Goal: Task Accomplishment & Management: Use online tool/utility

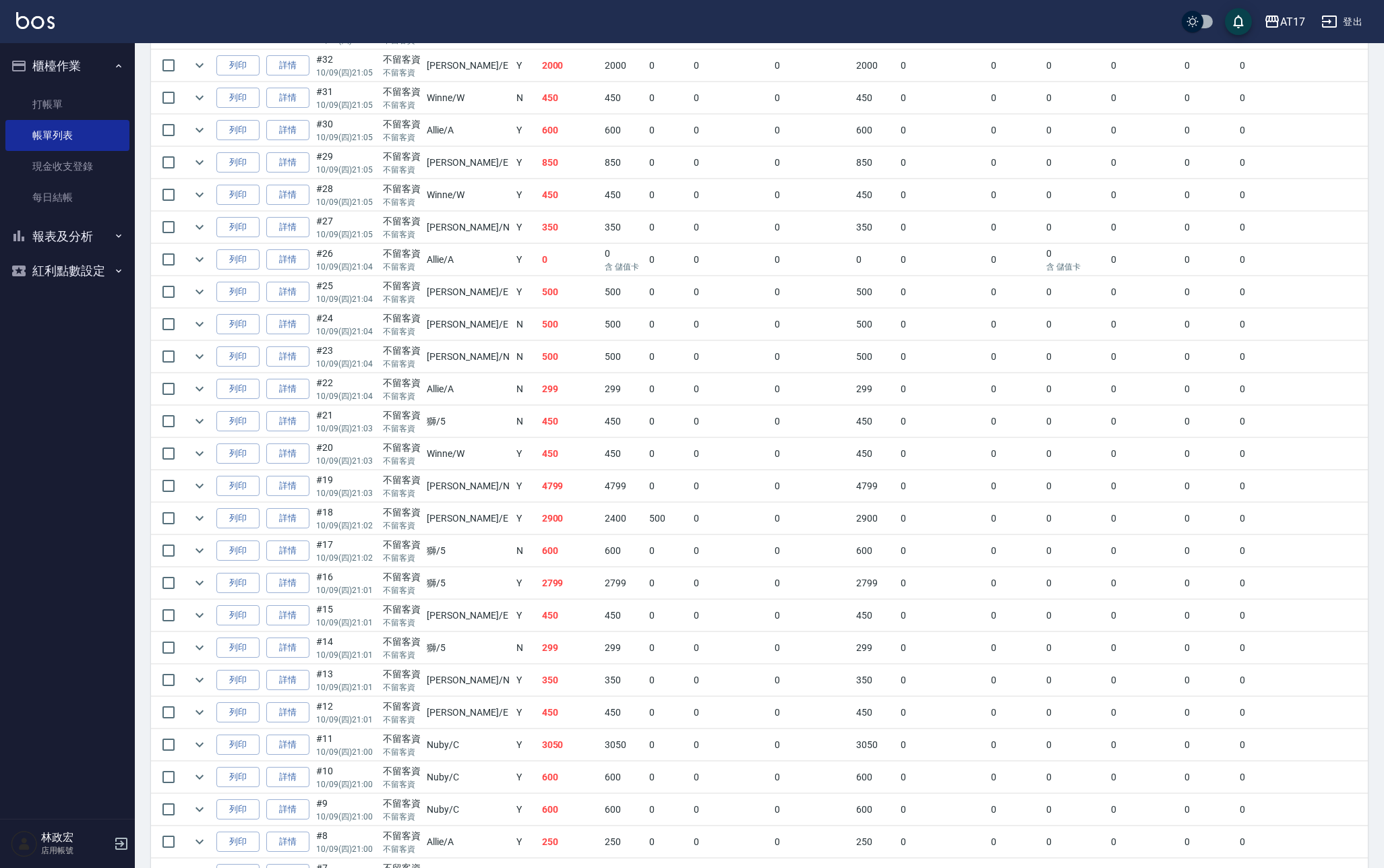
scroll to position [862, 0]
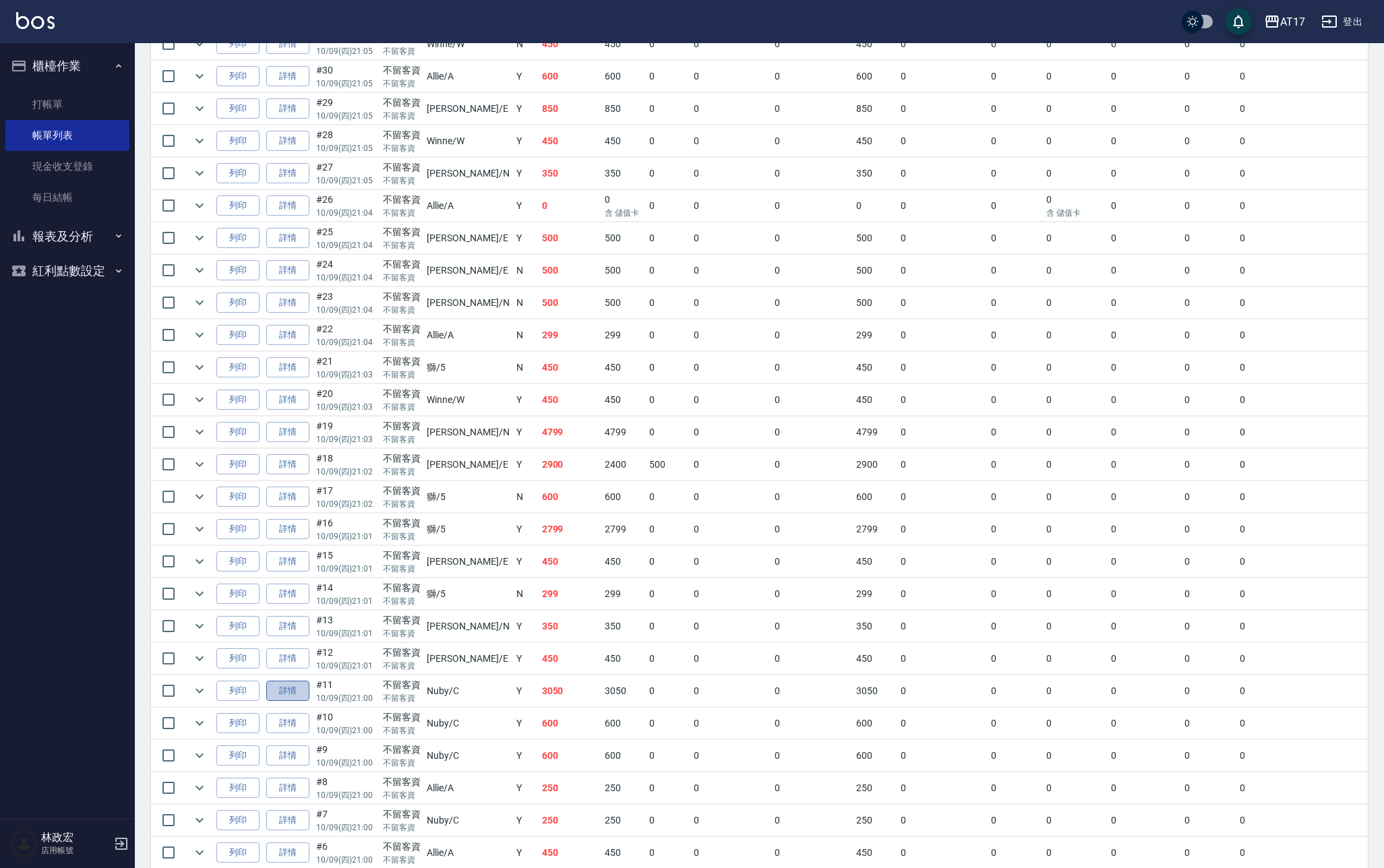
click at [291, 688] on link "詳情" at bounding box center [287, 691] width 43 height 21
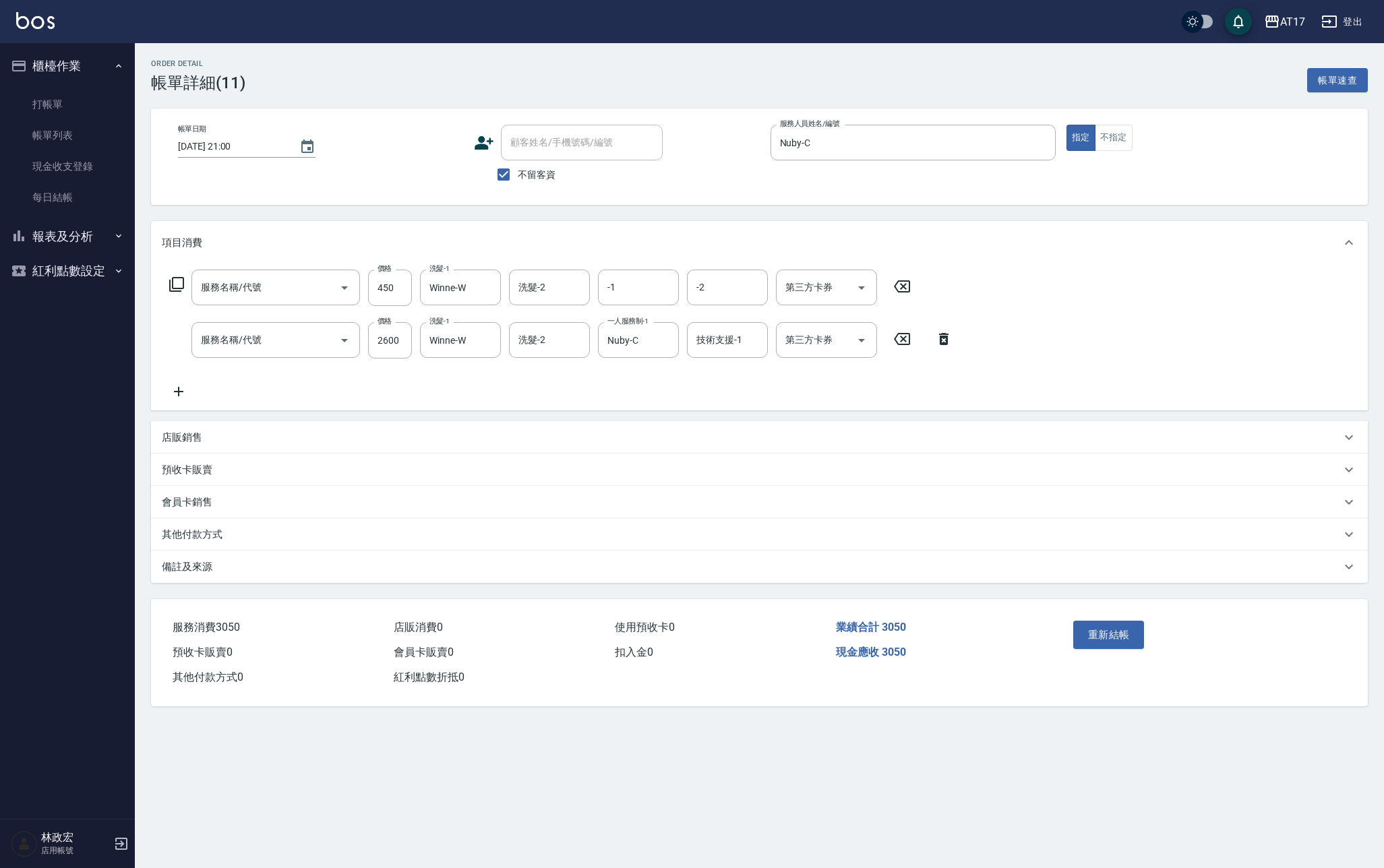
type input "[DATE] 21:00"
checkbox input "true"
type input "Nuby-C"
type input "C剪髮套餐(2450)"
type input "酵素 & 鏡面(41000)"
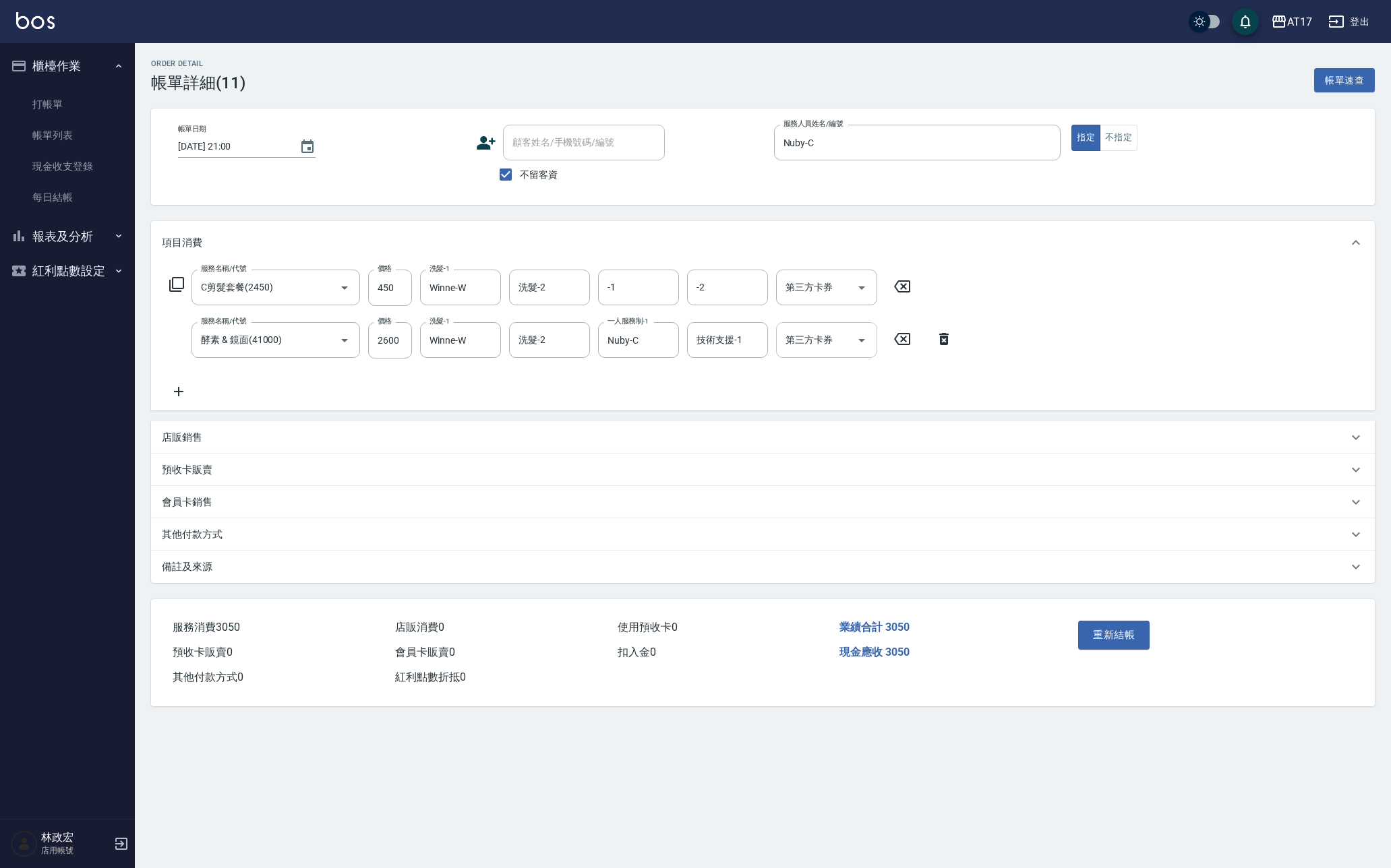
click at [848, 342] on input "第三方卡券" at bounding box center [816, 339] width 68 height 24
click at [791, 464] on span "儲值卡" at bounding box center [826, 463] width 101 height 22
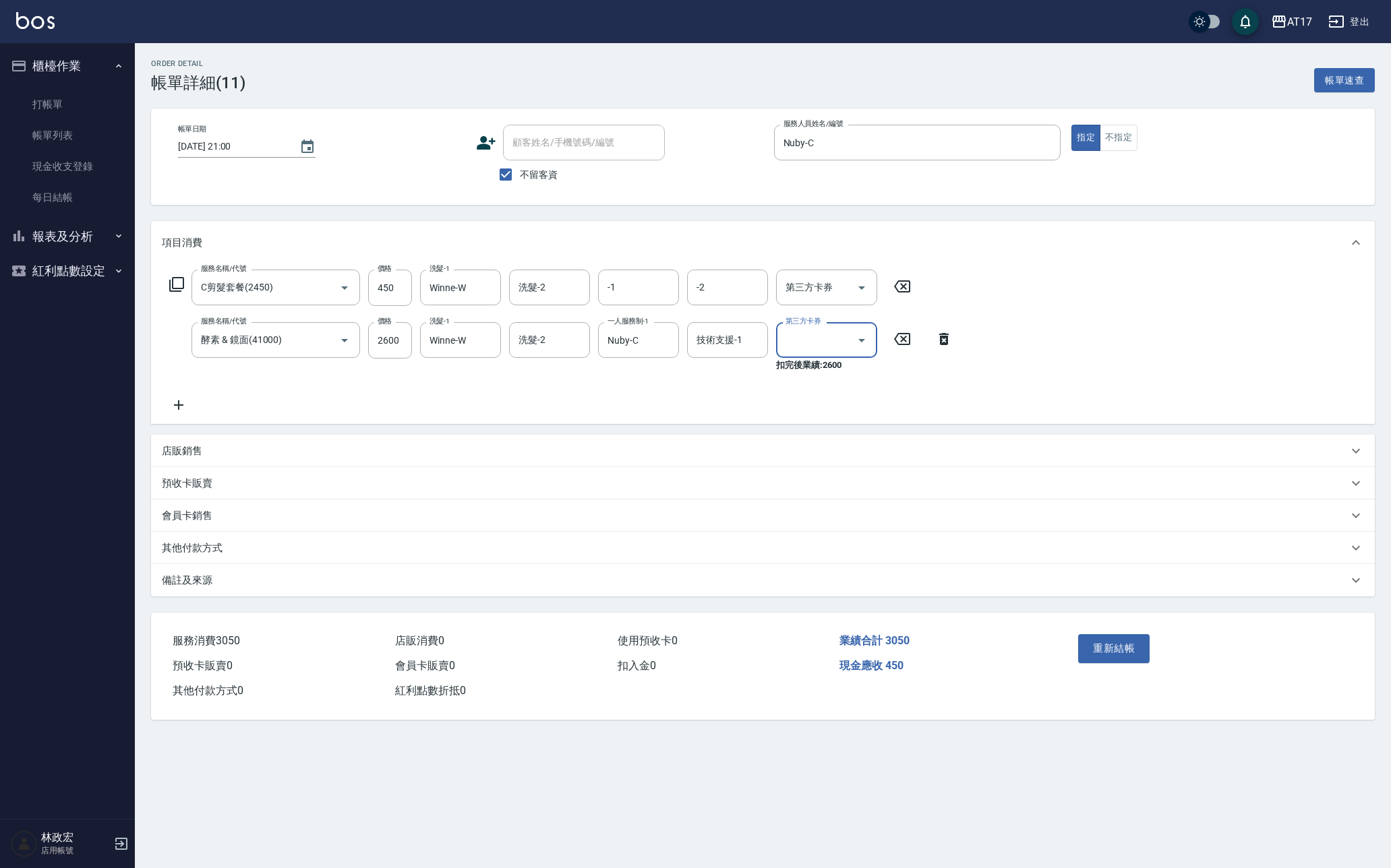
type input "儲值卡"
click at [1121, 643] on button "重新結帳" at bounding box center [1114, 649] width 71 height 29
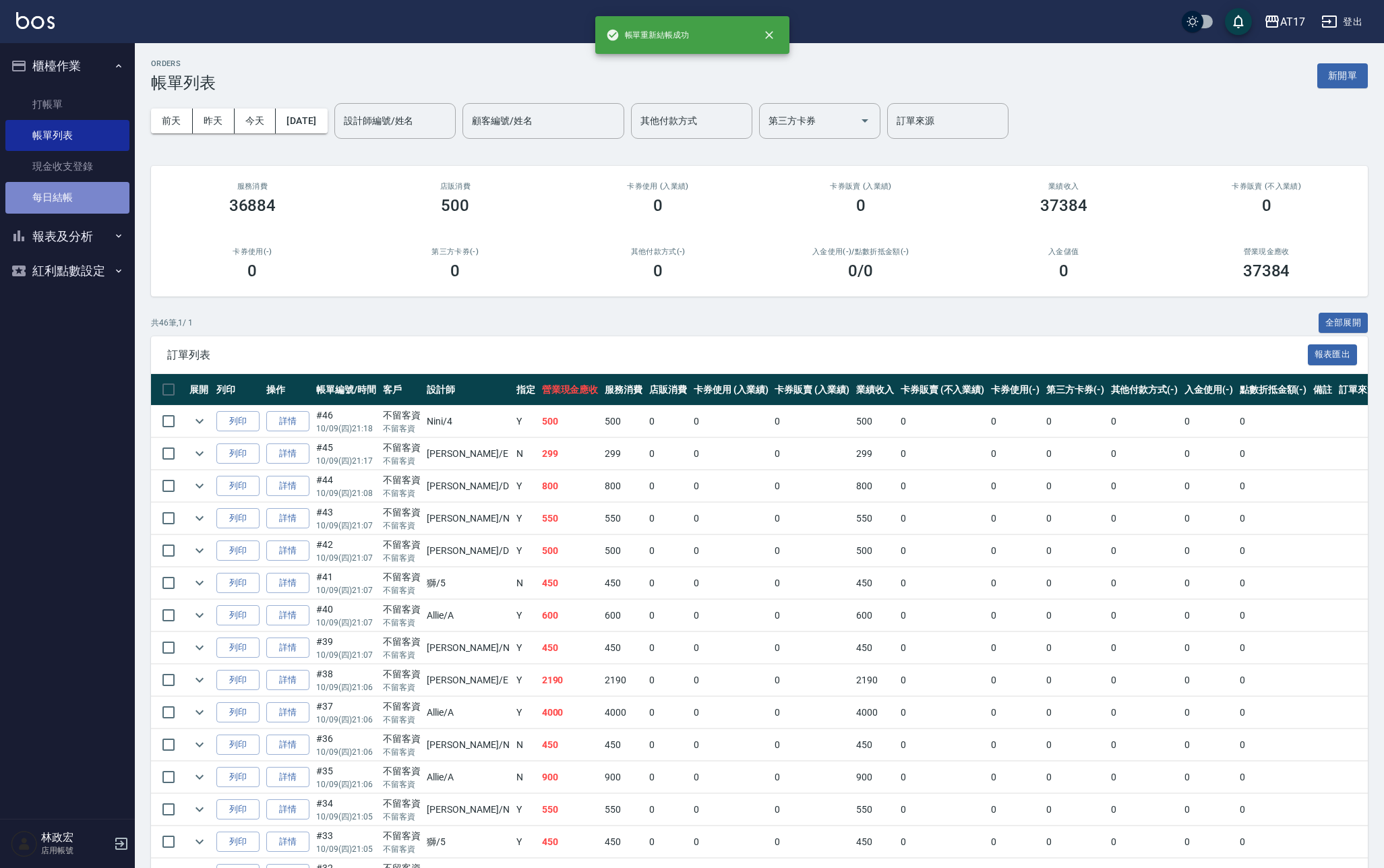
click at [78, 198] on link "每日結帳" at bounding box center [68, 197] width 124 height 31
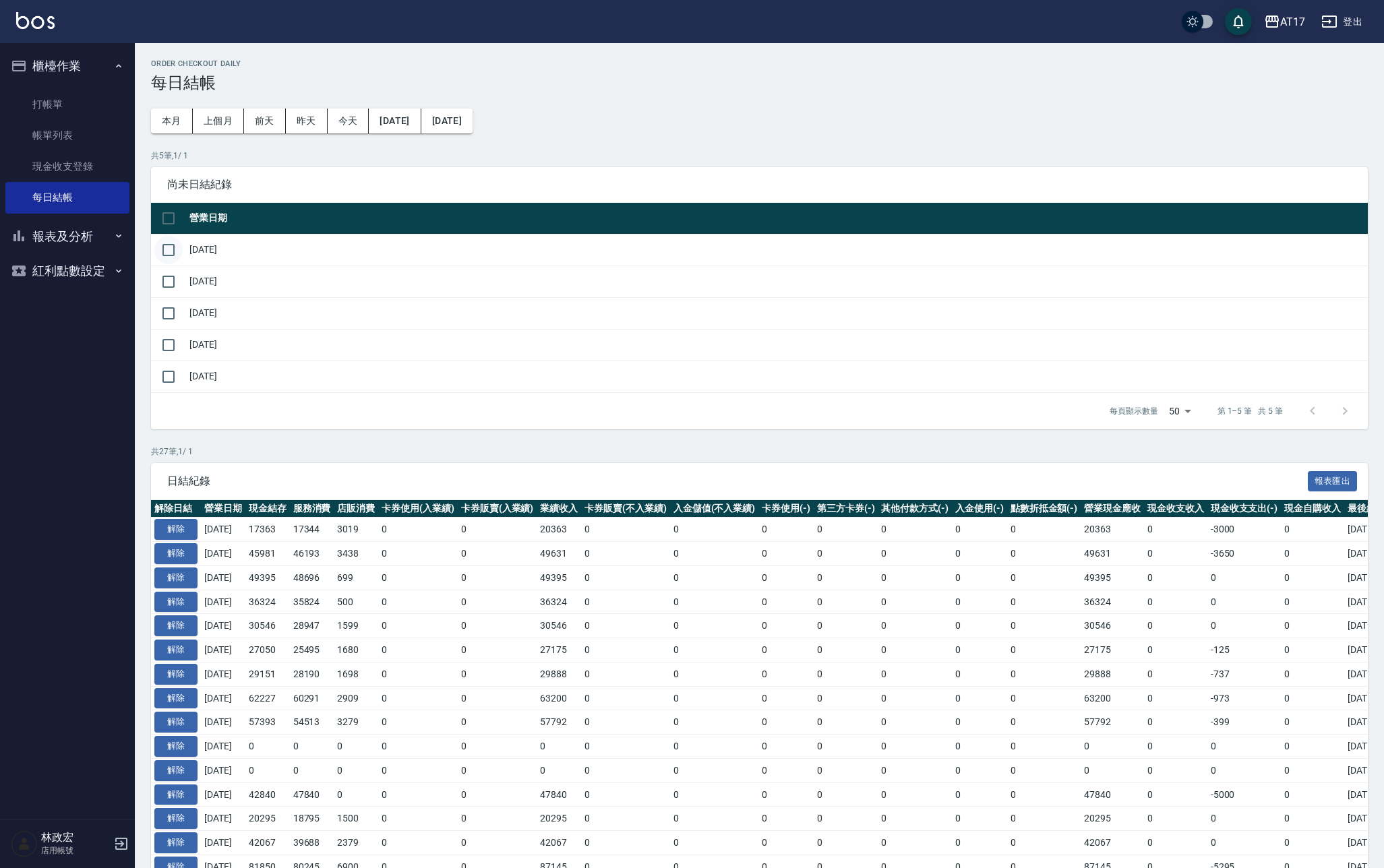
click at [171, 244] on input "checkbox" at bounding box center [169, 250] width 29 height 29
checkbox input "true"
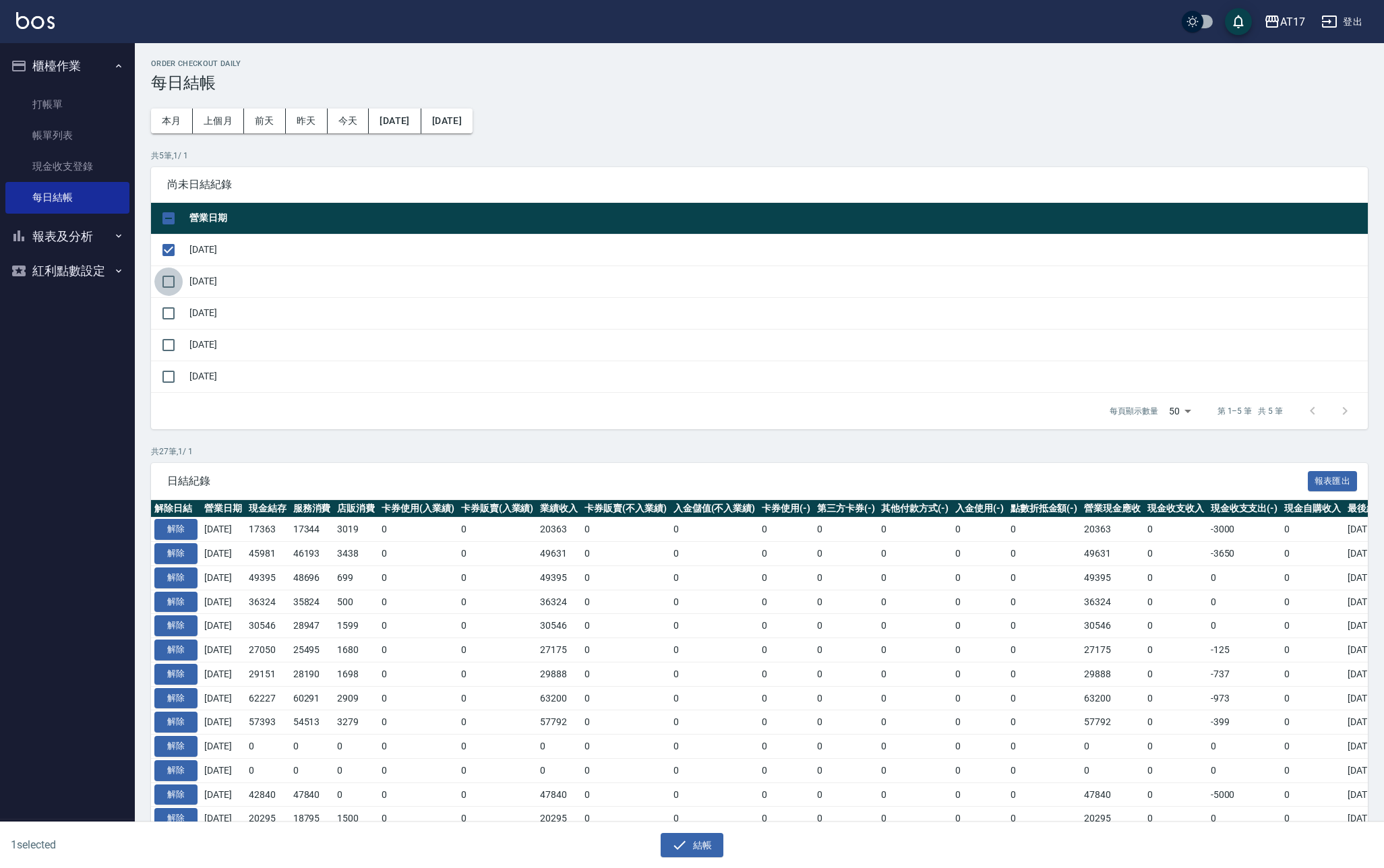
click at [170, 281] on input "checkbox" at bounding box center [169, 281] width 29 height 29
checkbox input "true"
click at [170, 304] on input "checkbox" at bounding box center [169, 314] width 29 height 29
checkbox input "true"
click at [165, 338] on input "checkbox" at bounding box center [169, 345] width 29 height 29
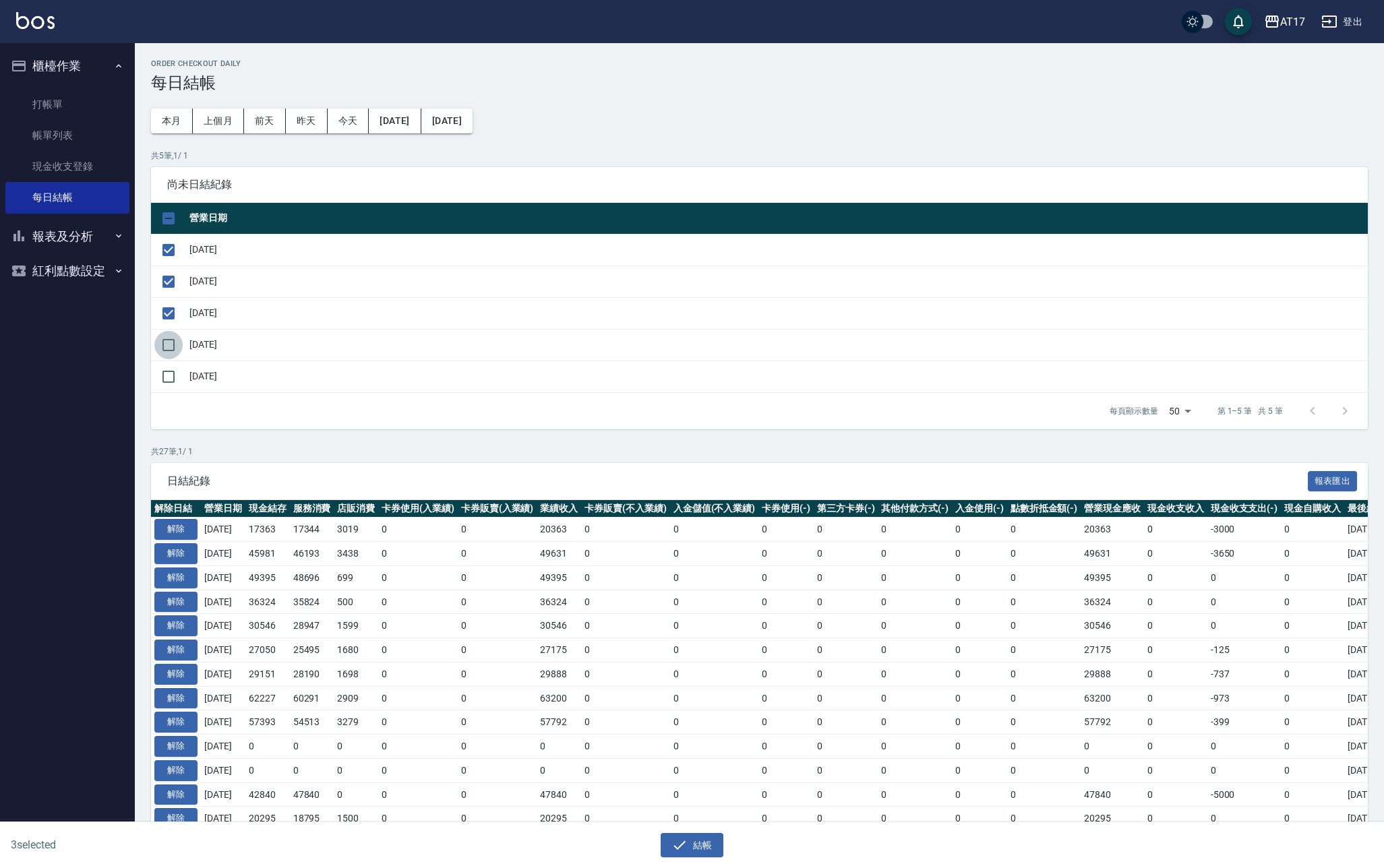
checkbox input "true"
click at [699, 847] on button "結帳" at bounding box center [692, 845] width 63 height 25
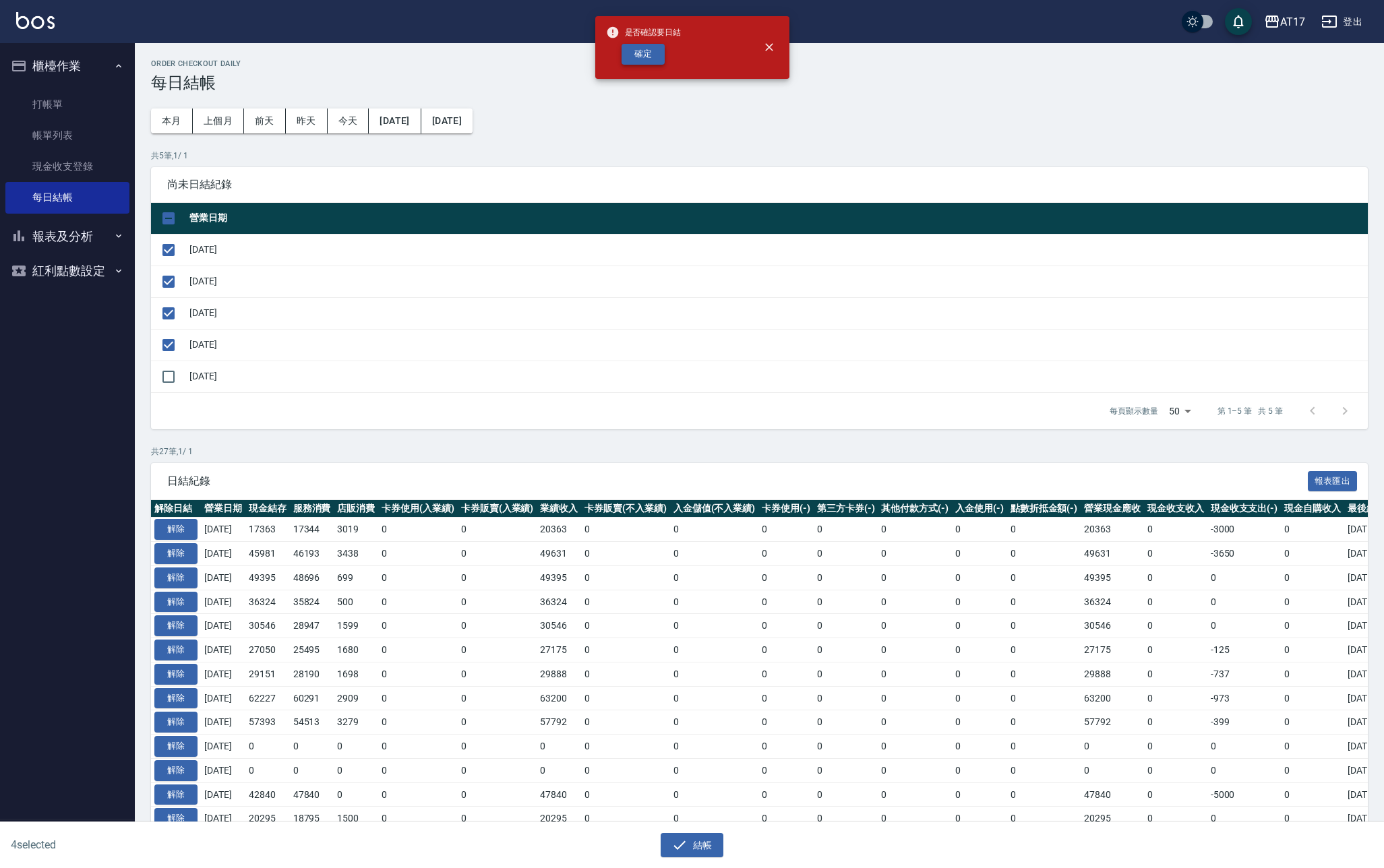
click at [637, 58] on button "確定" at bounding box center [643, 53] width 43 height 21
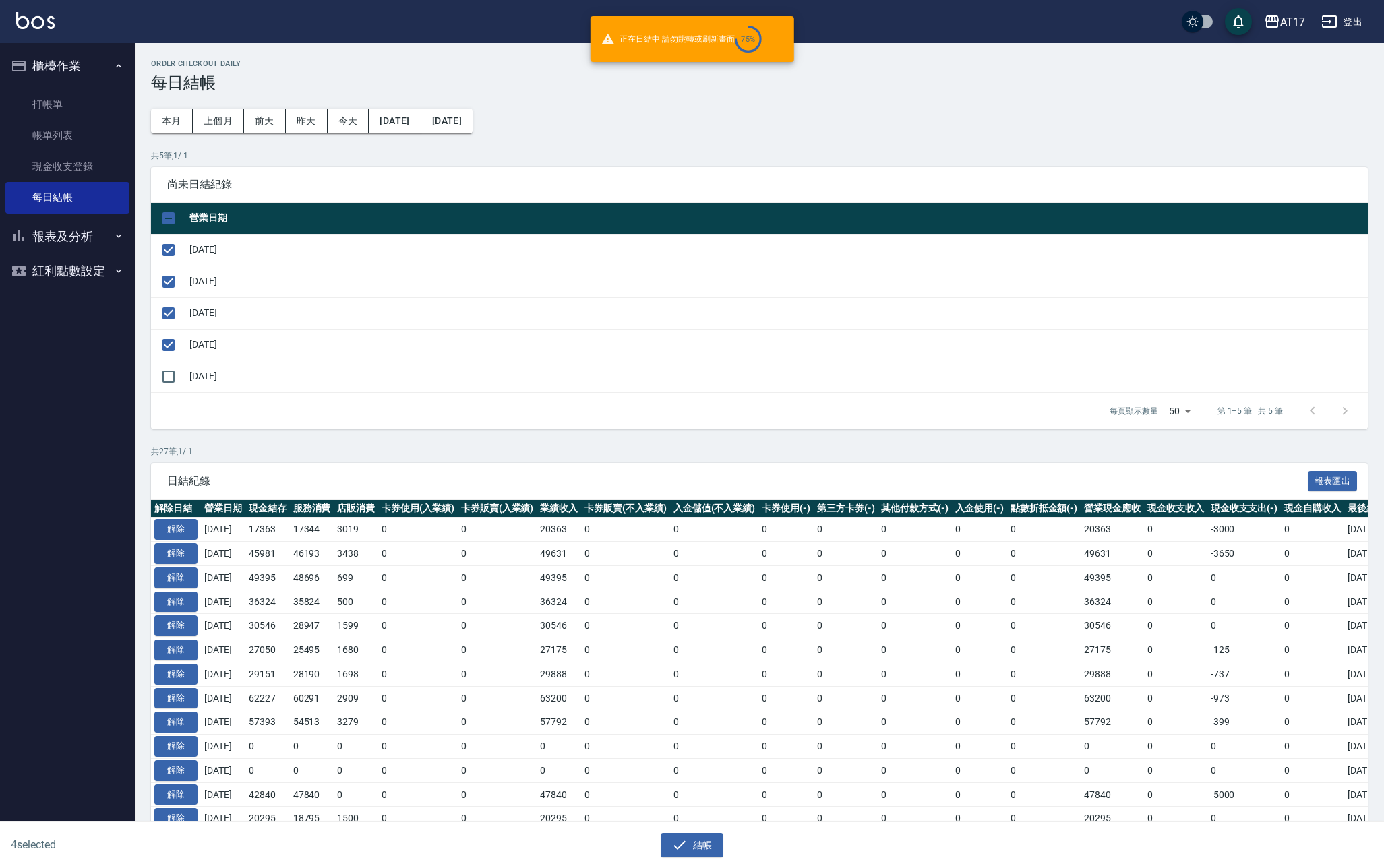
checkbox input "false"
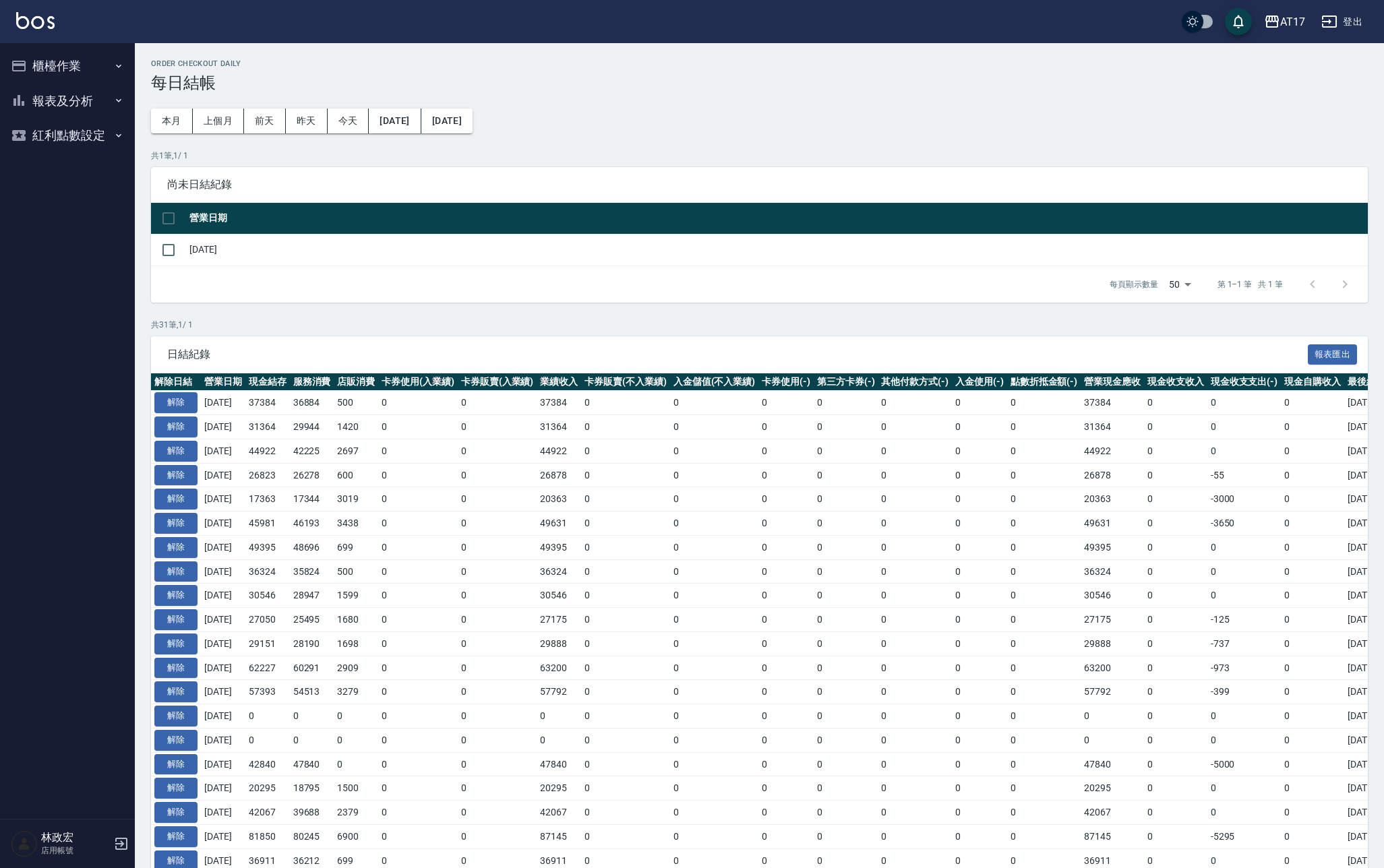
click at [69, 67] on button "櫃檯作業" at bounding box center [68, 66] width 124 height 35
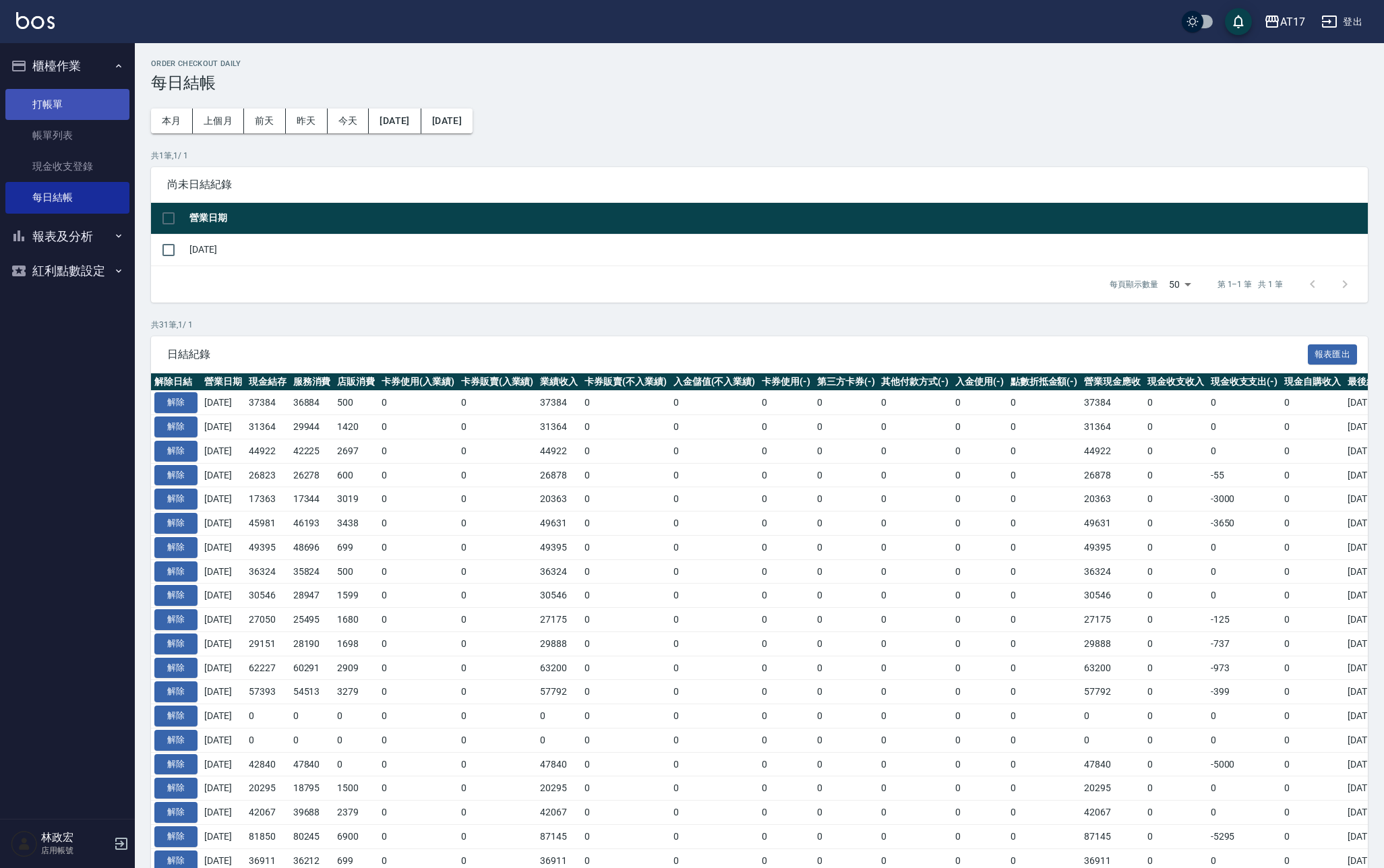
click at [58, 103] on link "打帳單" at bounding box center [68, 104] width 124 height 31
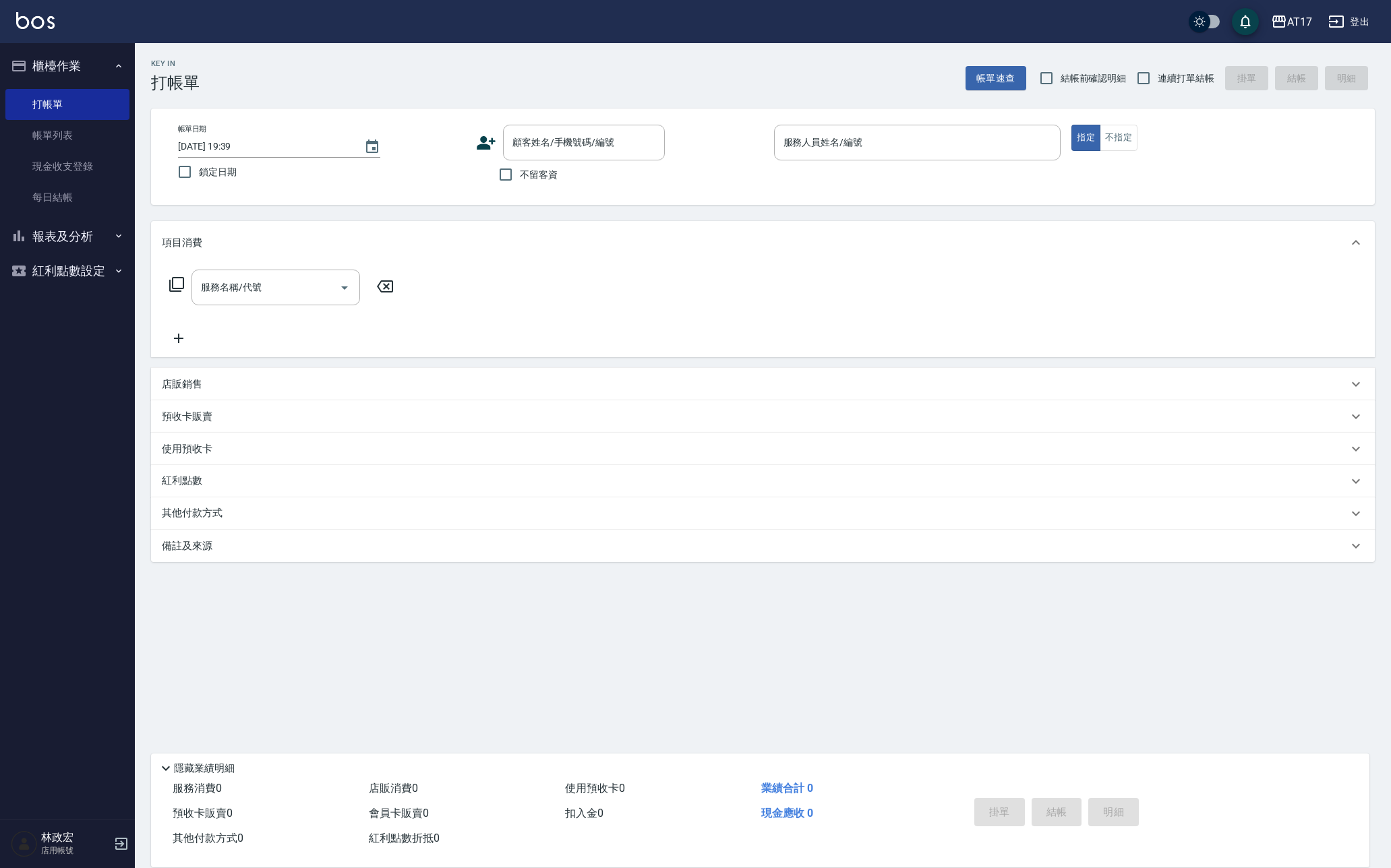
drag, startPoint x: 598, startPoint y: 30, endPoint x: 595, endPoint y: -6, distance: 36.1
click at [602, 0] on html "AT17 登出 櫃檯作業 打帳單 帳單列表 現金收支登錄 每日結帳 報表及分析 報表目錄 店家日報表 互助日報表 互助排行榜 設計師日報表 設計師業績分析表 …" at bounding box center [695, 434] width 1391 height 868
click at [514, 173] on input "不留客資" at bounding box center [505, 175] width 29 height 29
checkbox input "true"
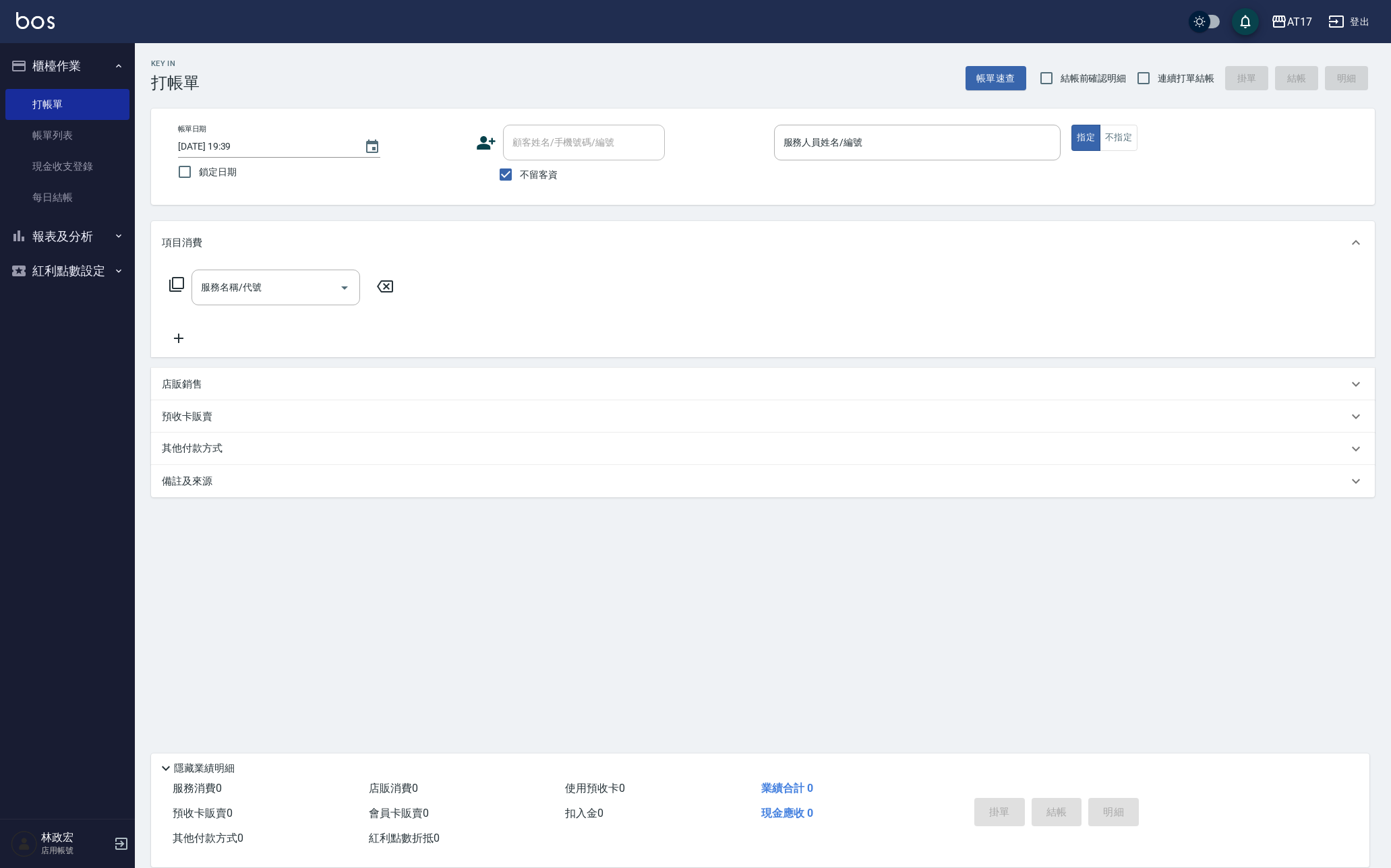
click at [1178, 81] on span "連續打單結帳" at bounding box center [1185, 78] width 56 height 14
click at [1157, 81] on input "連續打單結帳" at bounding box center [1144, 78] width 29 height 29
checkbox input "true"
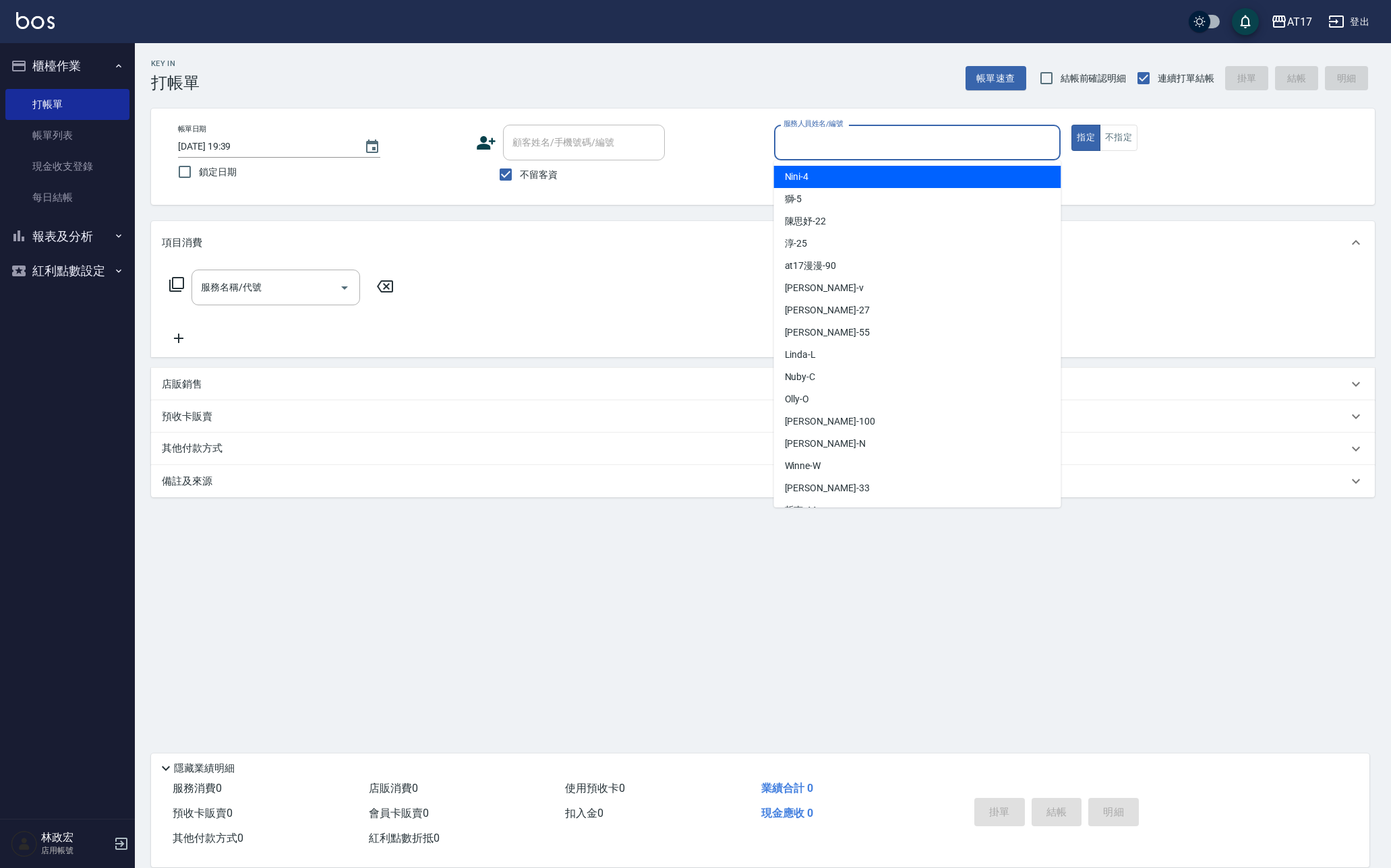
click at [913, 149] on input "服務人員姓名/編號" at bounding box center [918, 142] width 275 height 24
type input "ㄍ"
type input "Nini-4"
type button "true"
drag, startPoint x: 898, startPoint y: 138, endPoint x: 635, endPoint y: 143, distance: 263.0
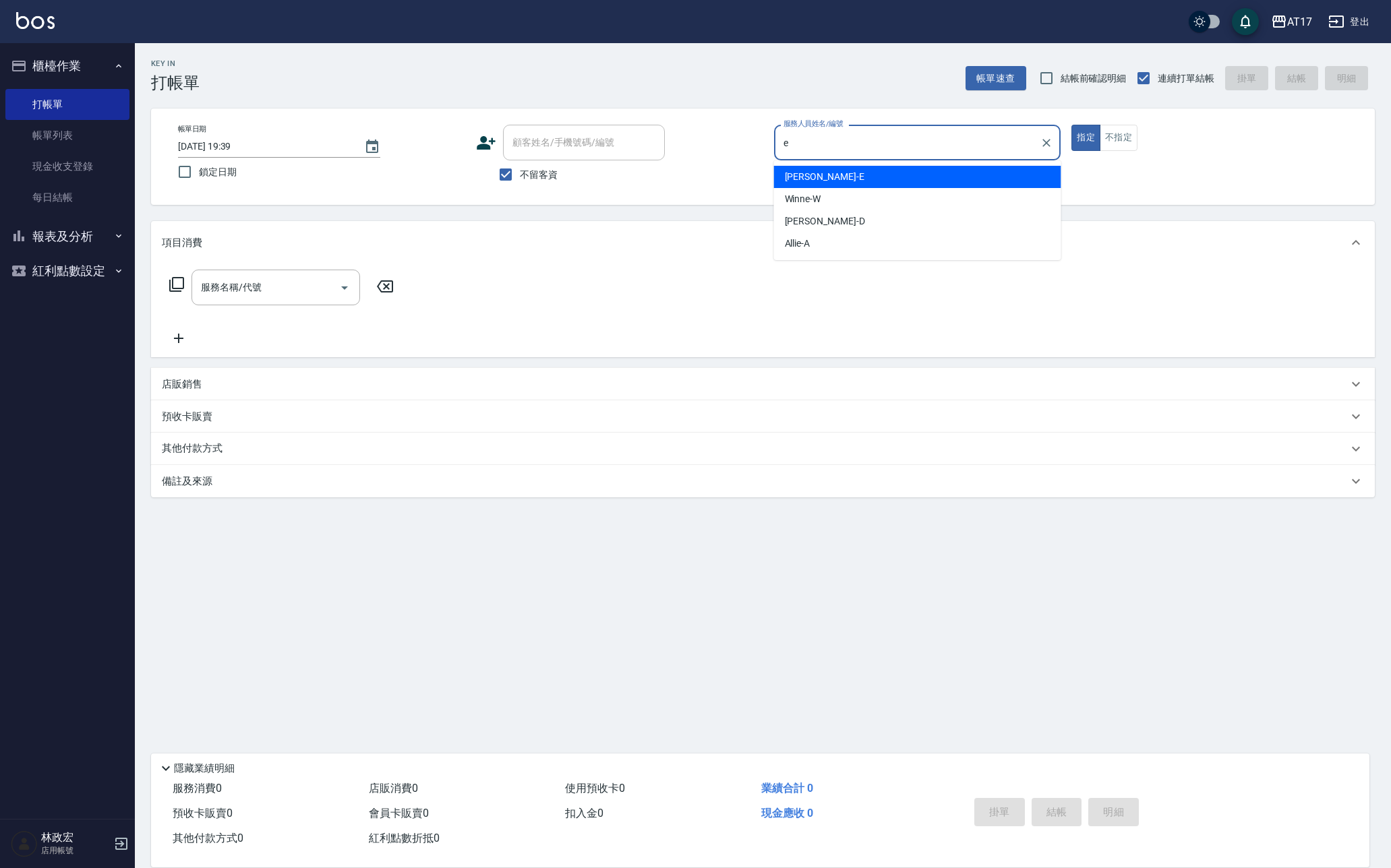
type input "Kelly-E"
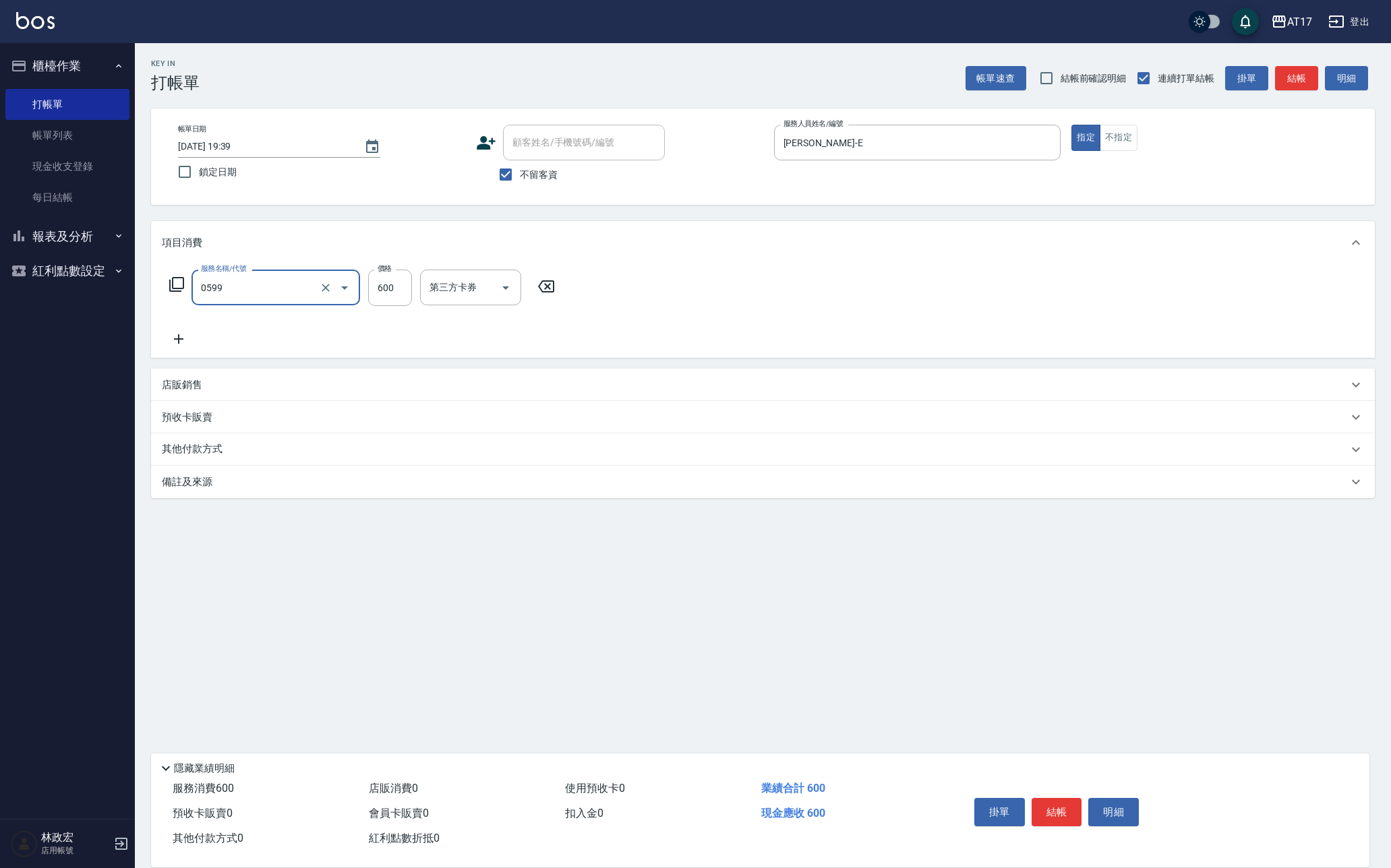
type input "0599"
type input "8"
type input "精油-599(0599)"
type input "850"
type input "雪莉-55"
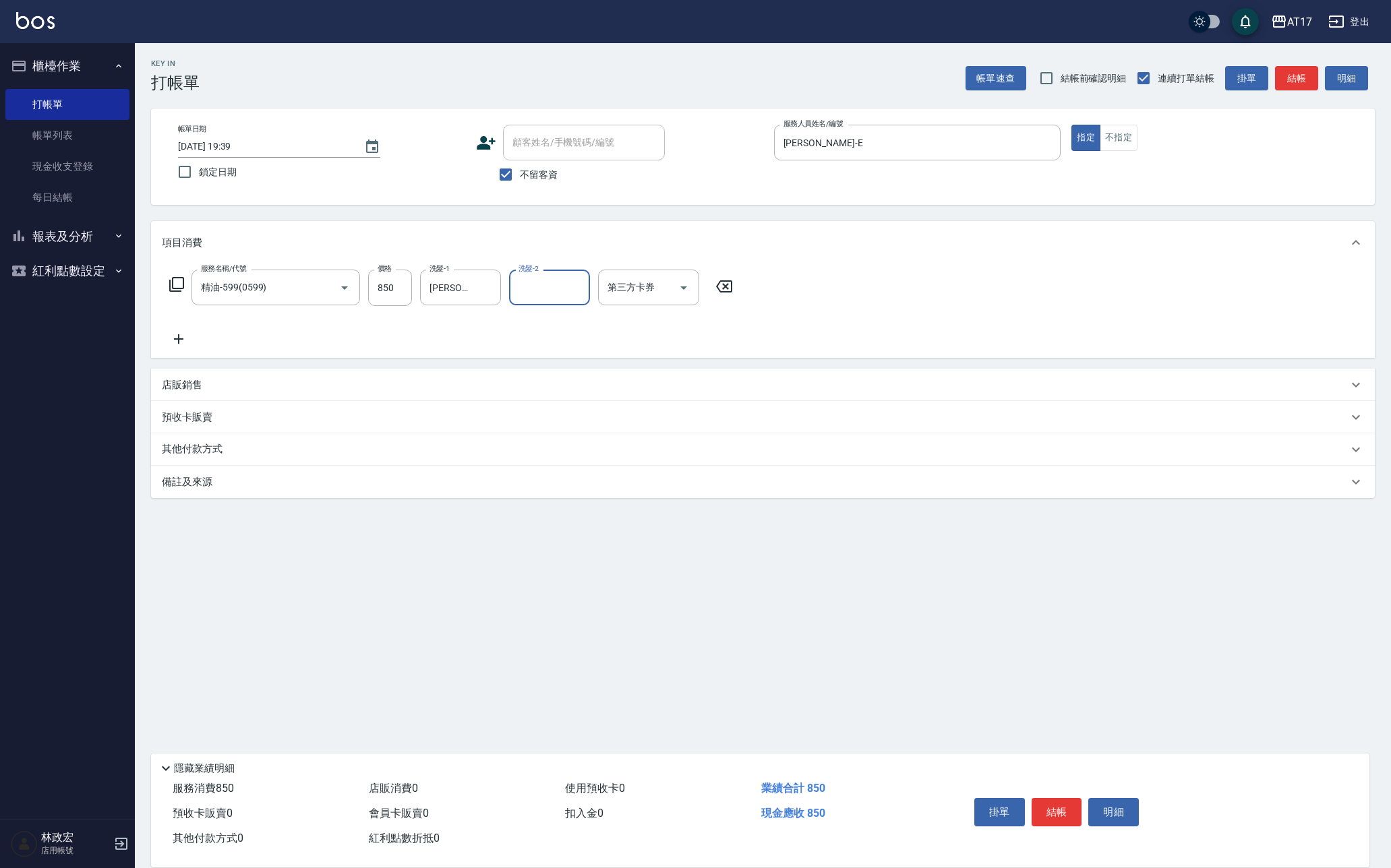
click at [222, 384] on div "店販銷售" at bounding box center [754, 385] width 1186 height 14
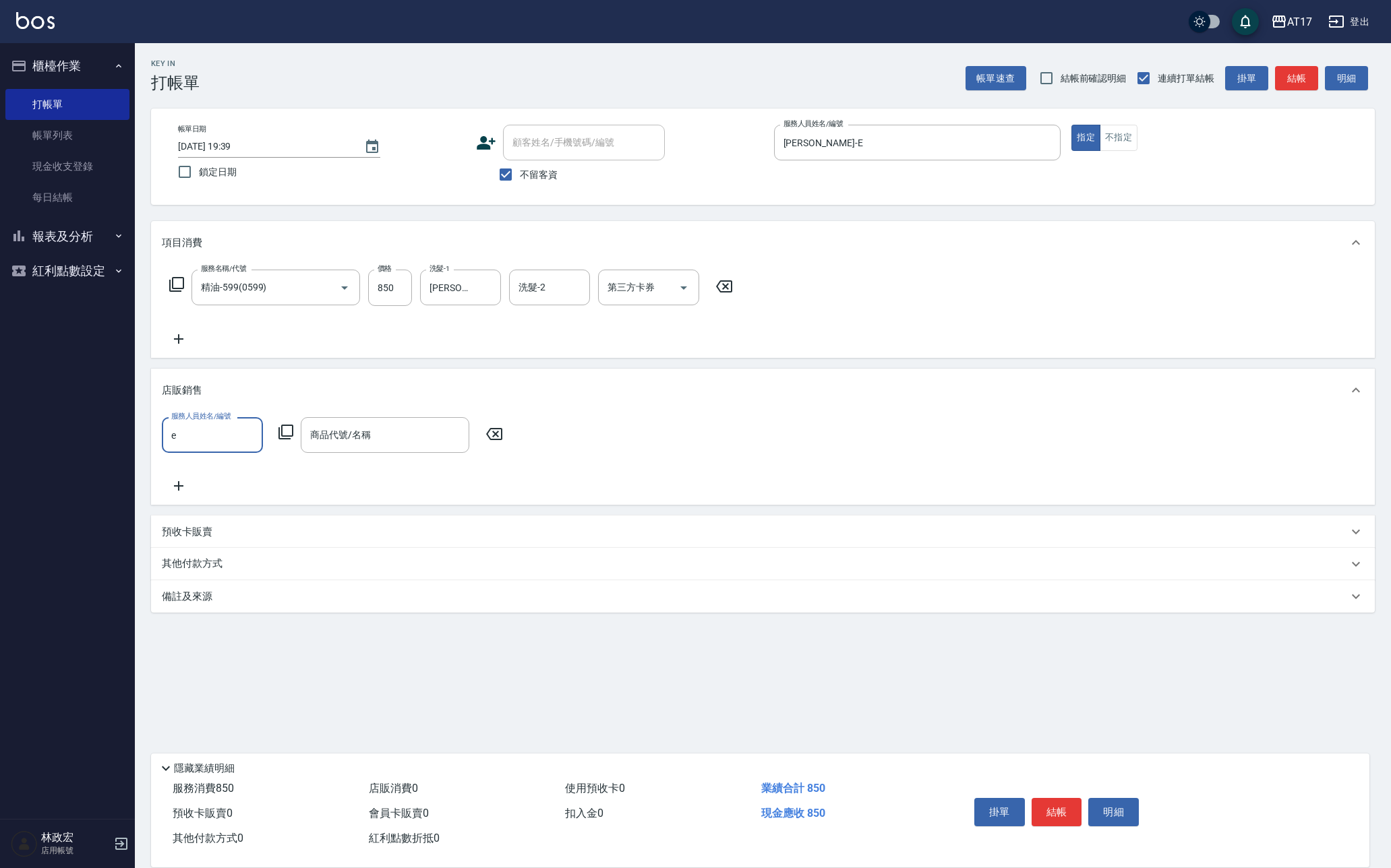
type input "Kelly-E"
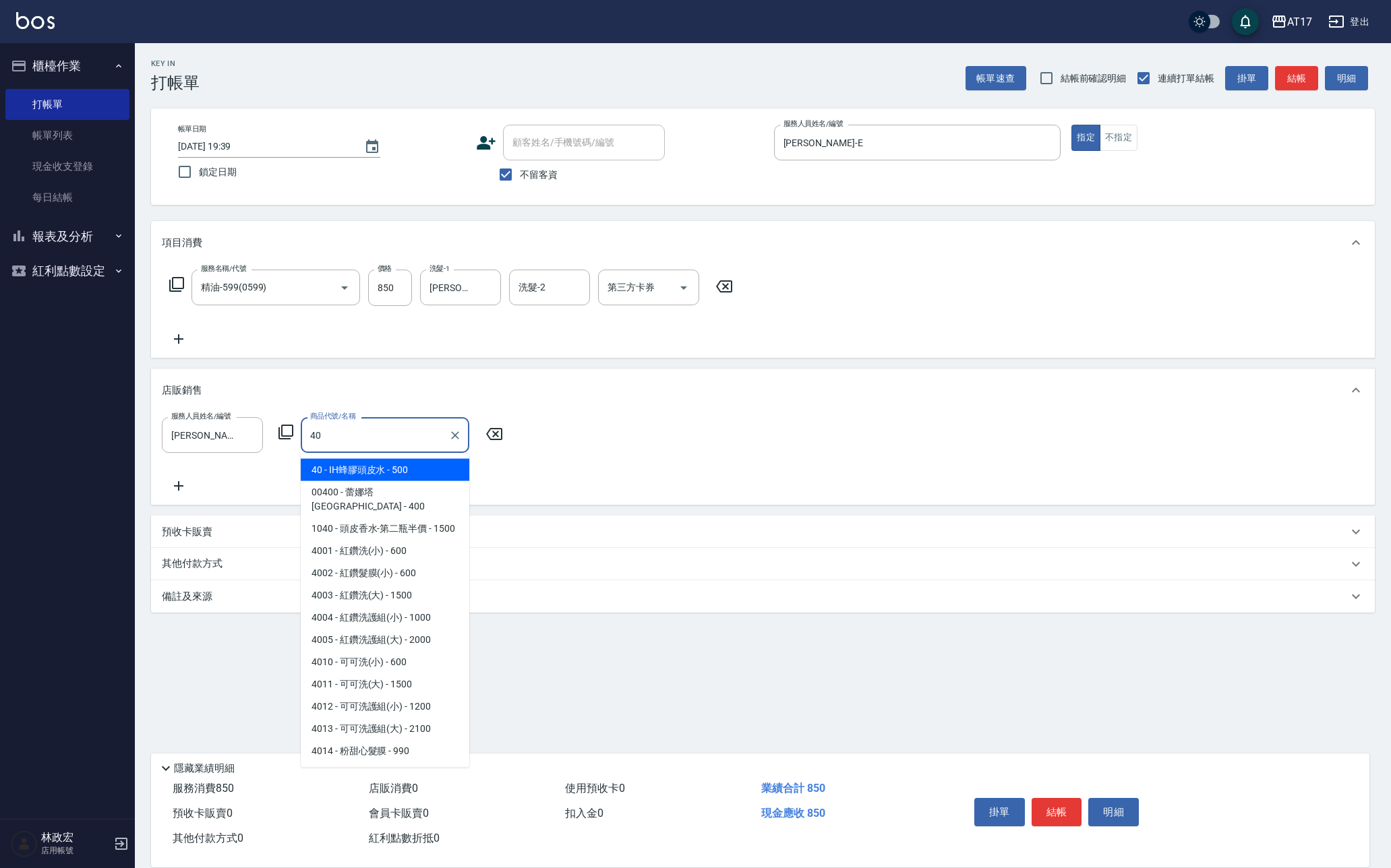
type input "IH蜂膠頭皮水"
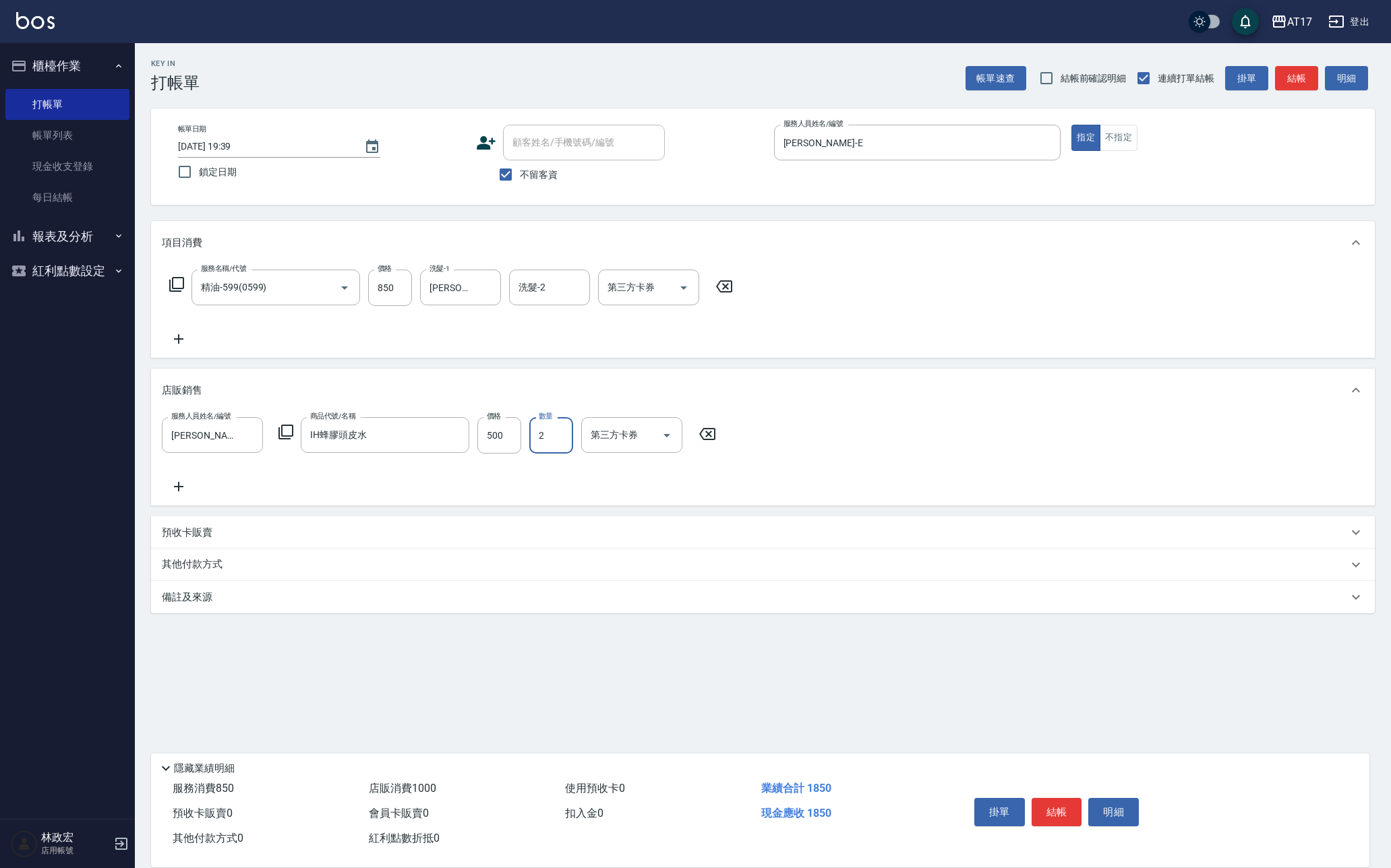
type input "2"
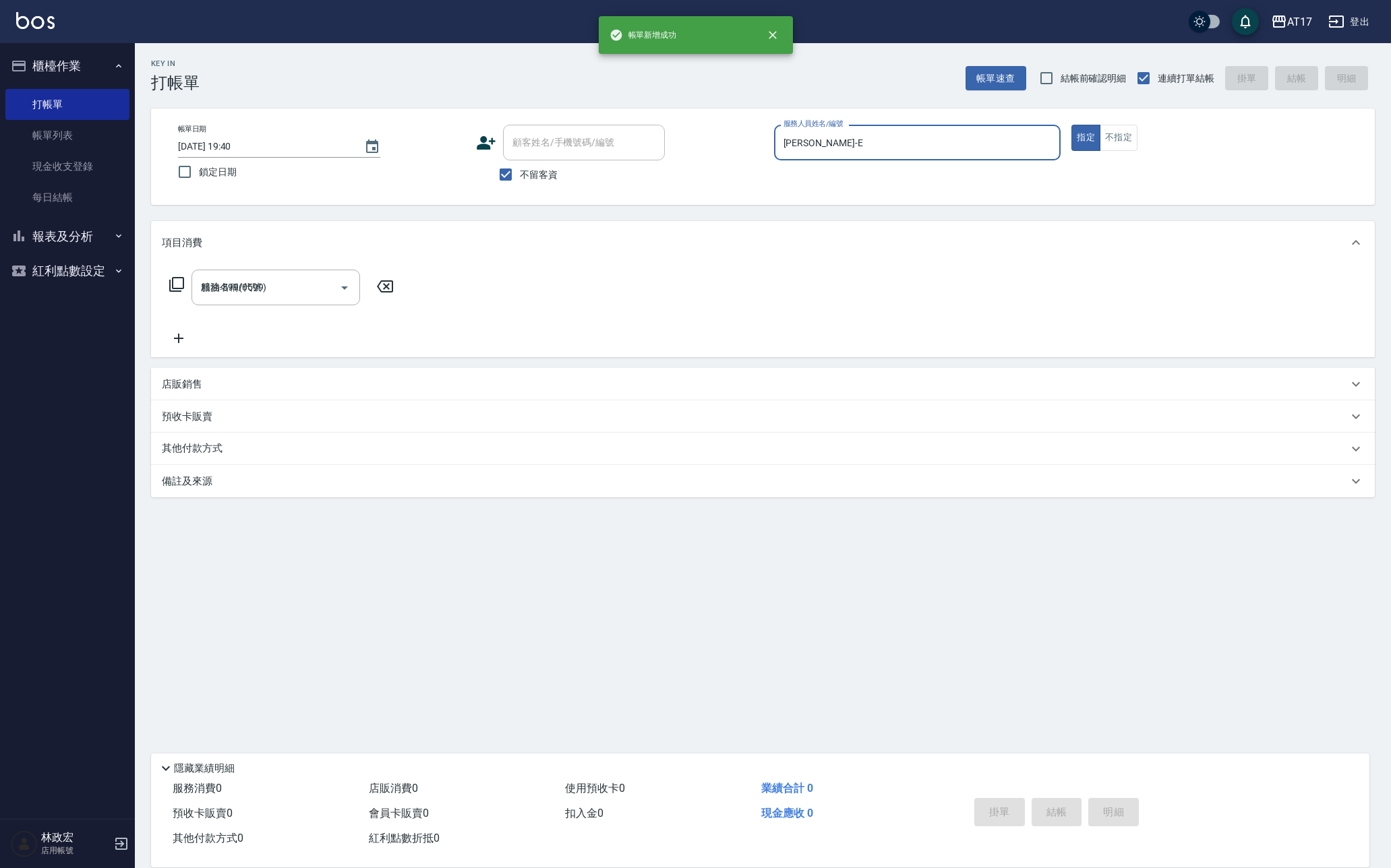
type input "2025/10/10 19:40"
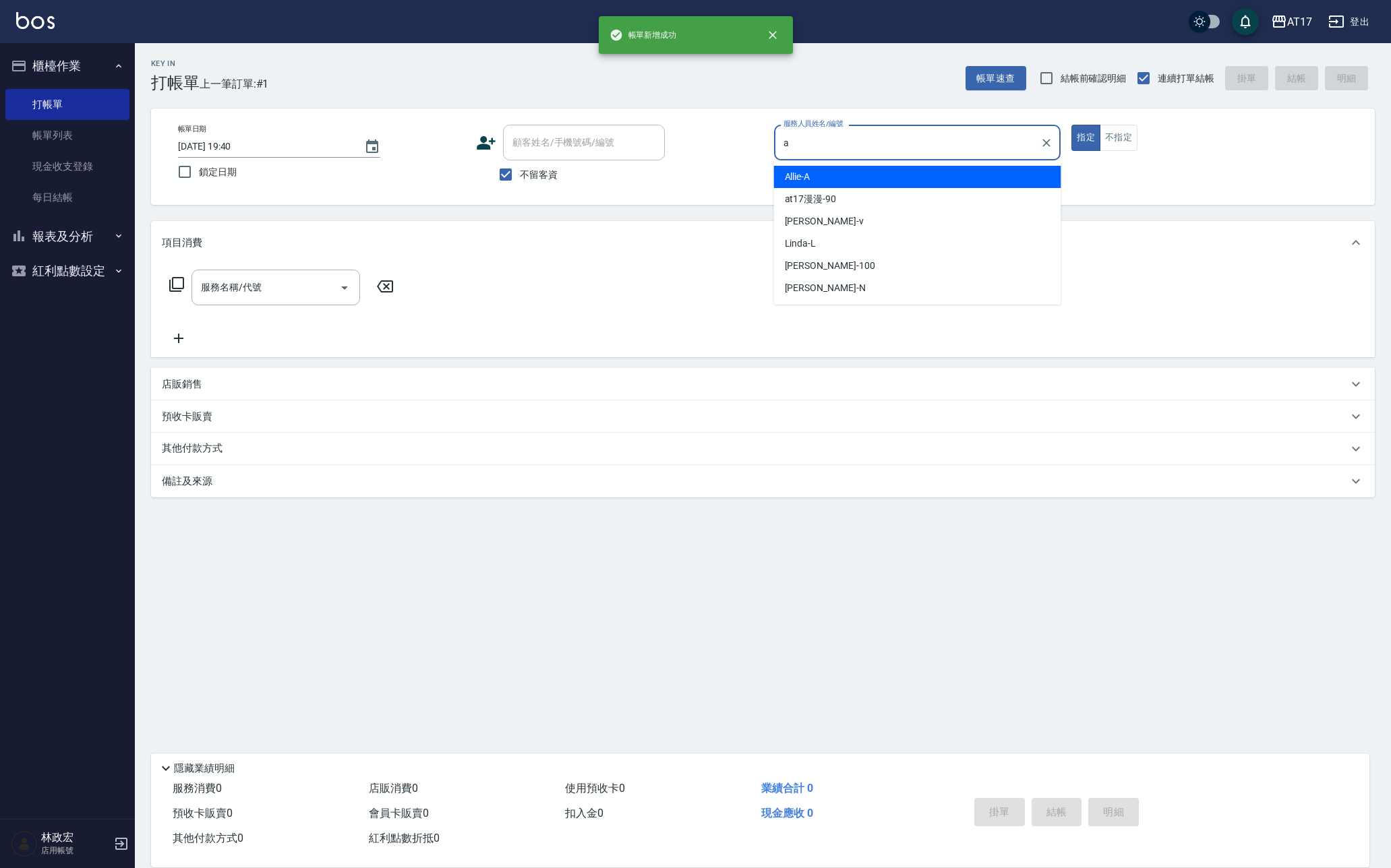
type input "Allie-A"
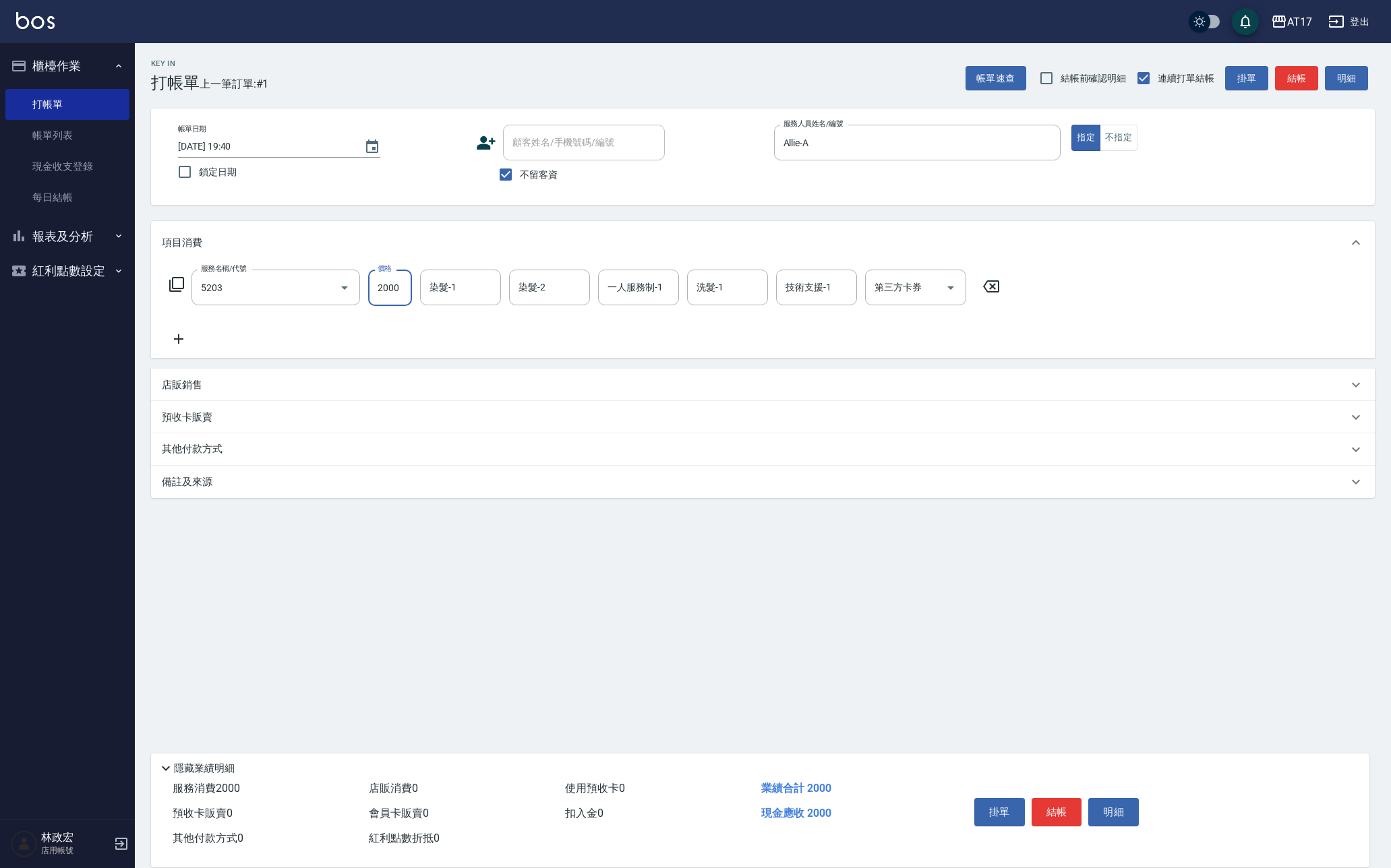
type input "染髮C餐(短髮)(5203)"
type input "淳-25"
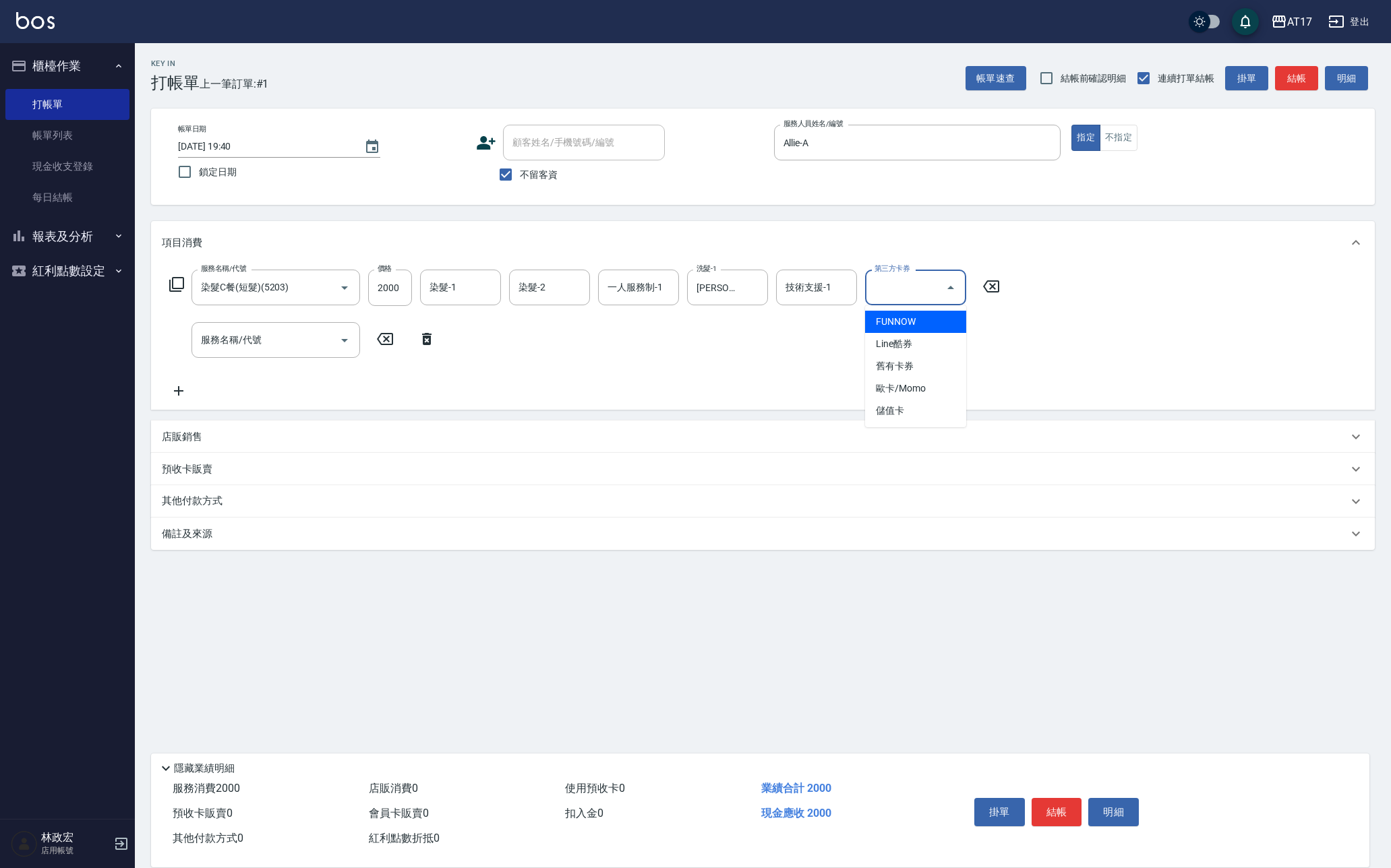
click at [906, 289] on input "第三方卡券" at bounding box center [905, 287] width 68 height 24
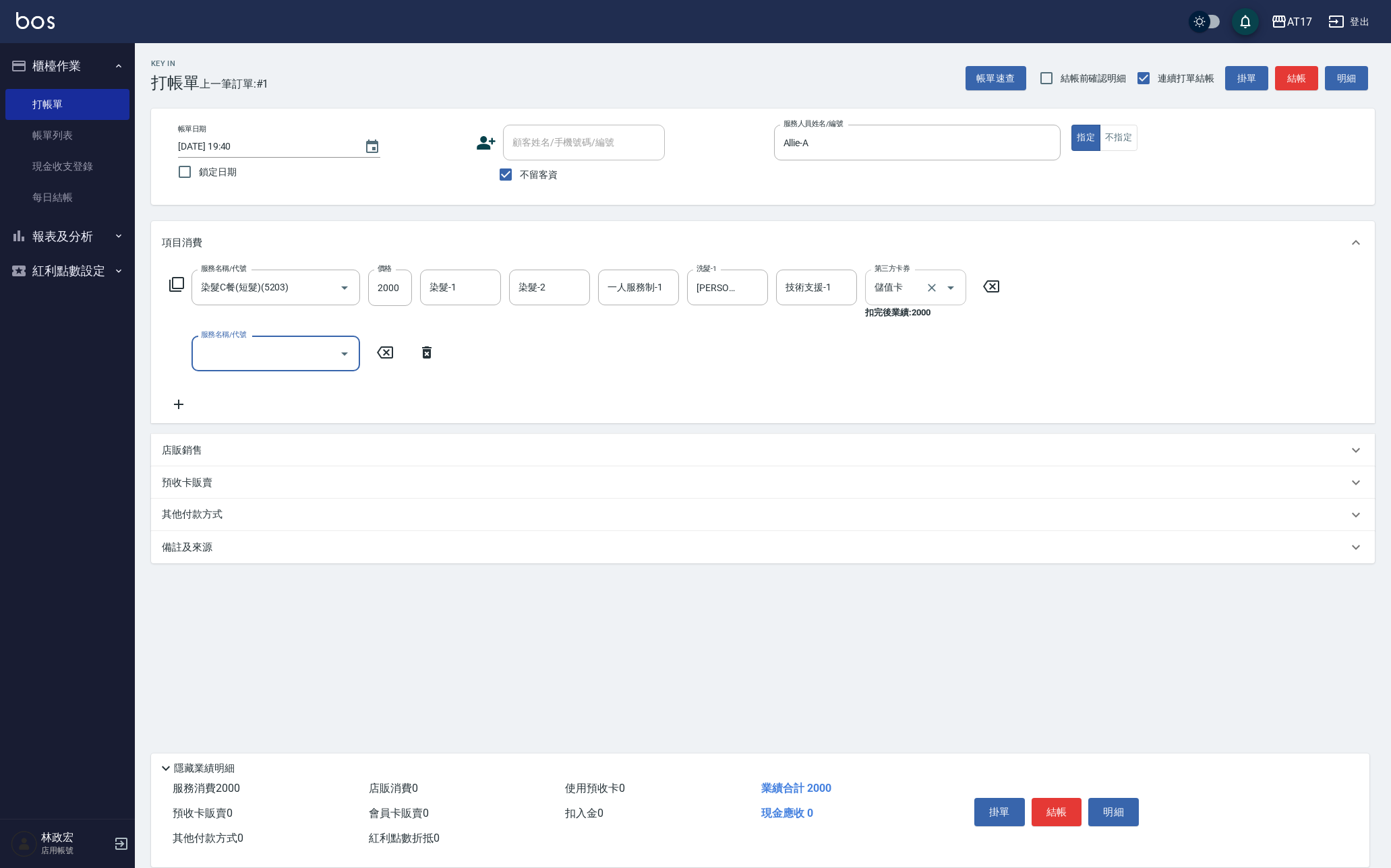
type input "儲值卡"
type input "4"
type input "重整1組2000元(7006)"
type input "4000"
type input "淳-25"
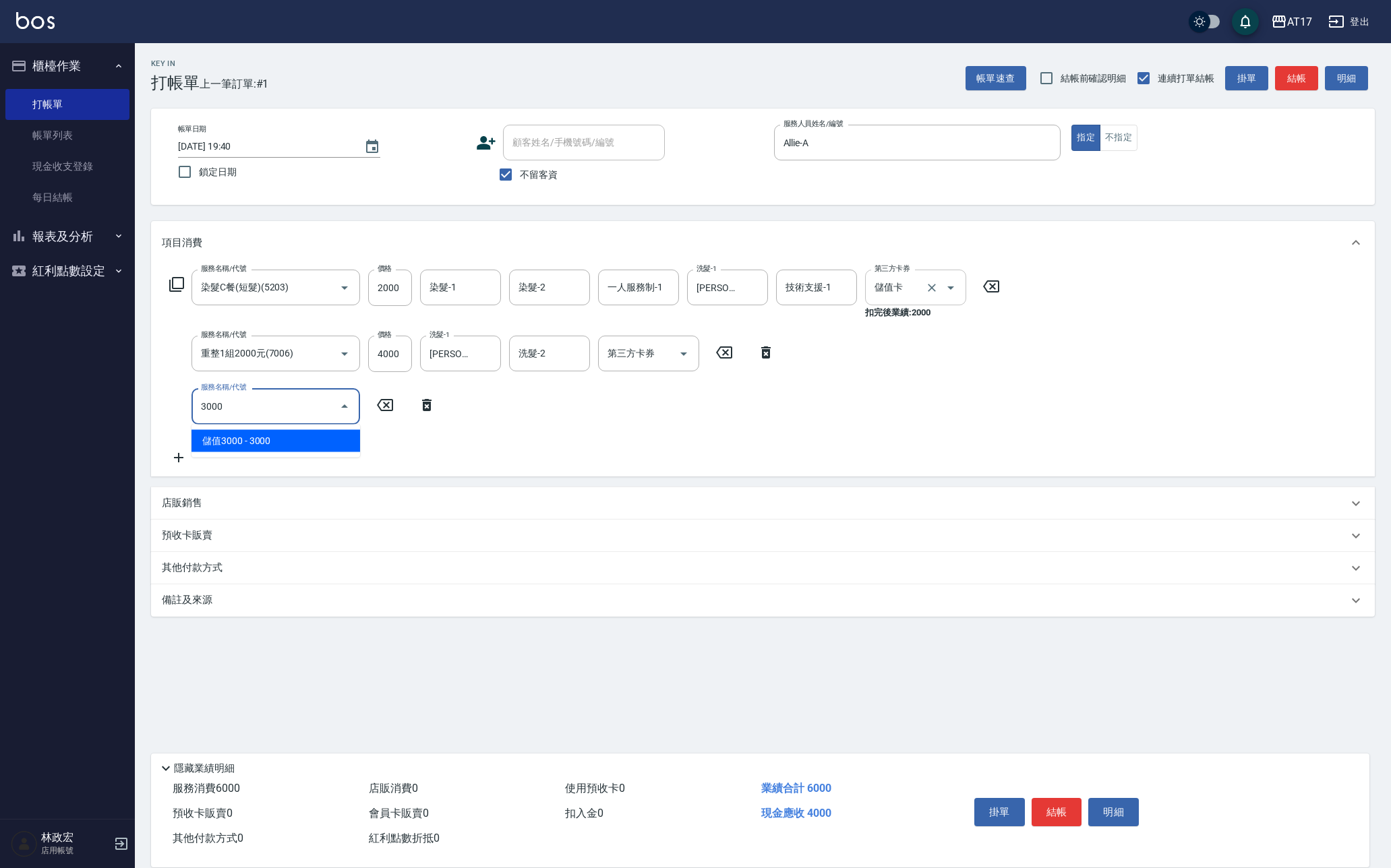
type input "儲值3000(83000)"
click at [590, 408] on icon at bounding box center [587, 405] width 34 height 16
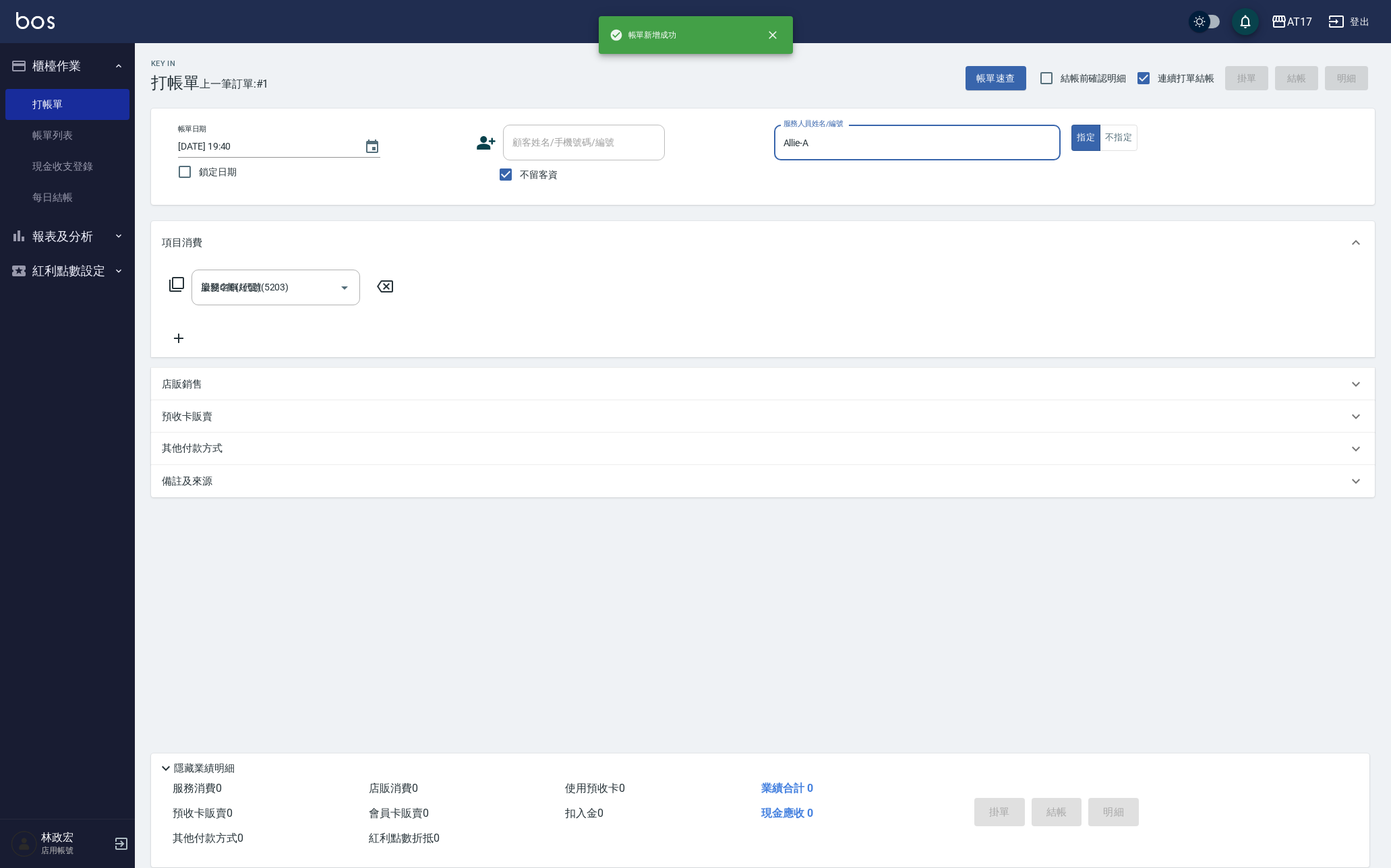
type input "2025/10/10 19:41"
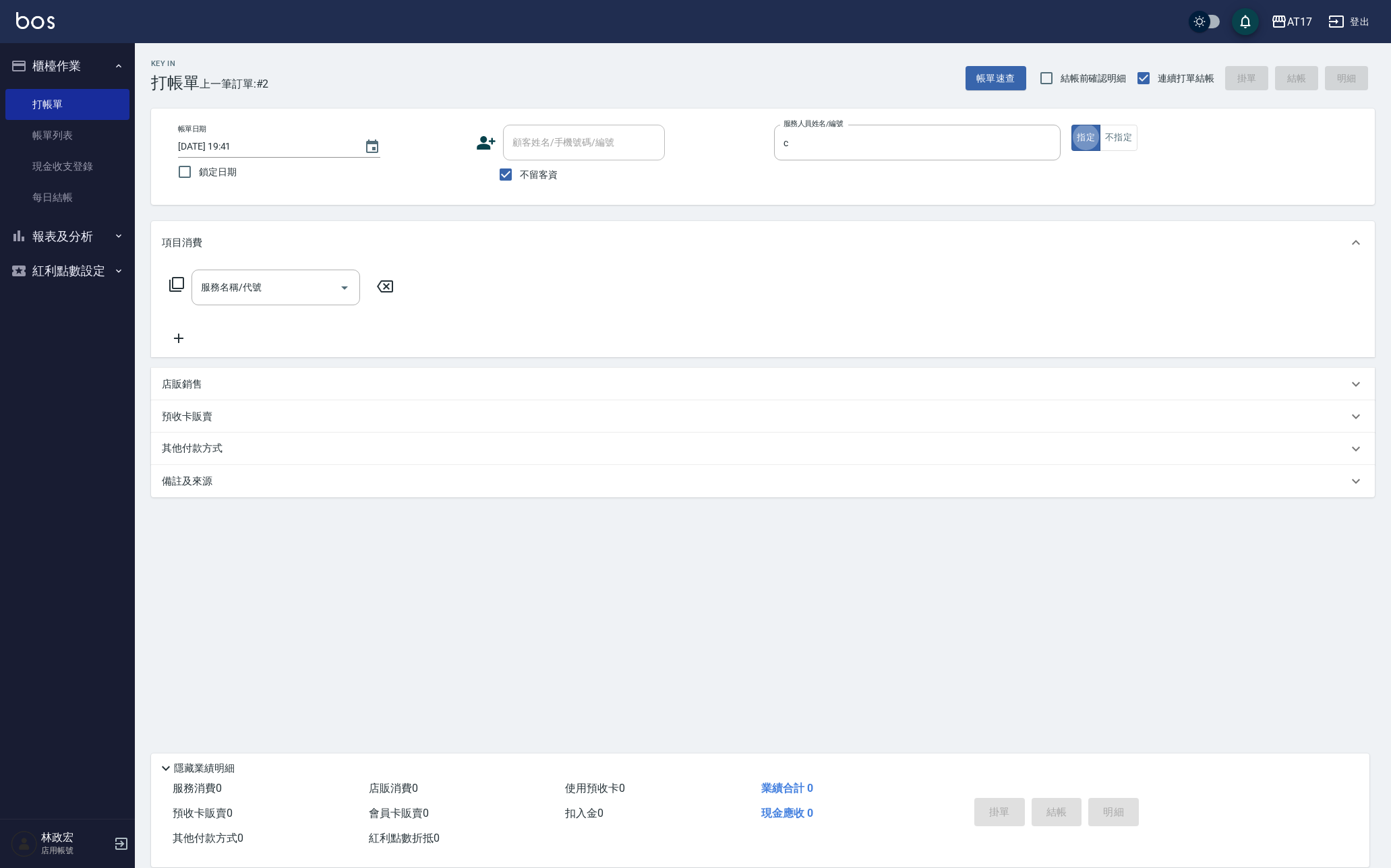
type input "Nuby-C"
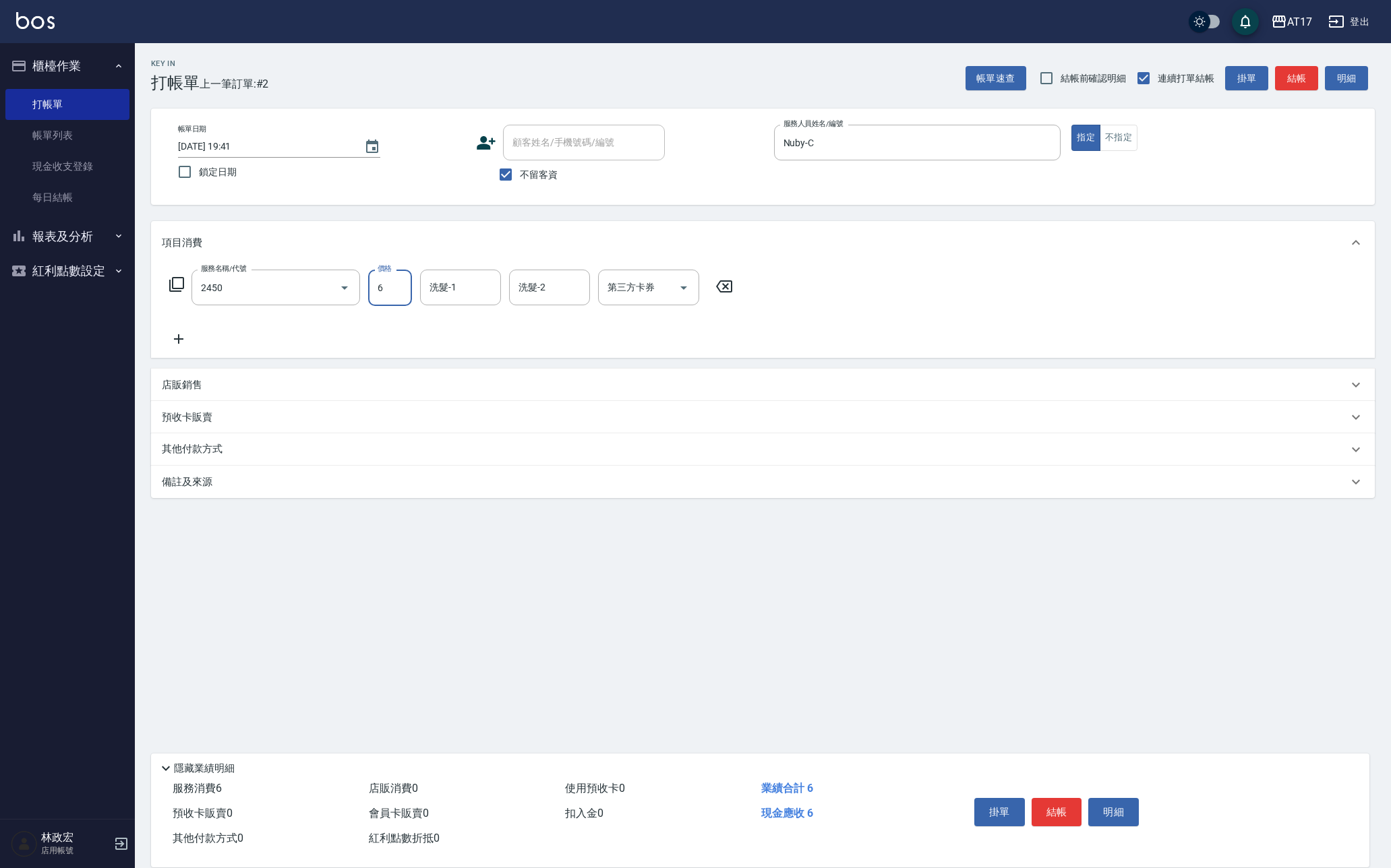
type input "C剪髮套餐(2450)"
type input "600"
type input "瑄-27"
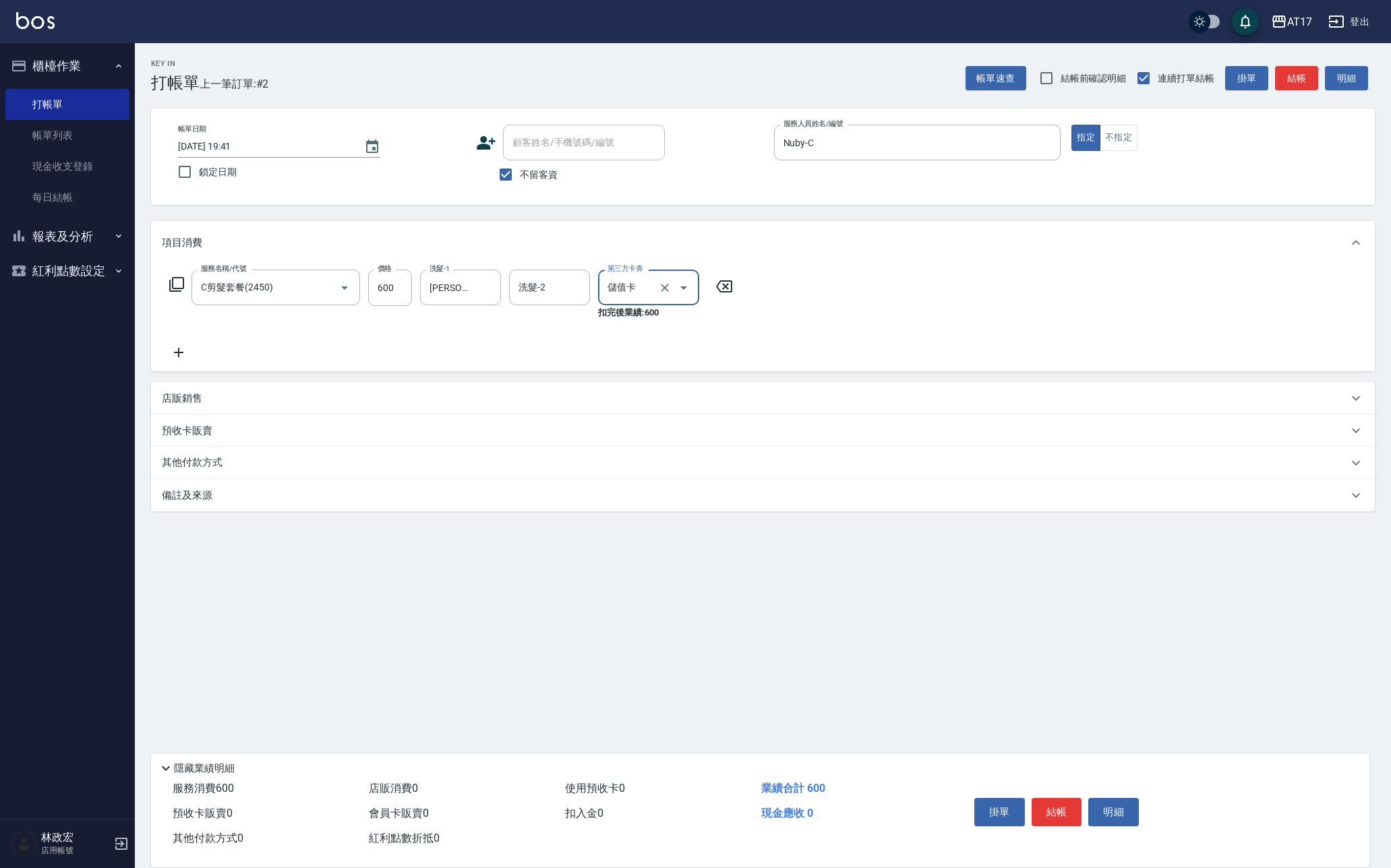
type input "儲值卡"
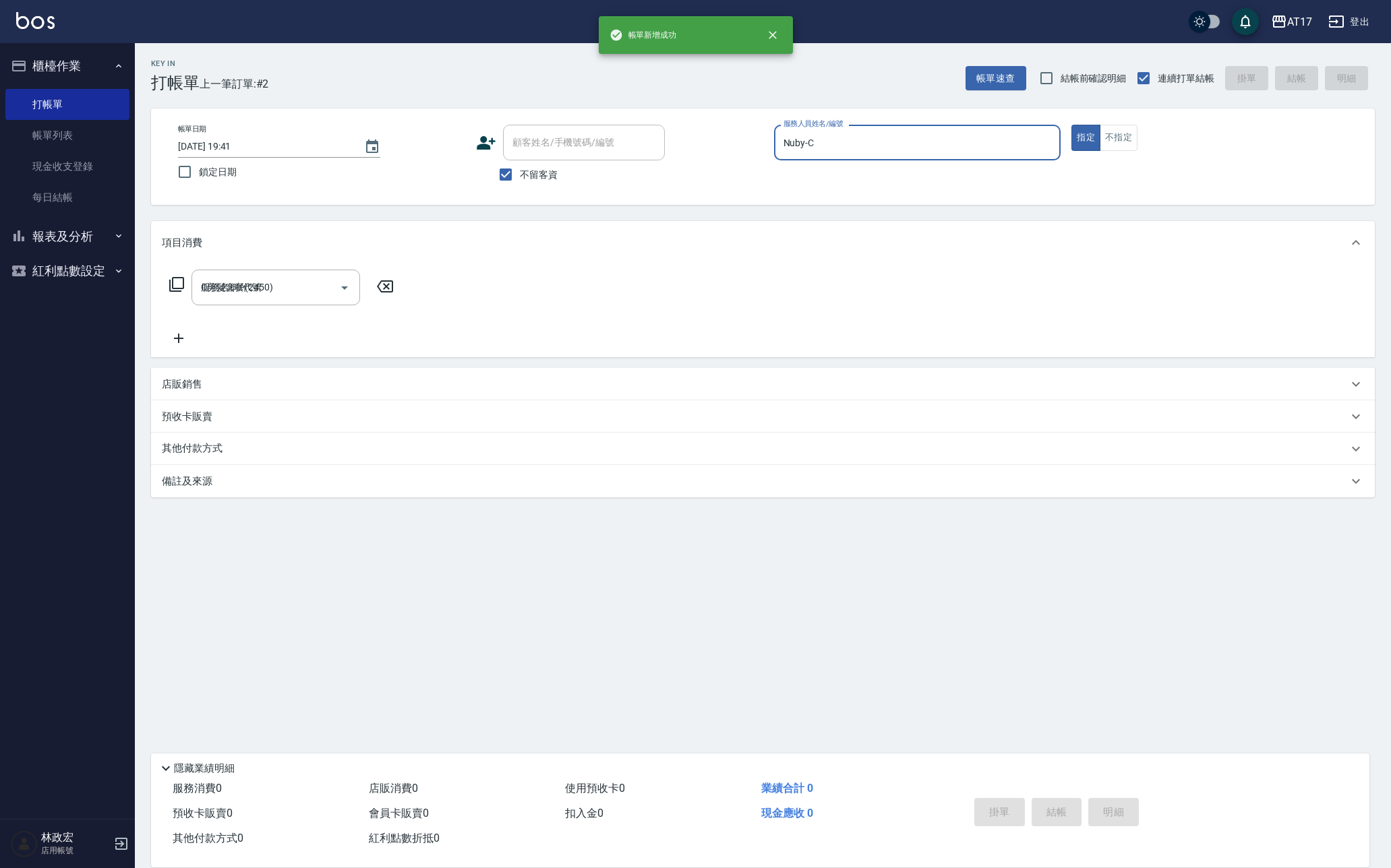
type input "2025/10/10 19:42"
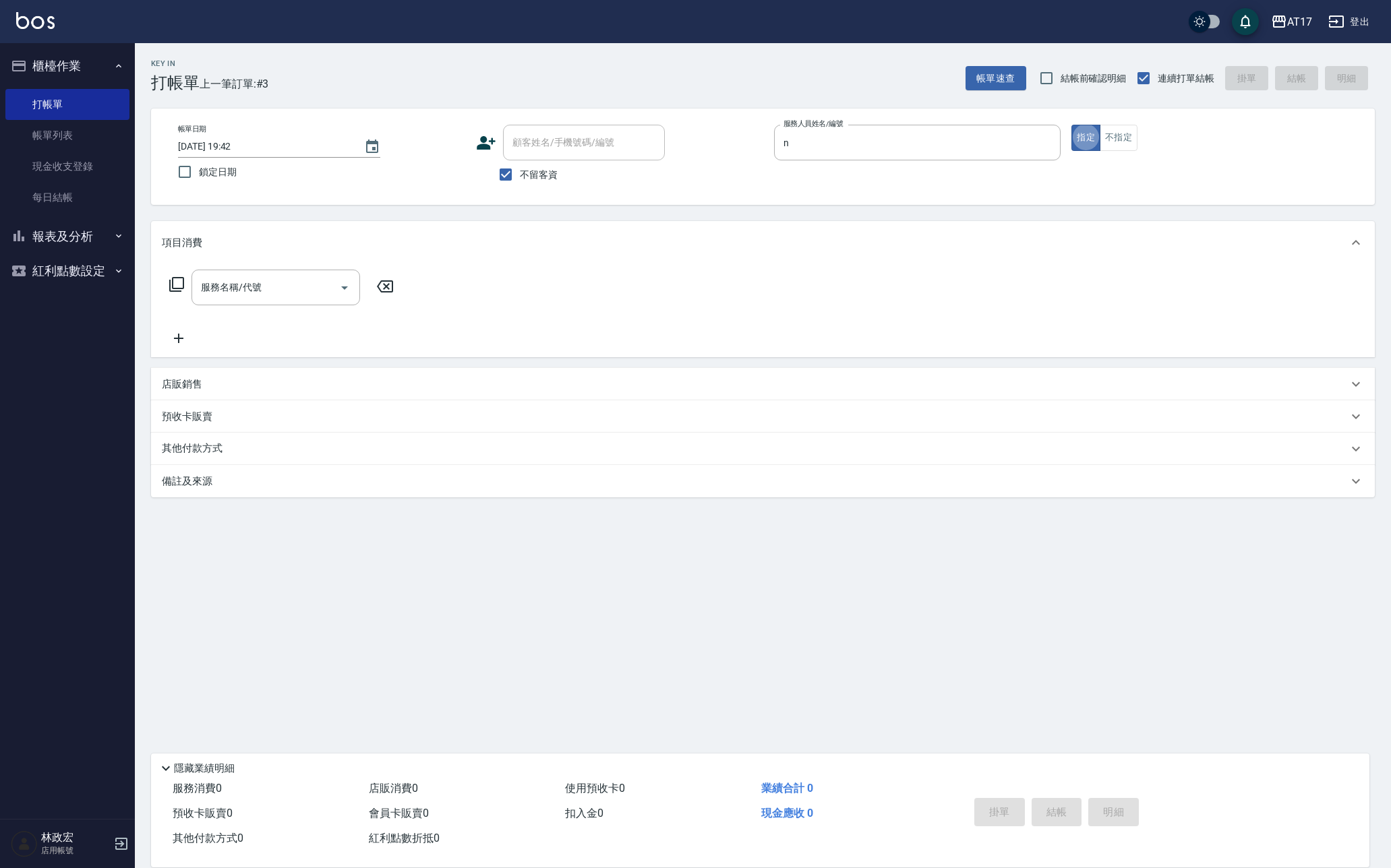
type input "Nina-N"
click at [173, 383] on p "店販銷售" at bounding box center [182, 385] width 41 height 14
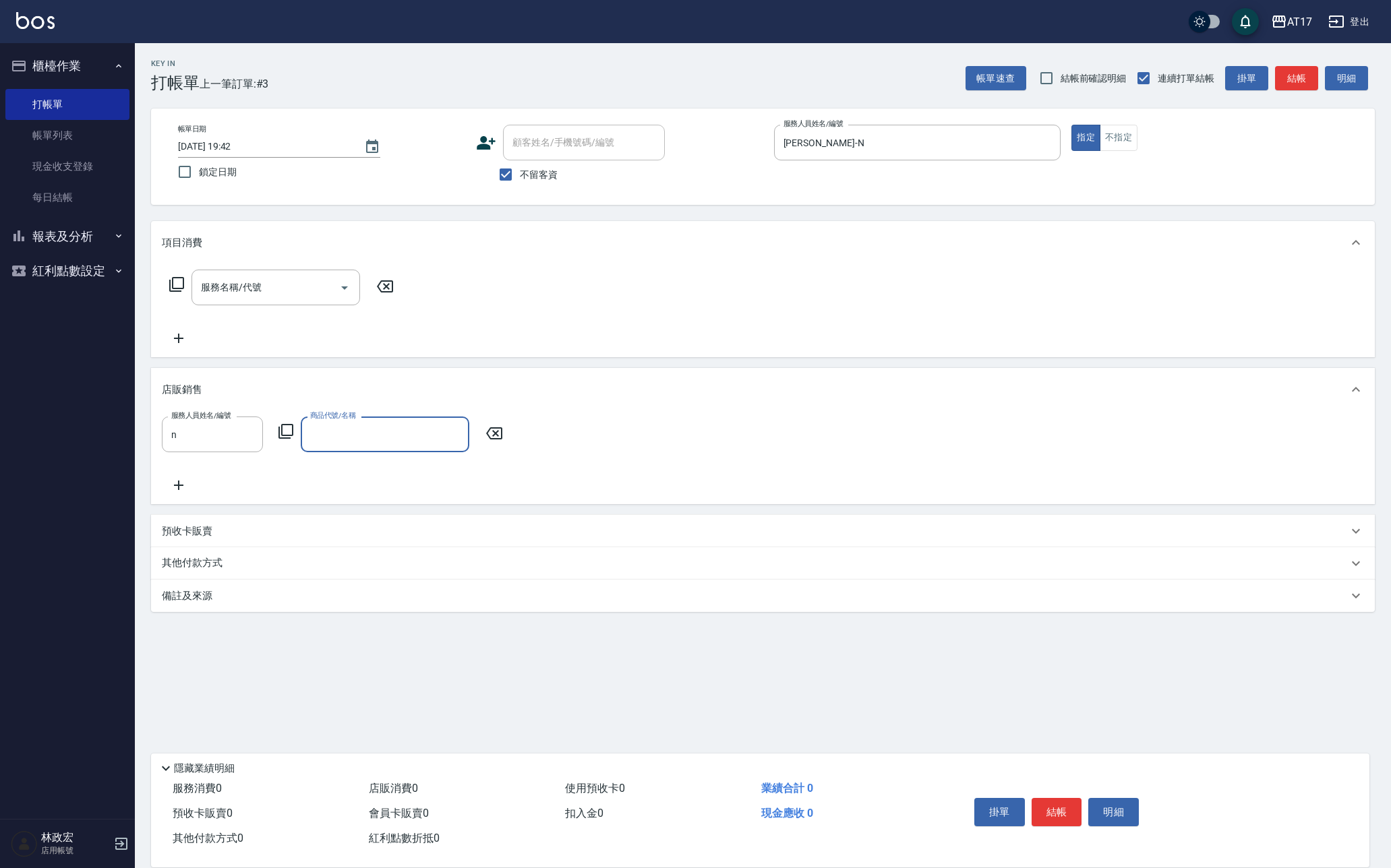
type input "Nina-N"
type input "水水沁涼洗護組"
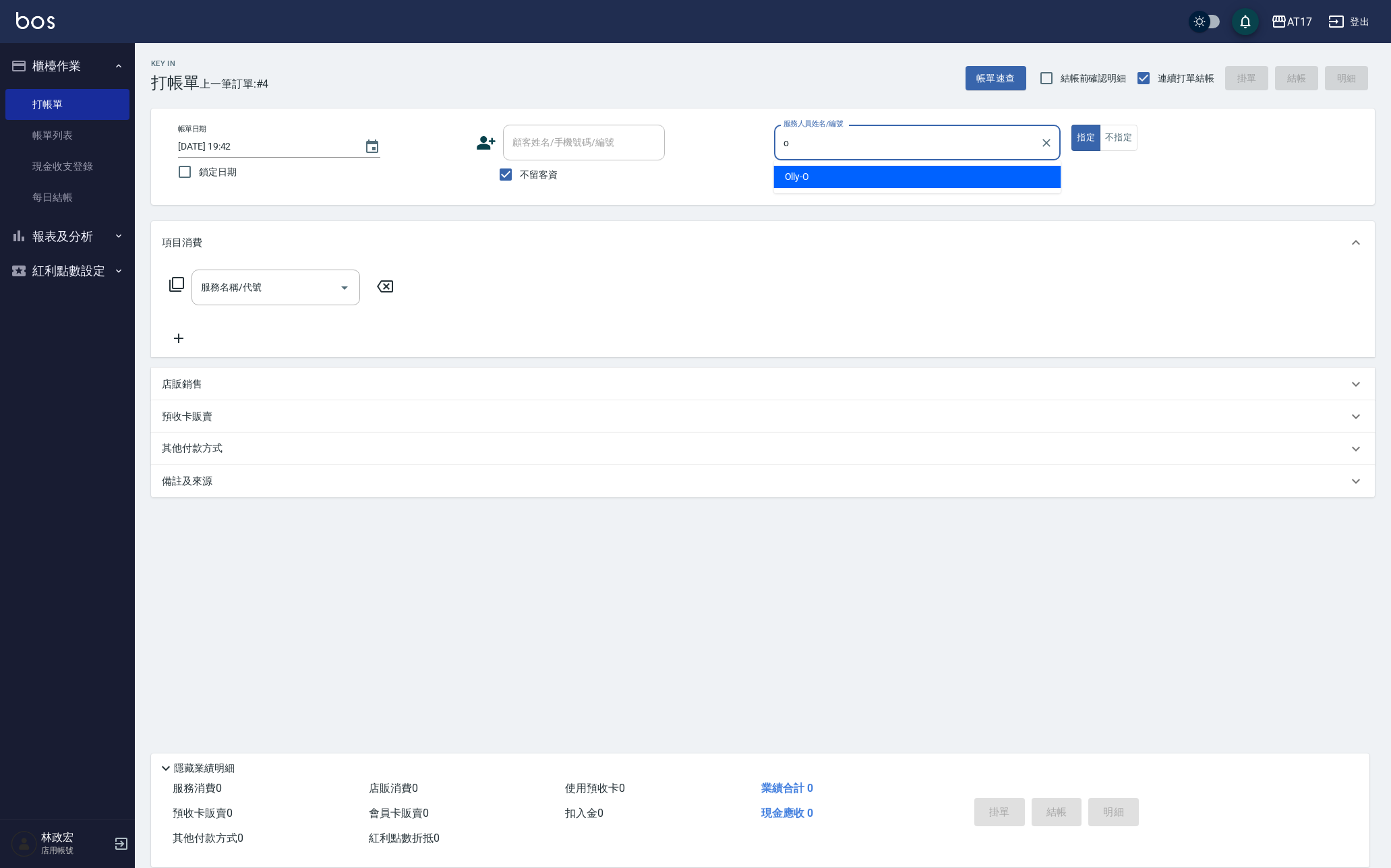
type input "Olly-O"
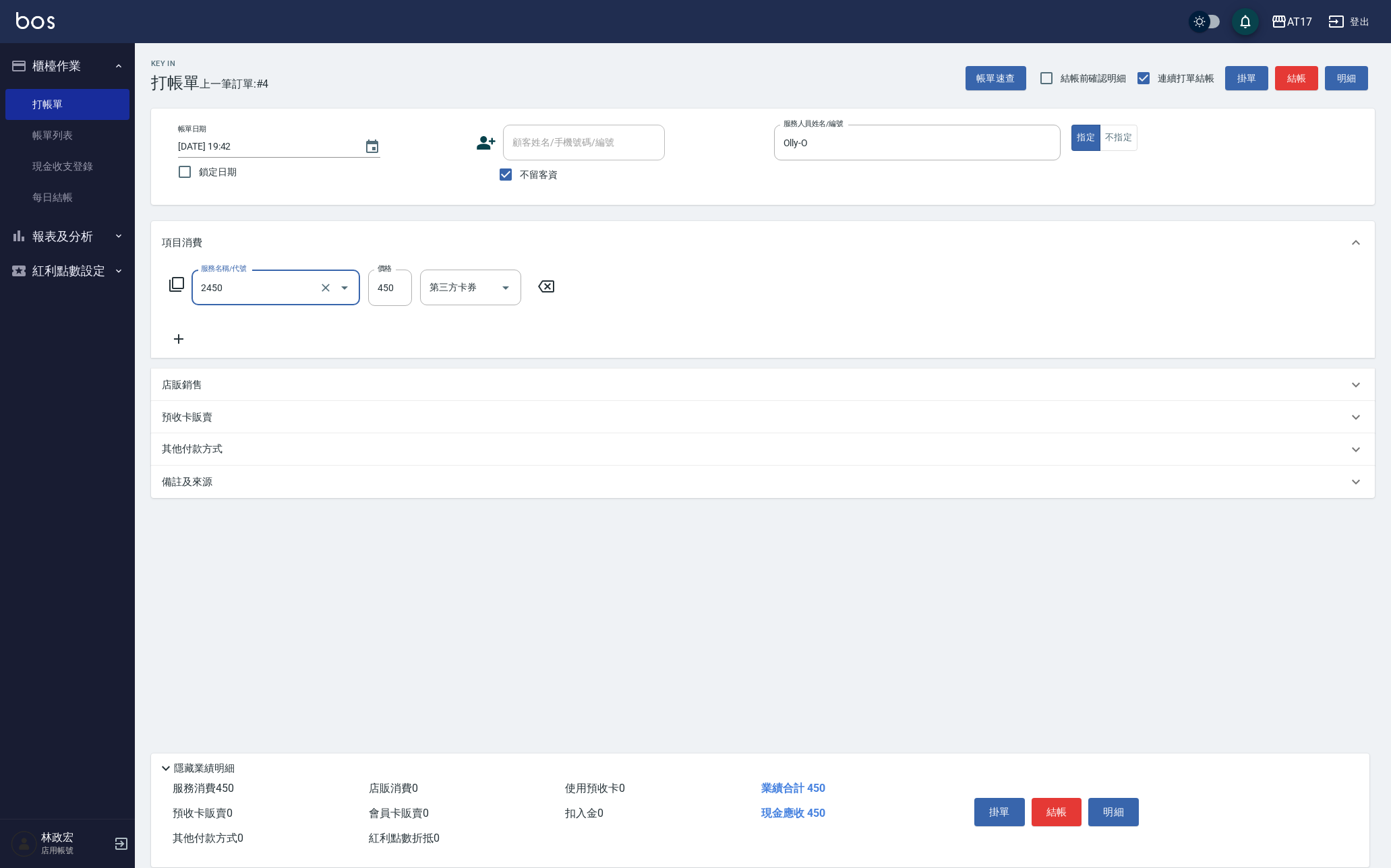
type input "C剪髮套餐(2450)"
type input "500"
type input "雪莉-55"
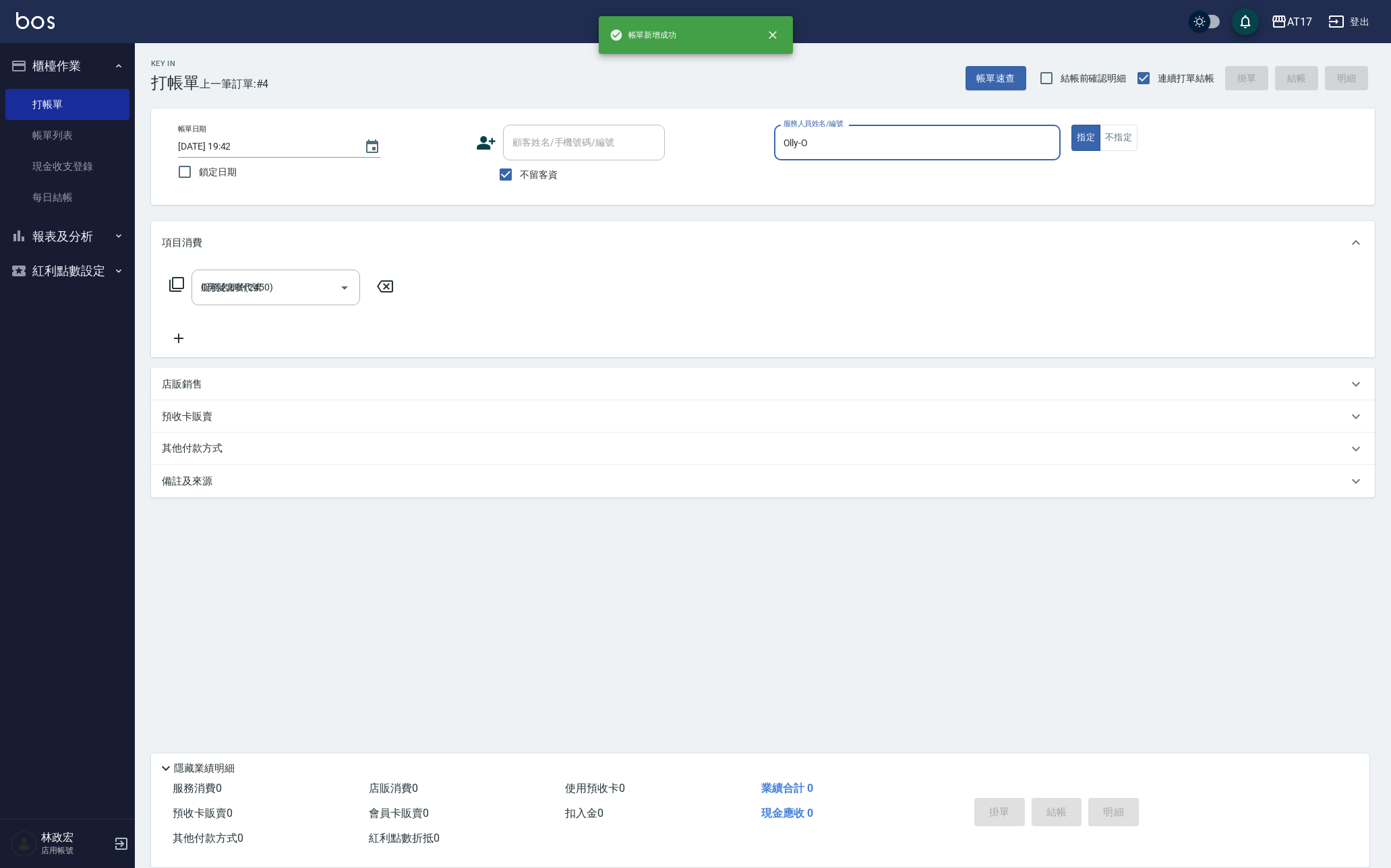
type input "2025/10/10 19:43"
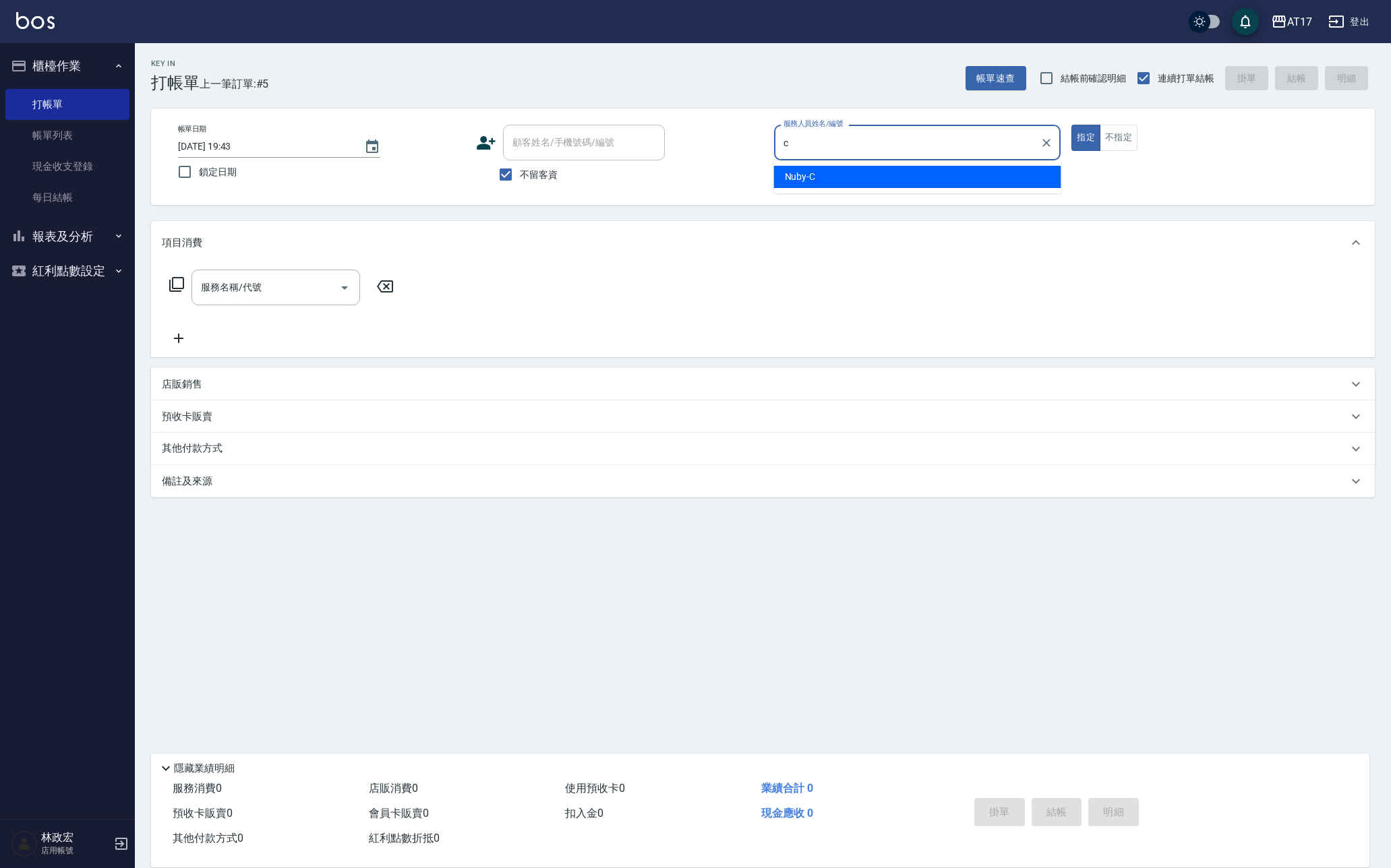
type input "Nuby-C"
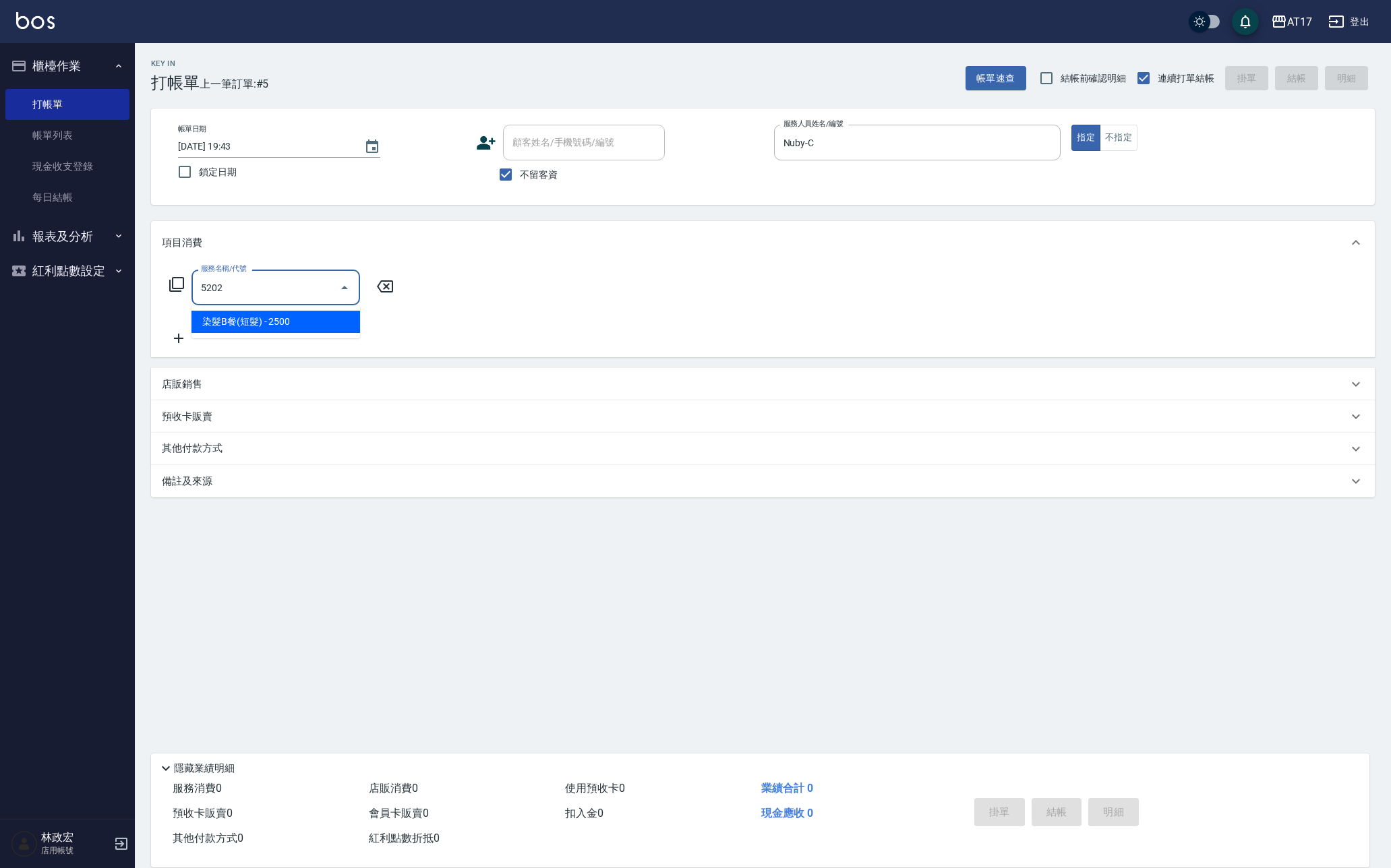
type input "染髮B餐(短髮)(5202)"
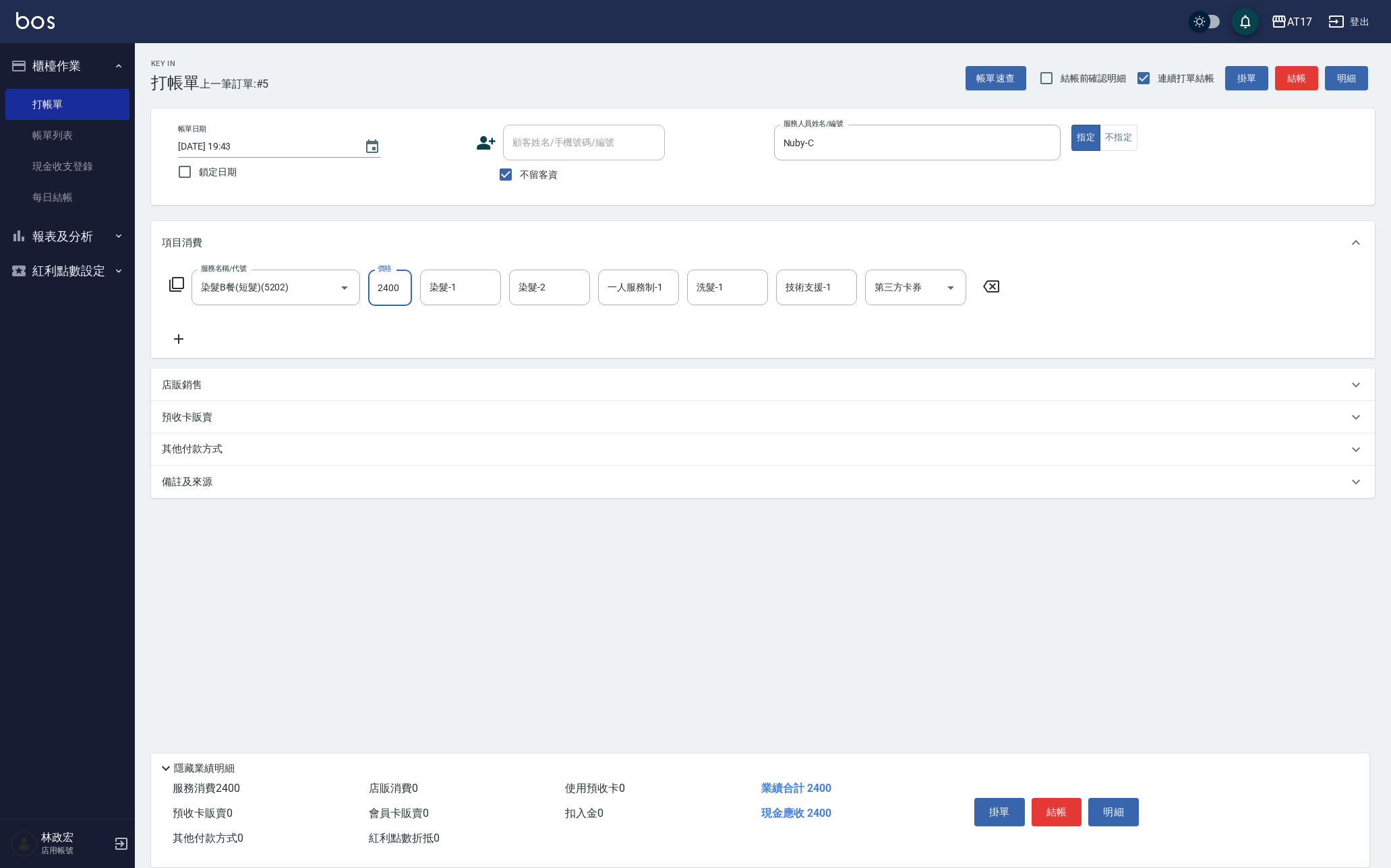
type input "2400"
type input "Winne-W"
type input "Nuby-C"
type input "Winne-W"
type input "儲值卡"
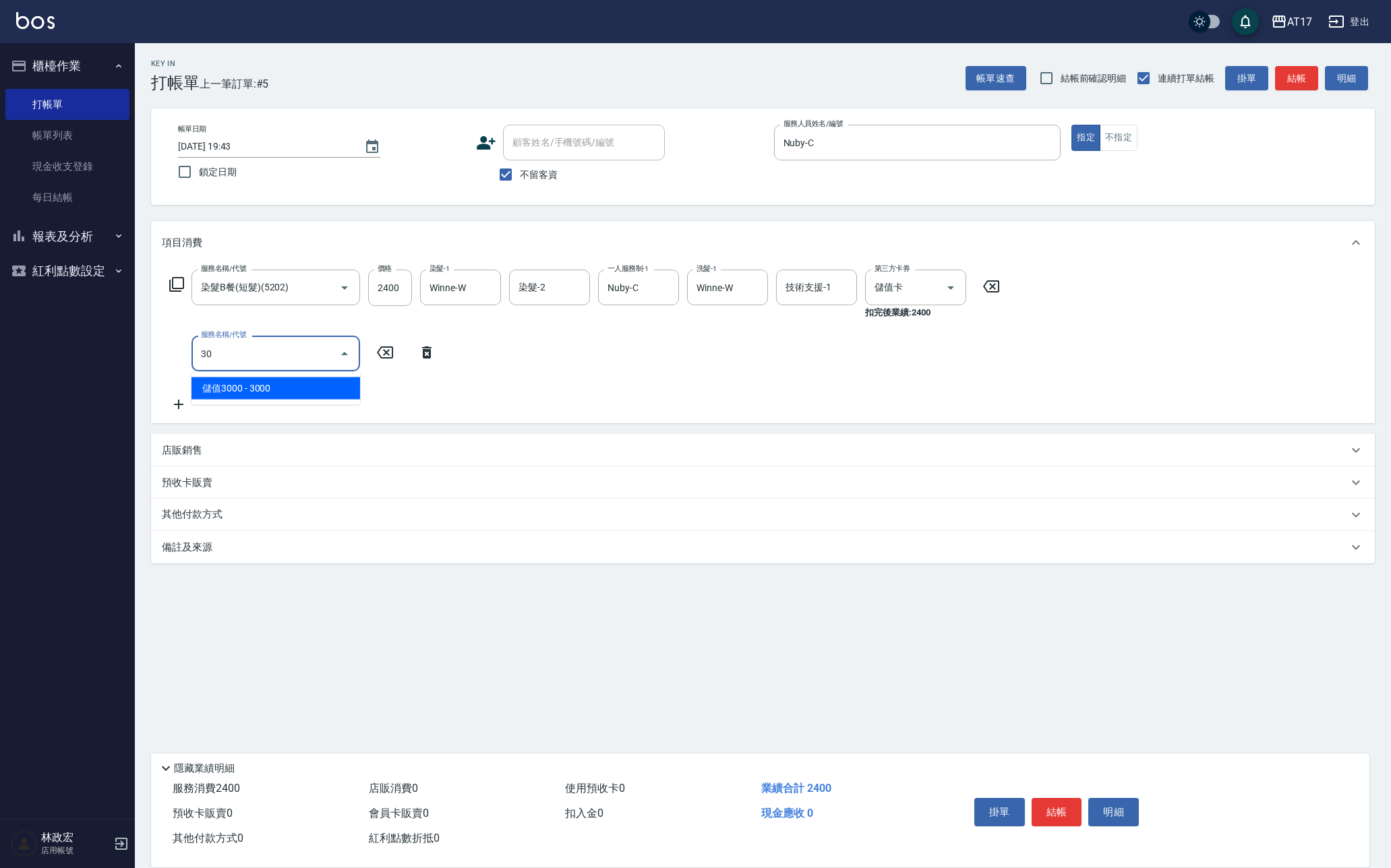
type input "300"
type input "儲值3000(83000)"
type input "1199"
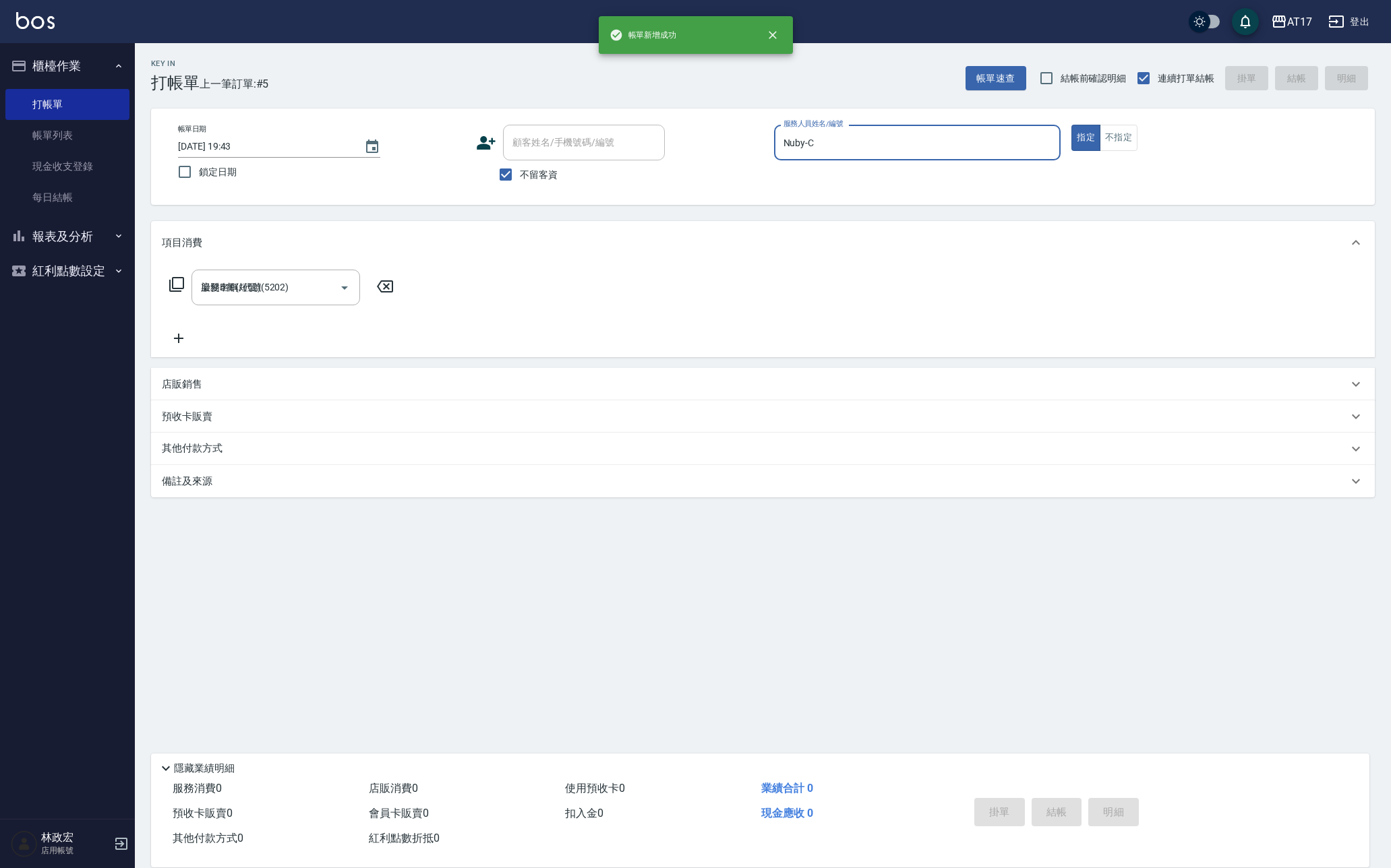
type input "2025/10/10 19:44"
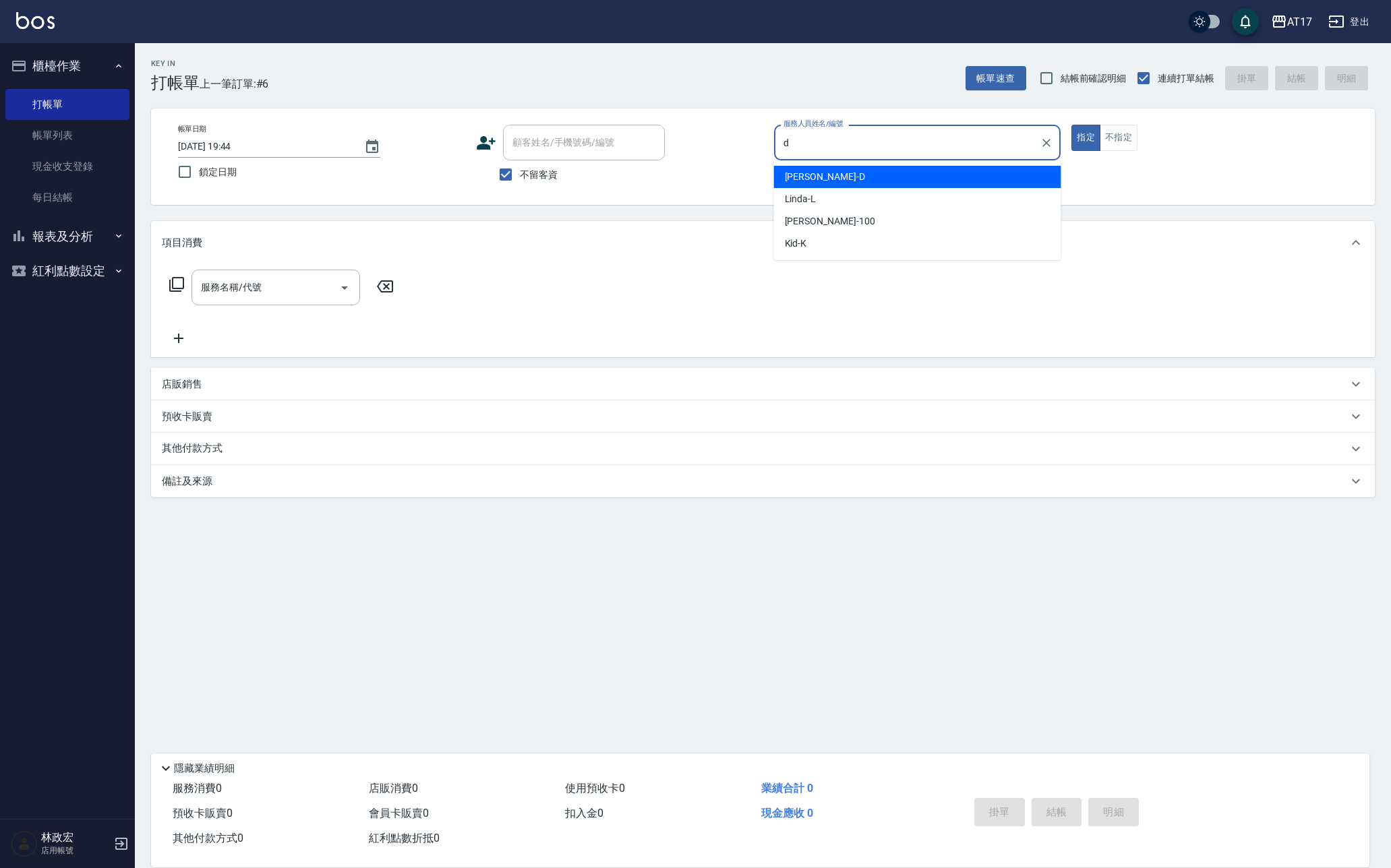
type input "Benny-D"
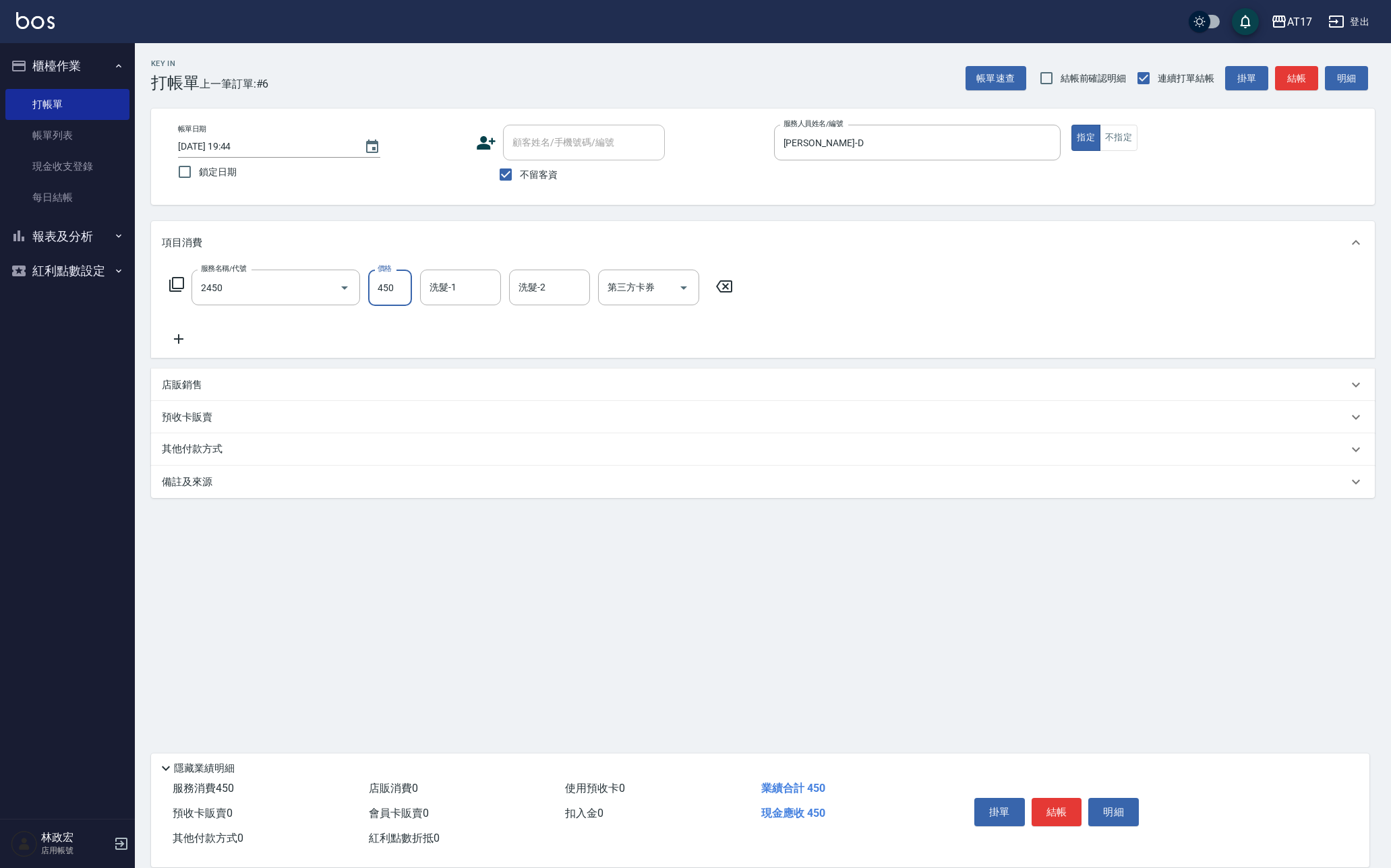
type input "C剪髮套餐(2450)"
type input "雪莉-55"
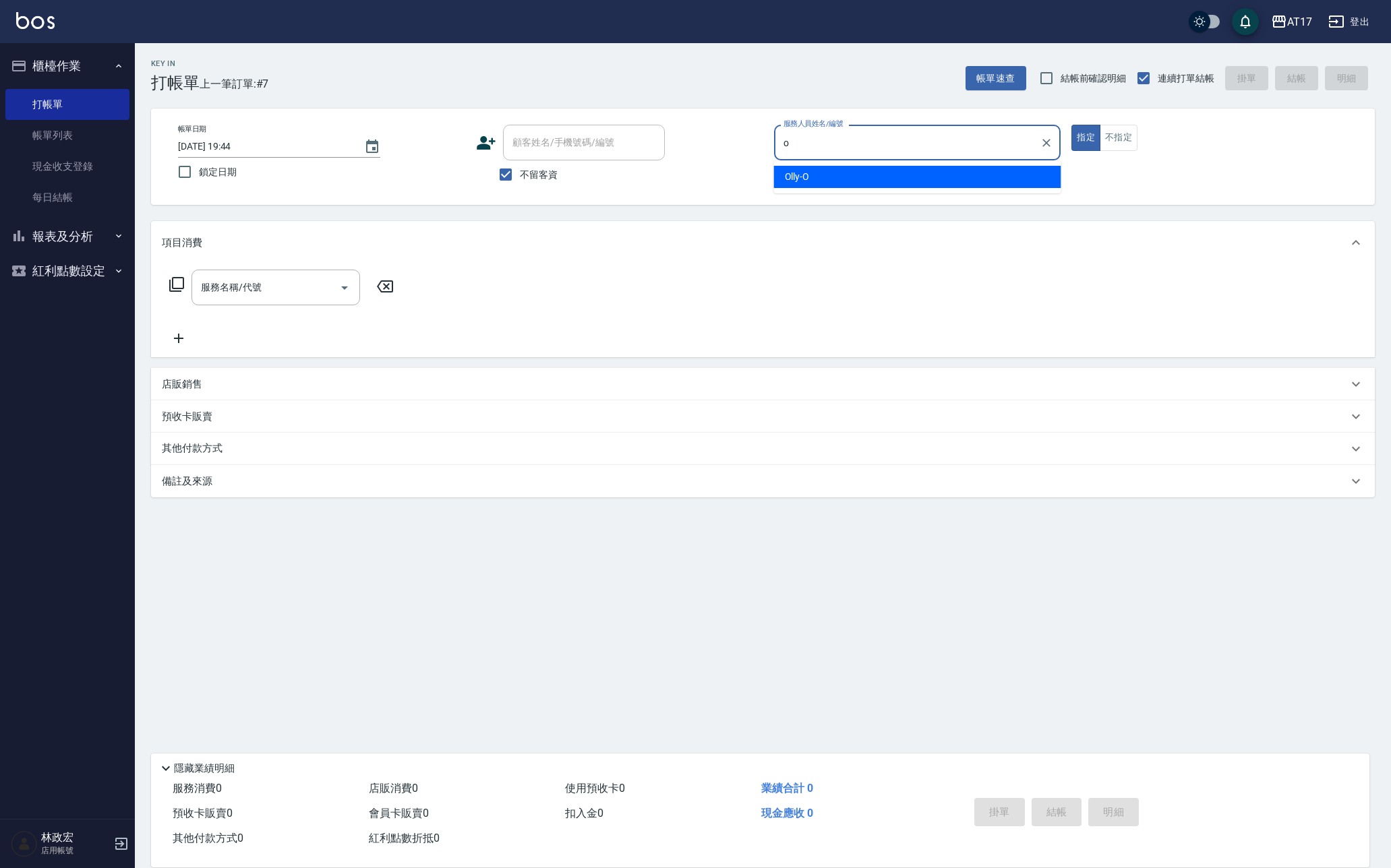
type input "Olly-O"
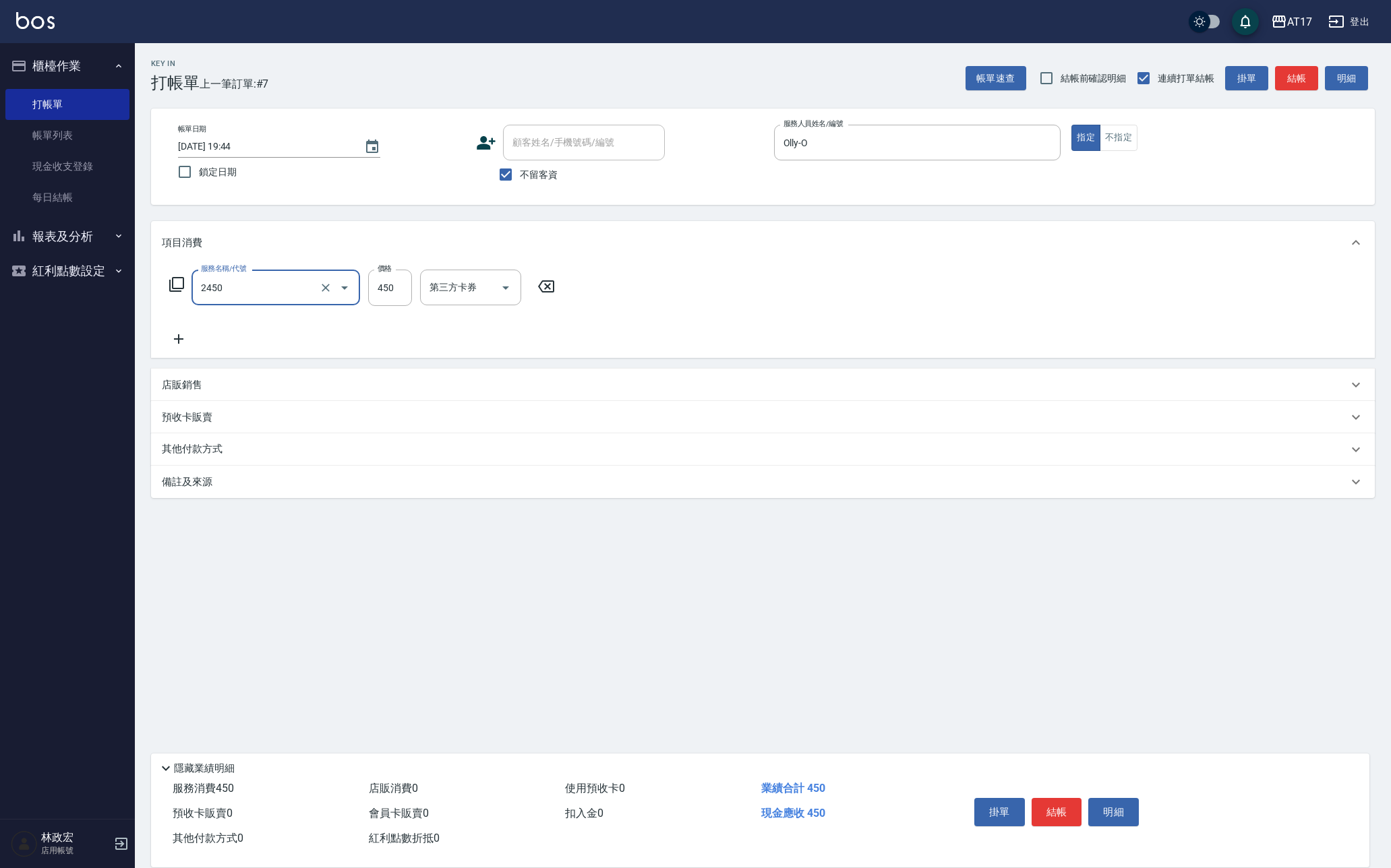
type input "C剪髮套餐(2450)"
type input "500"
type input "2"
type input "雪莉-55"
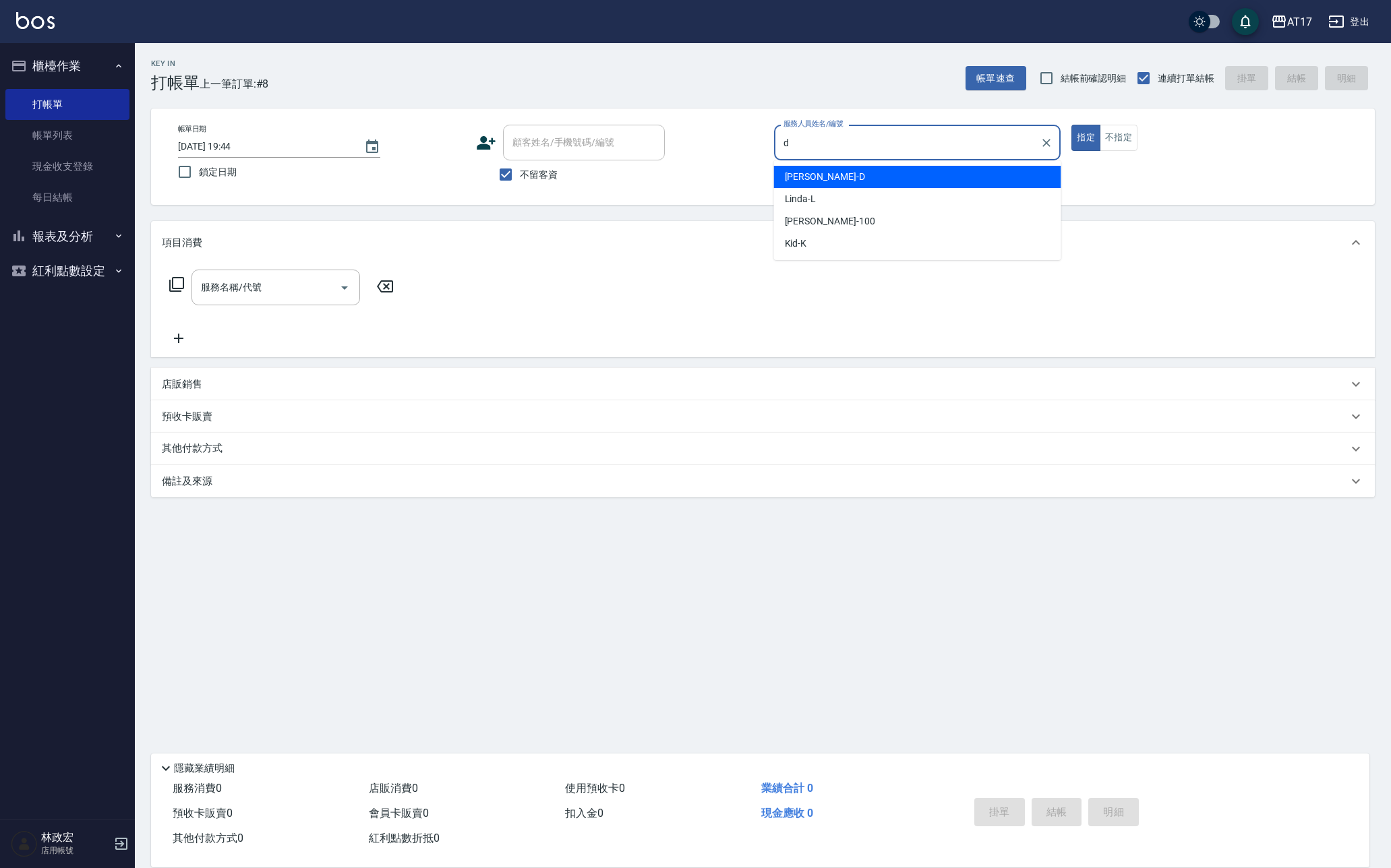
type input "Benny-D"
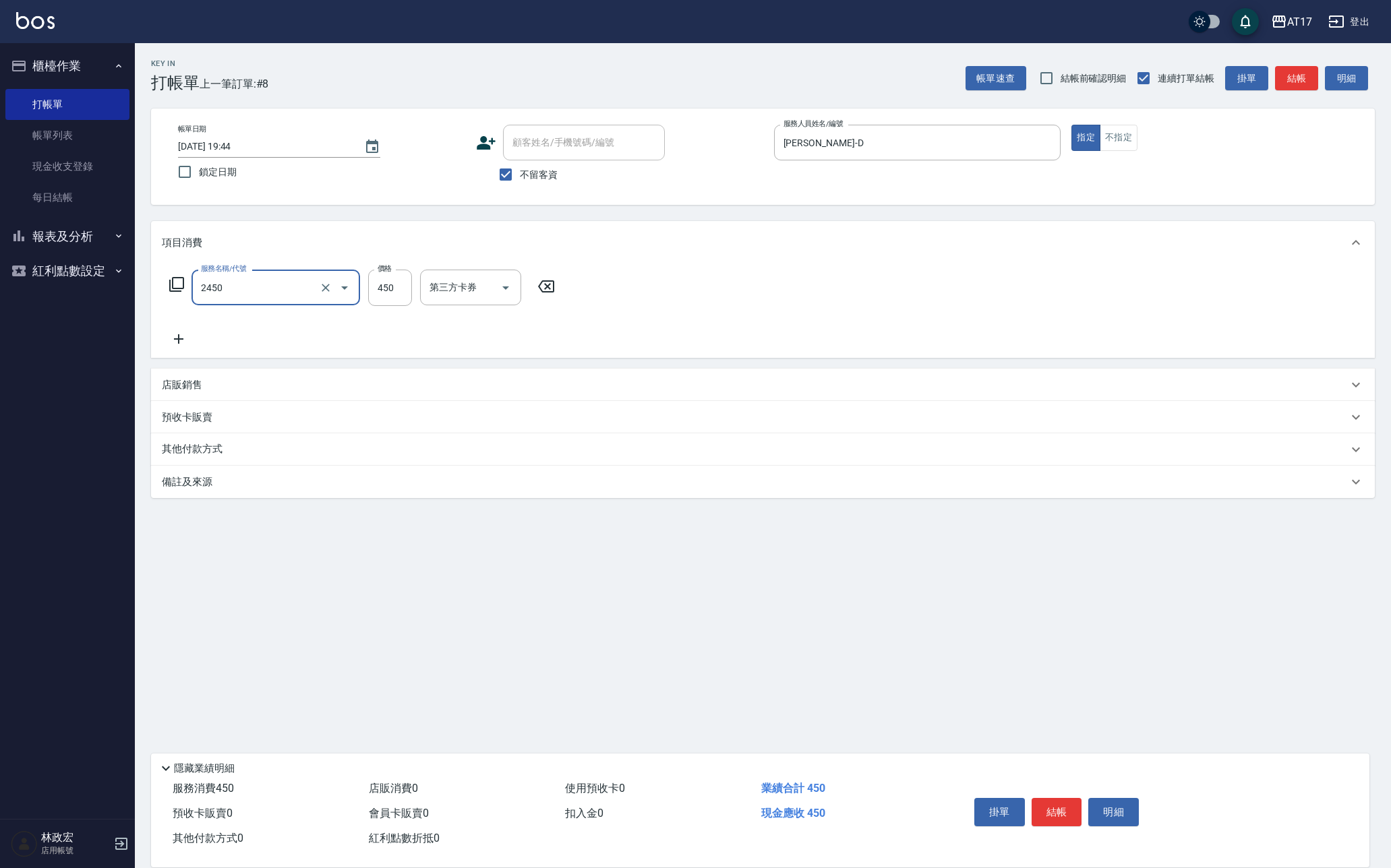
type input "C剪髮套餐(2450)"
type input "淳-25"
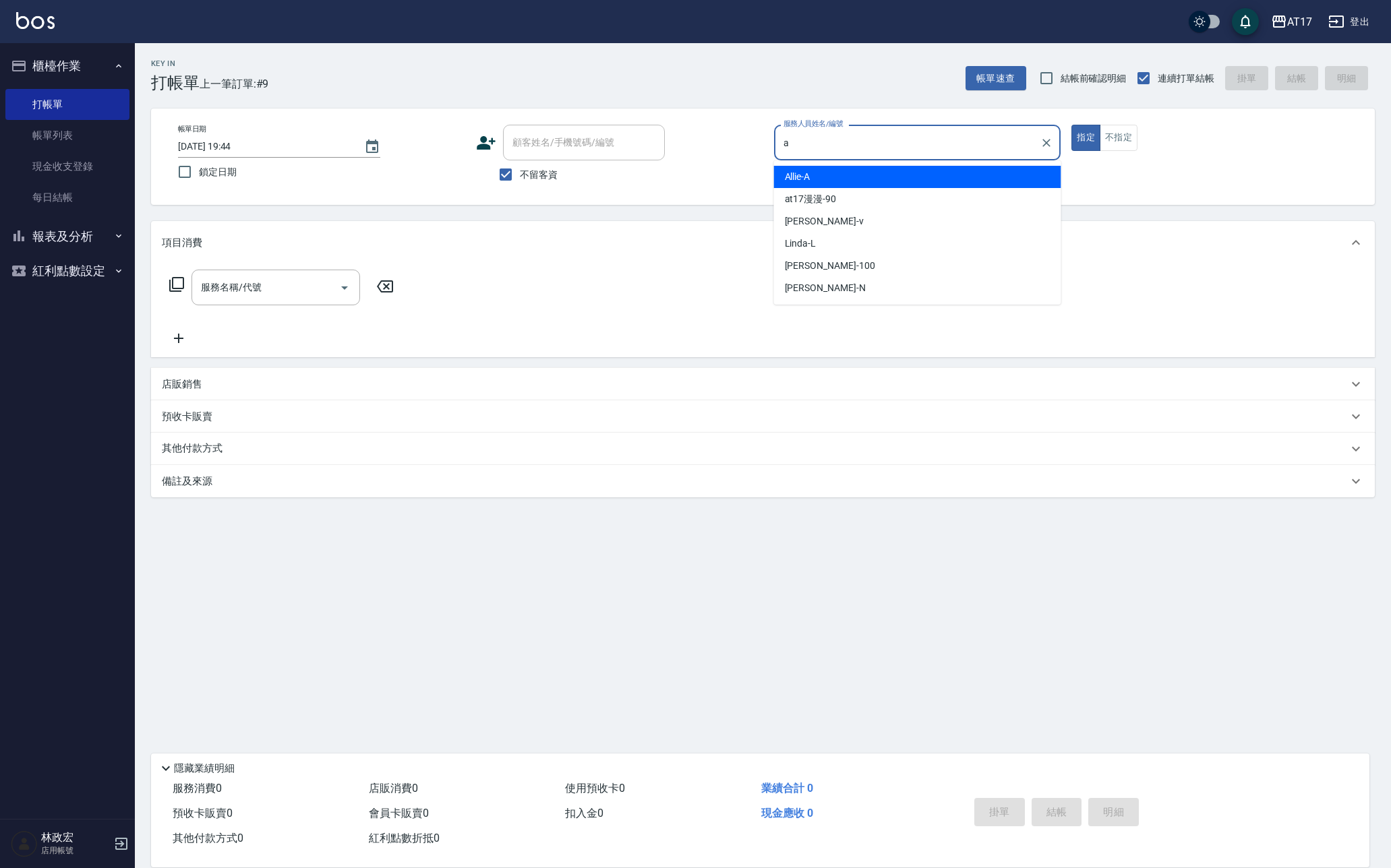
type input "Allie-A"
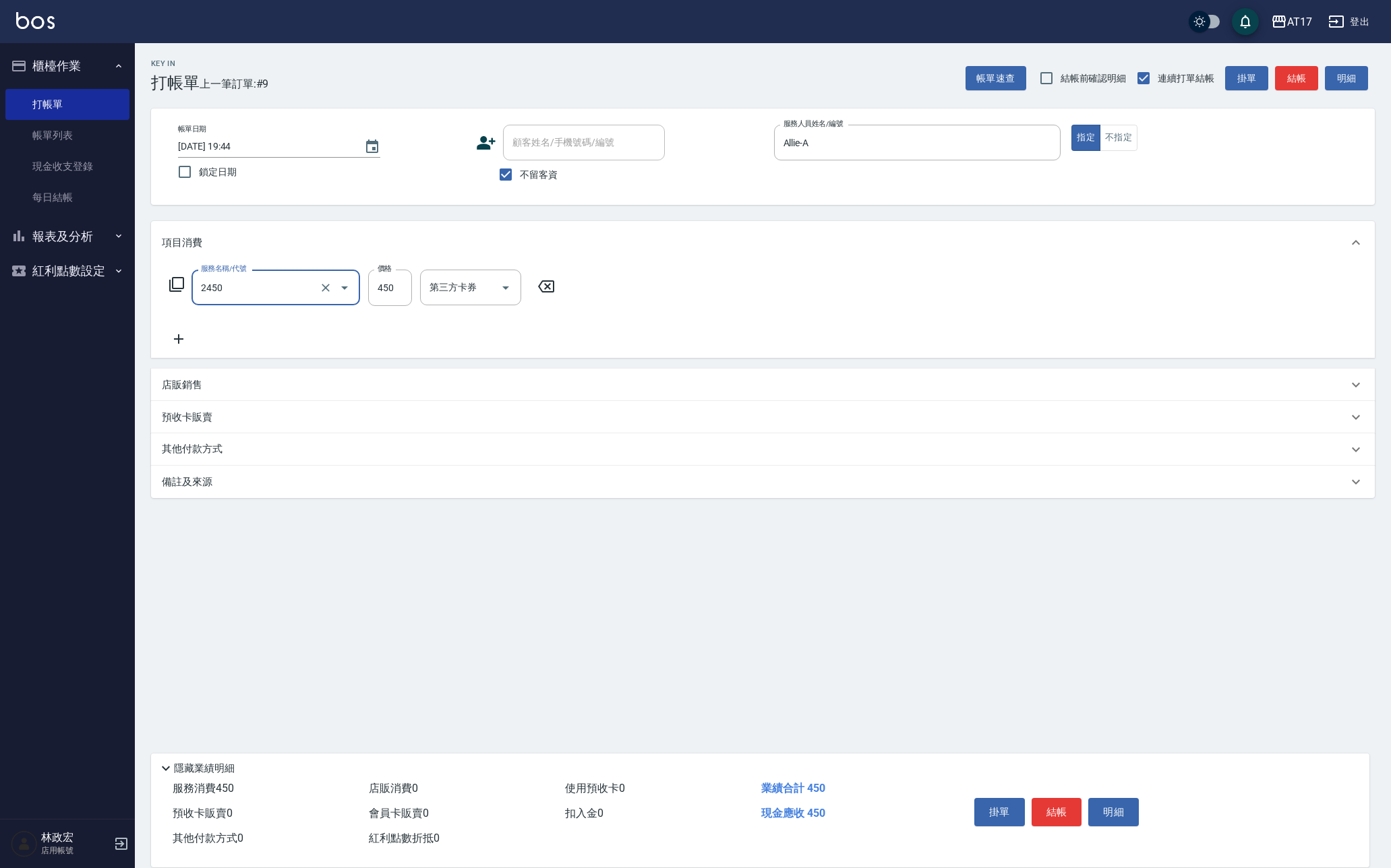
type input "C剪髮套餐(2450)"
type input "450"
type input "淳-25"
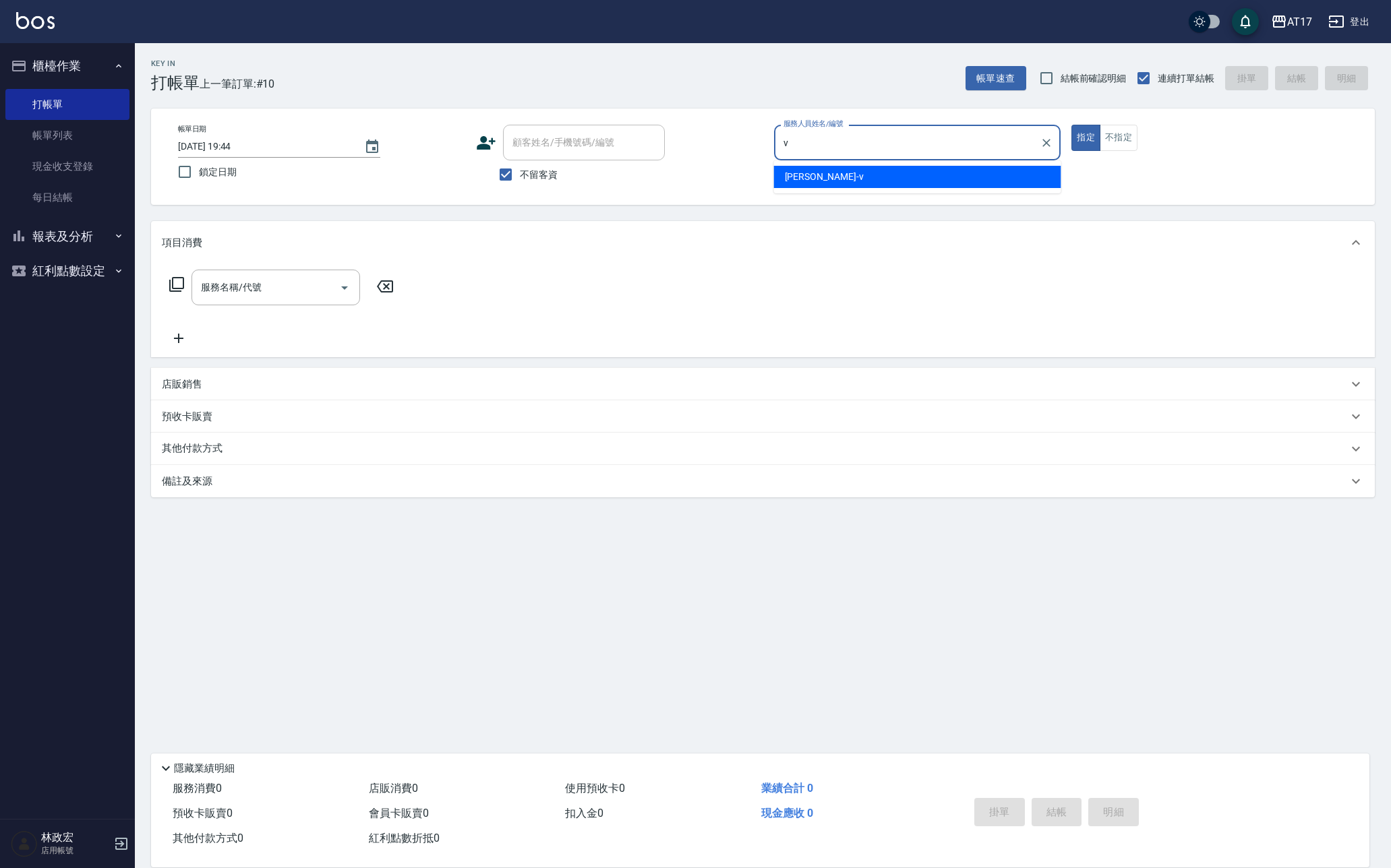
type input "Kai Kai-v"
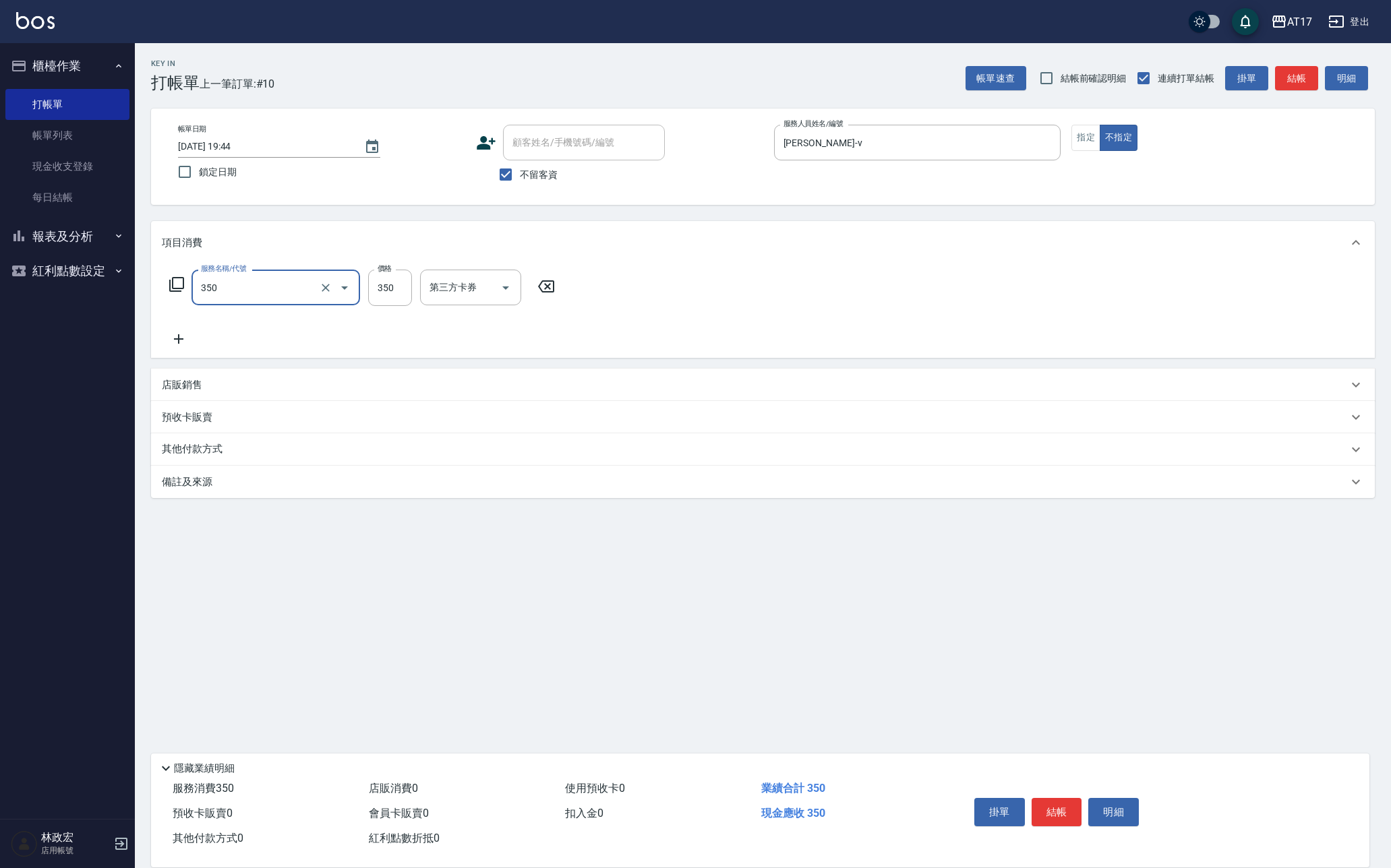
type input "350洗髮(350)"
type input "400"
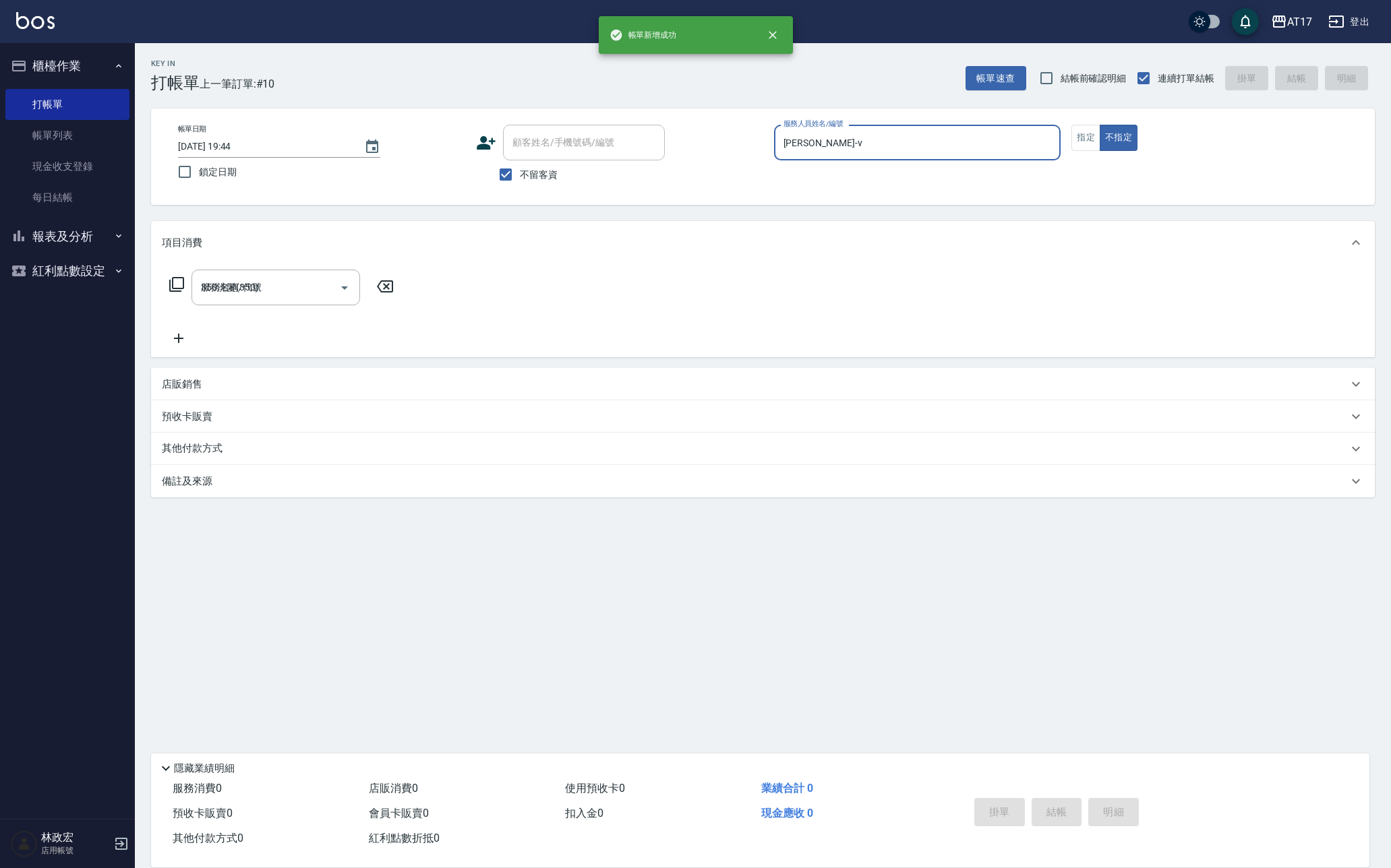
type input "2025/10/10 19:45"
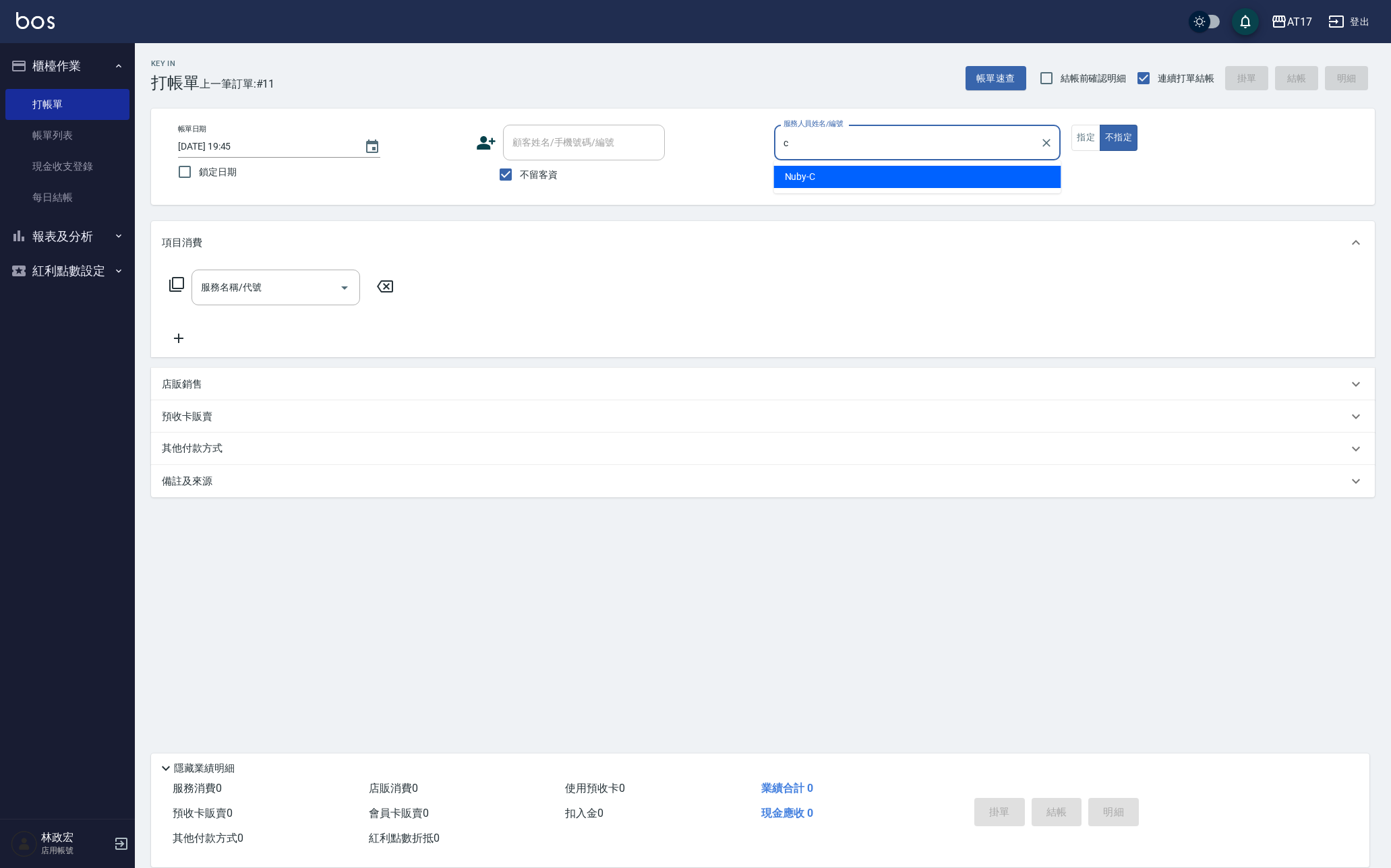
type input "Nuby-C"
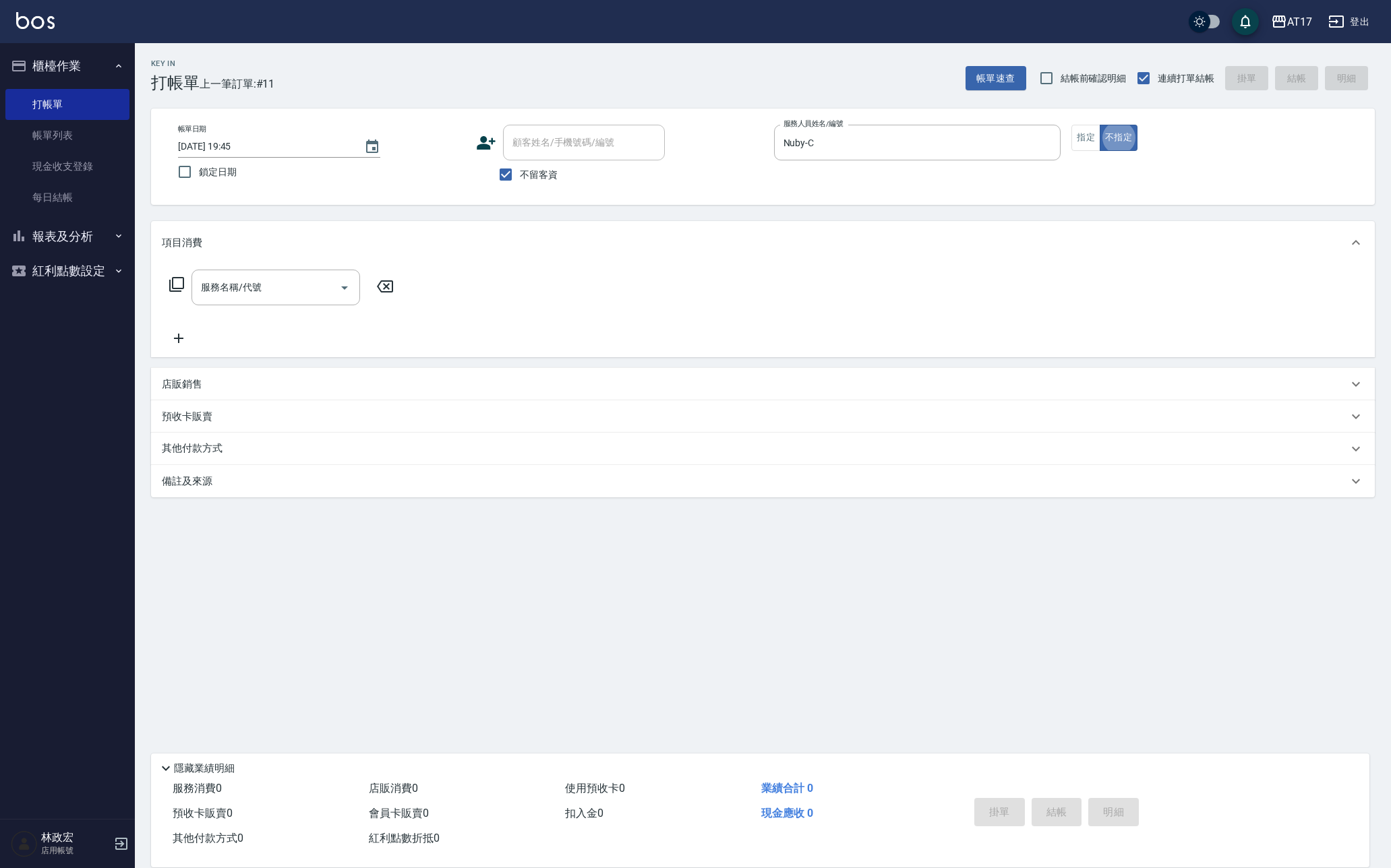
type button "false"
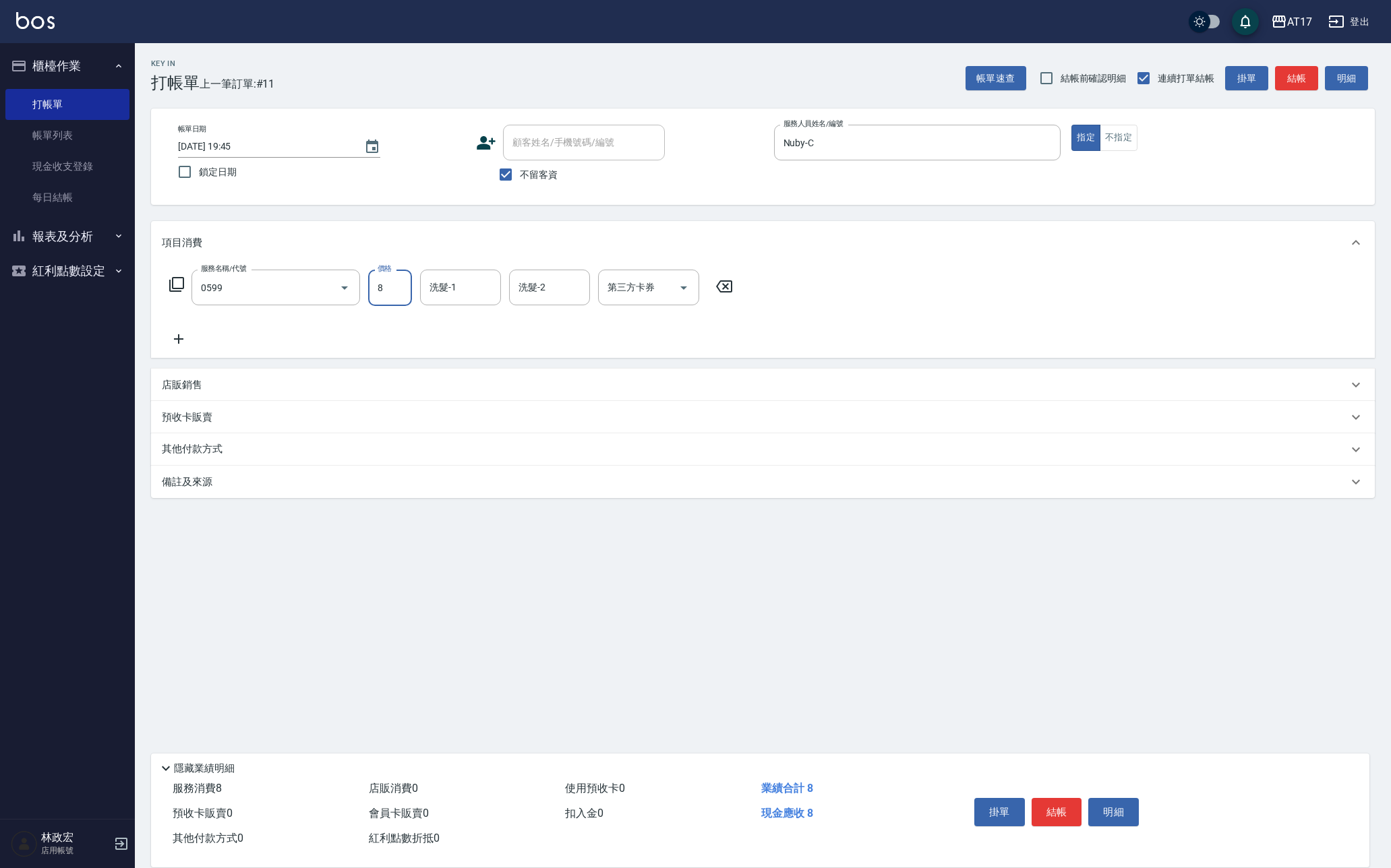
type input "精油-599(0599)"
type input "800"
type input "Winne-W"
type input "儲值卡"
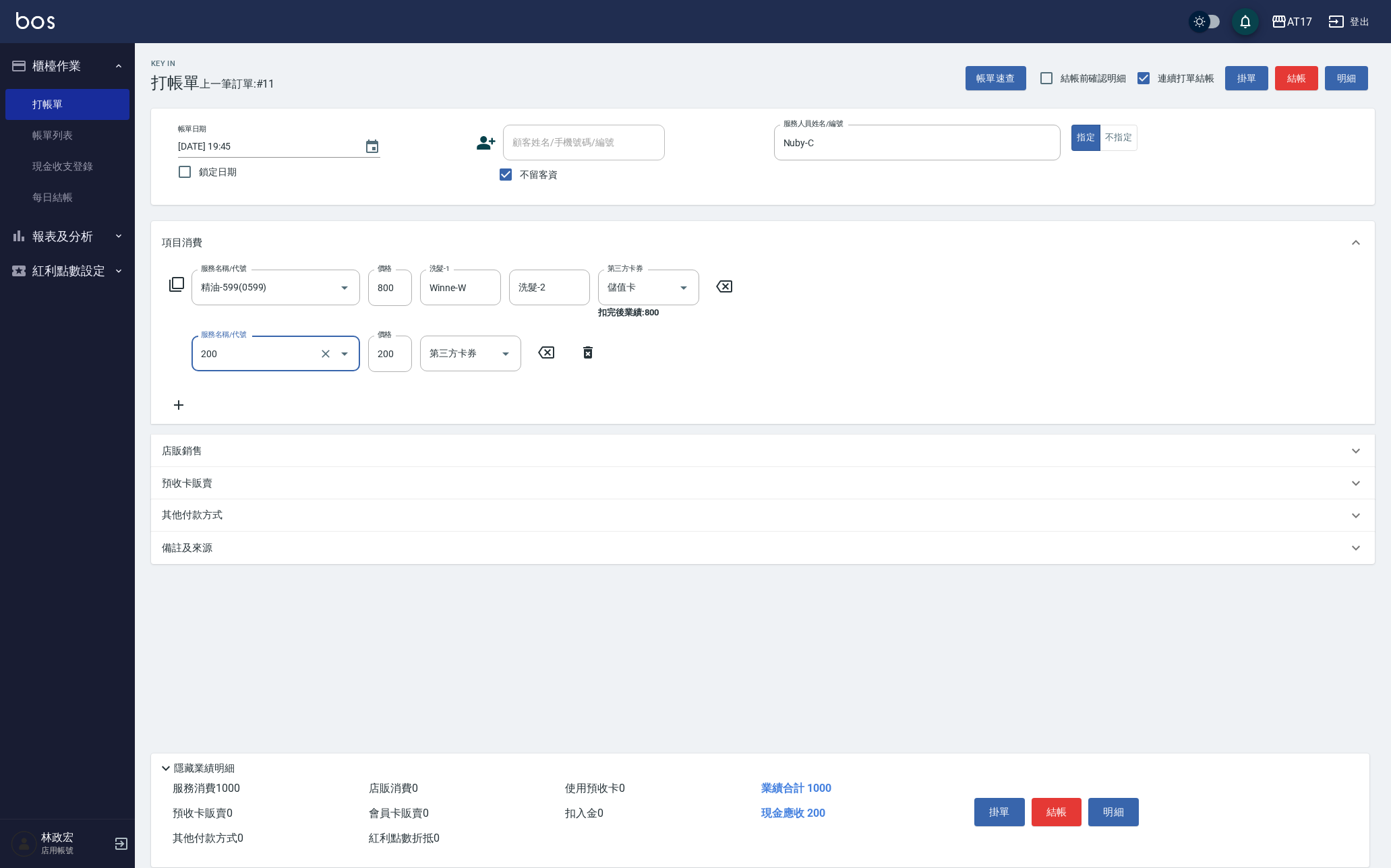
type input "剪髮(200)"
type input "400"
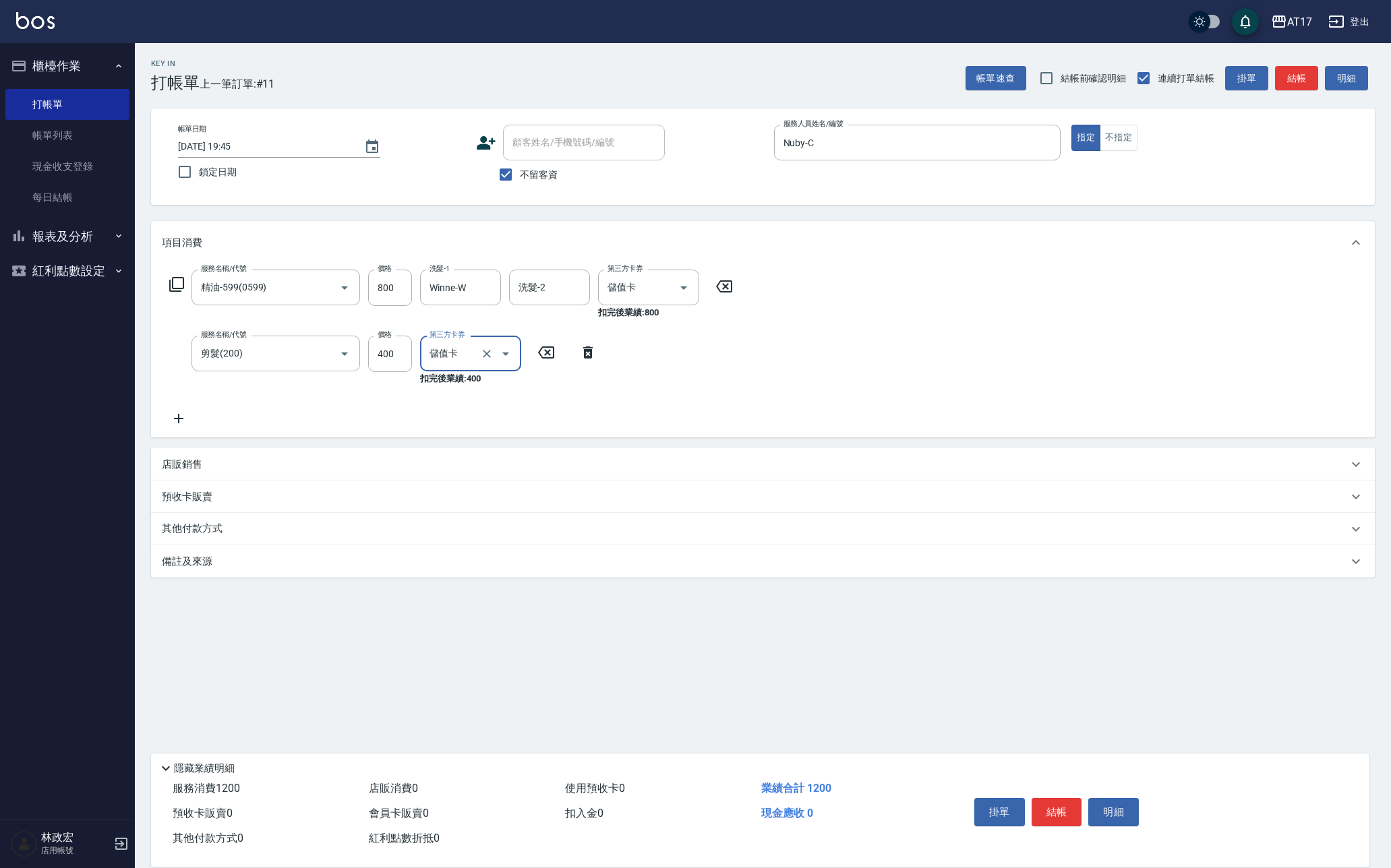
type input "儲值卡"
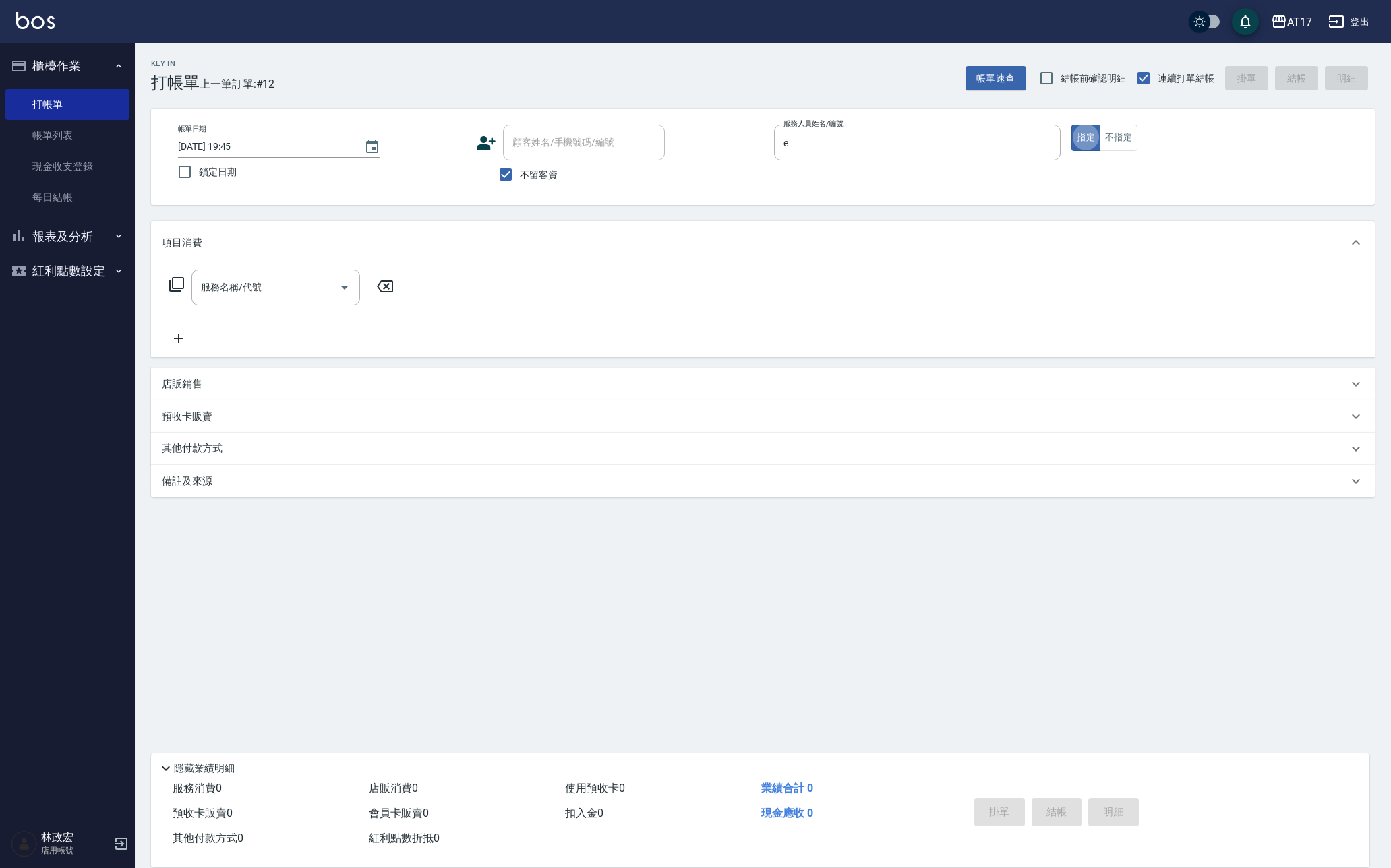
type input "Kelly-E"
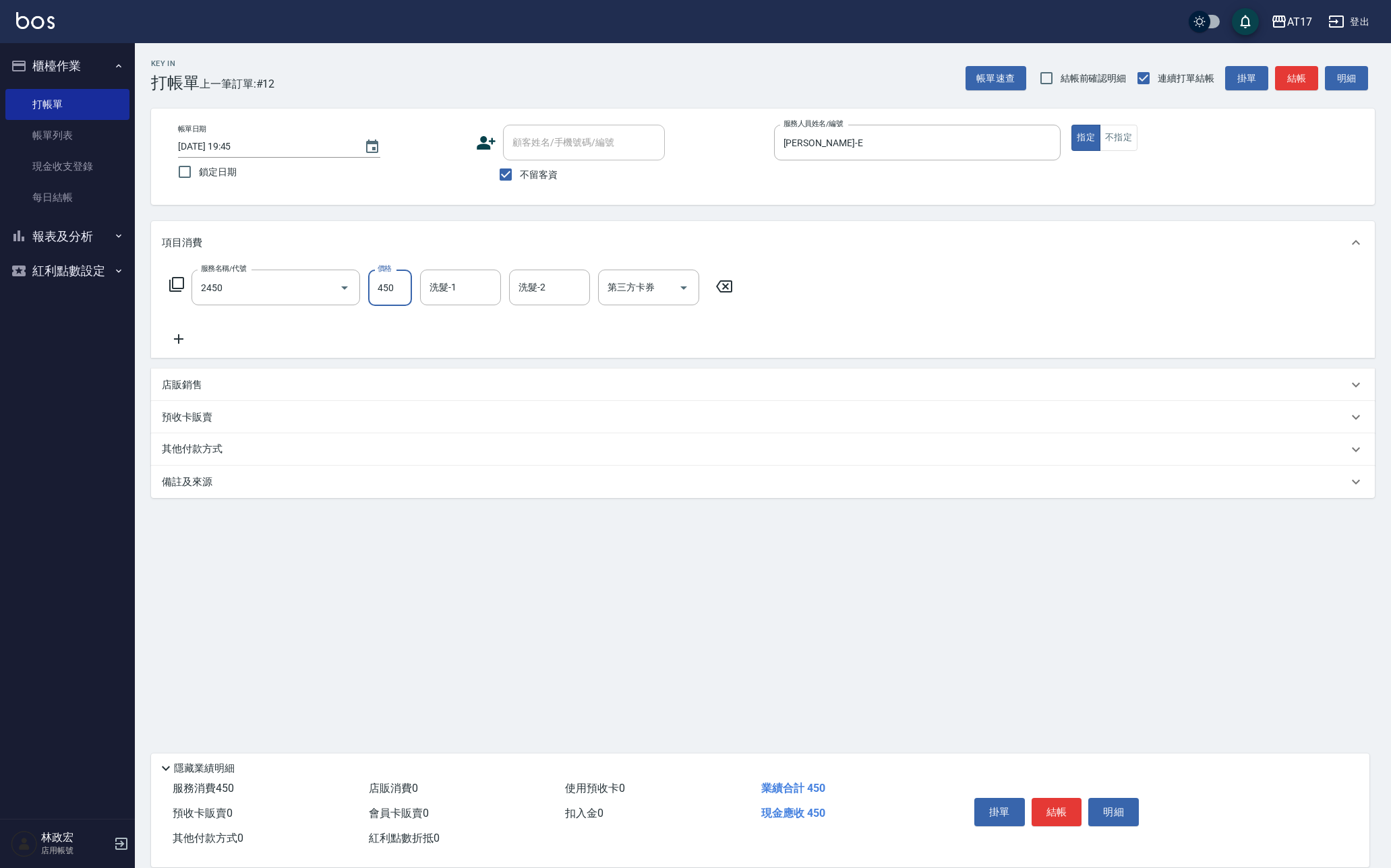
type input "C剪髮套餐(2450)"
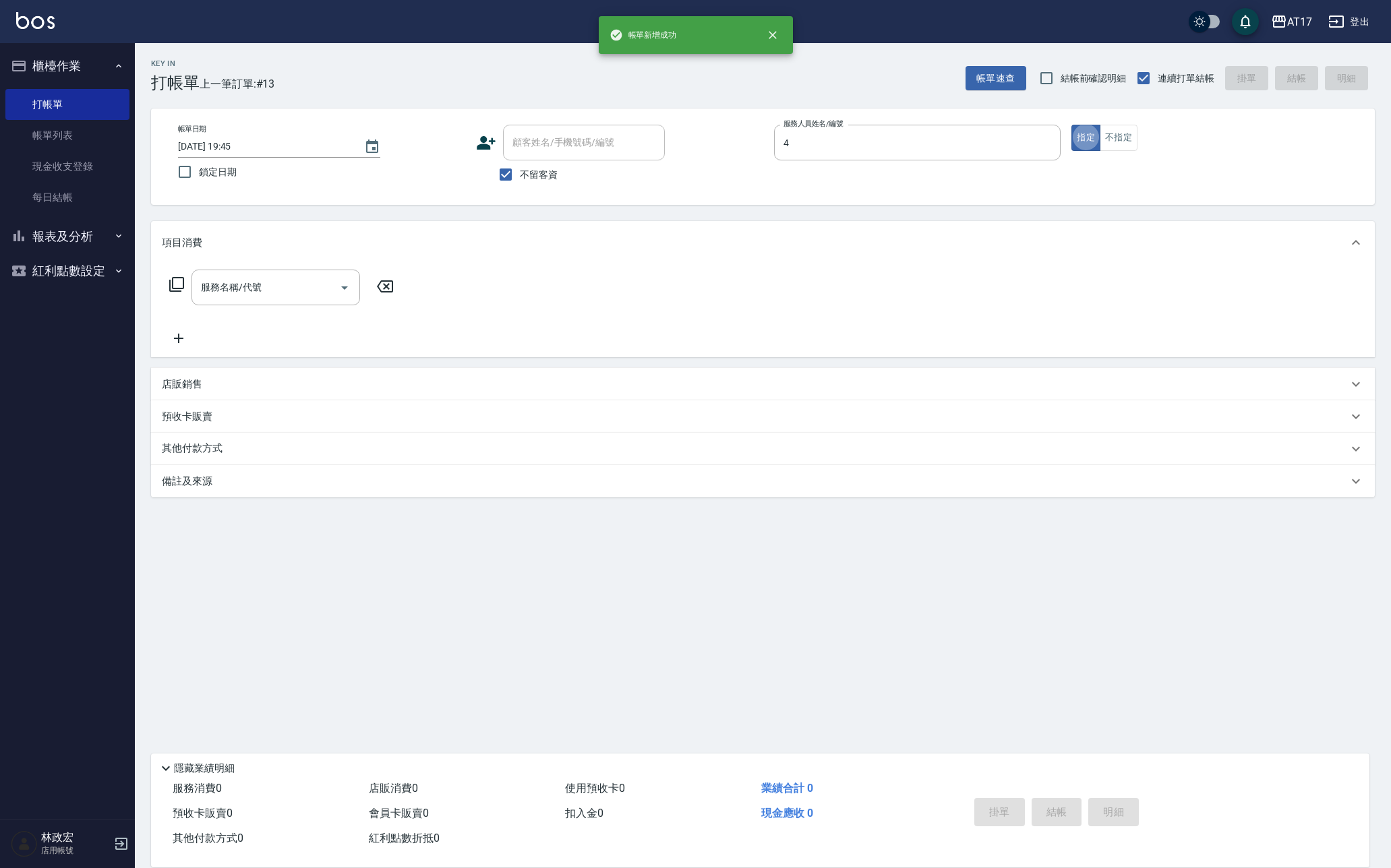
type input "Nini-4"
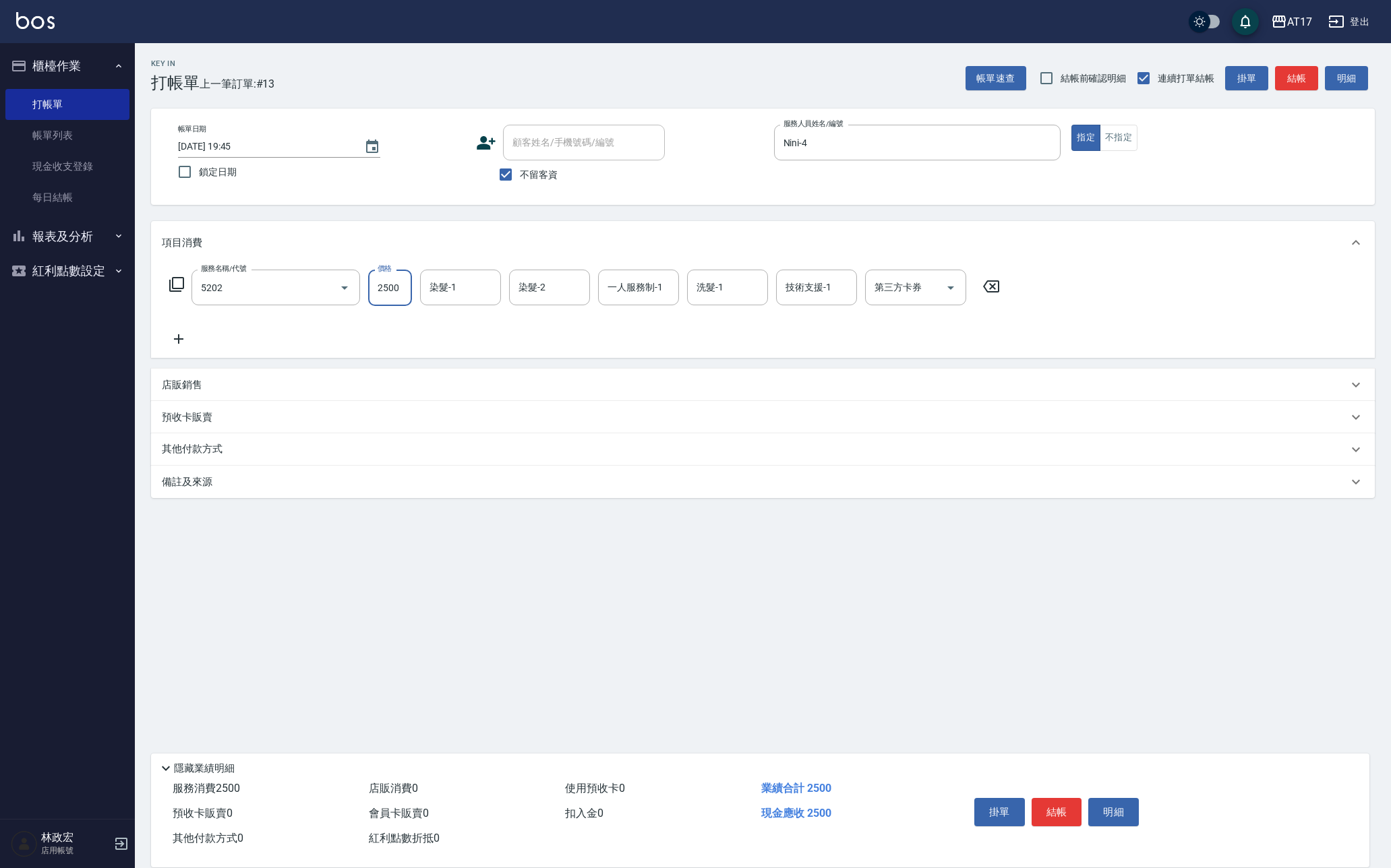
type input "染髮B餐(短髮)(5202)"
type input "2199"
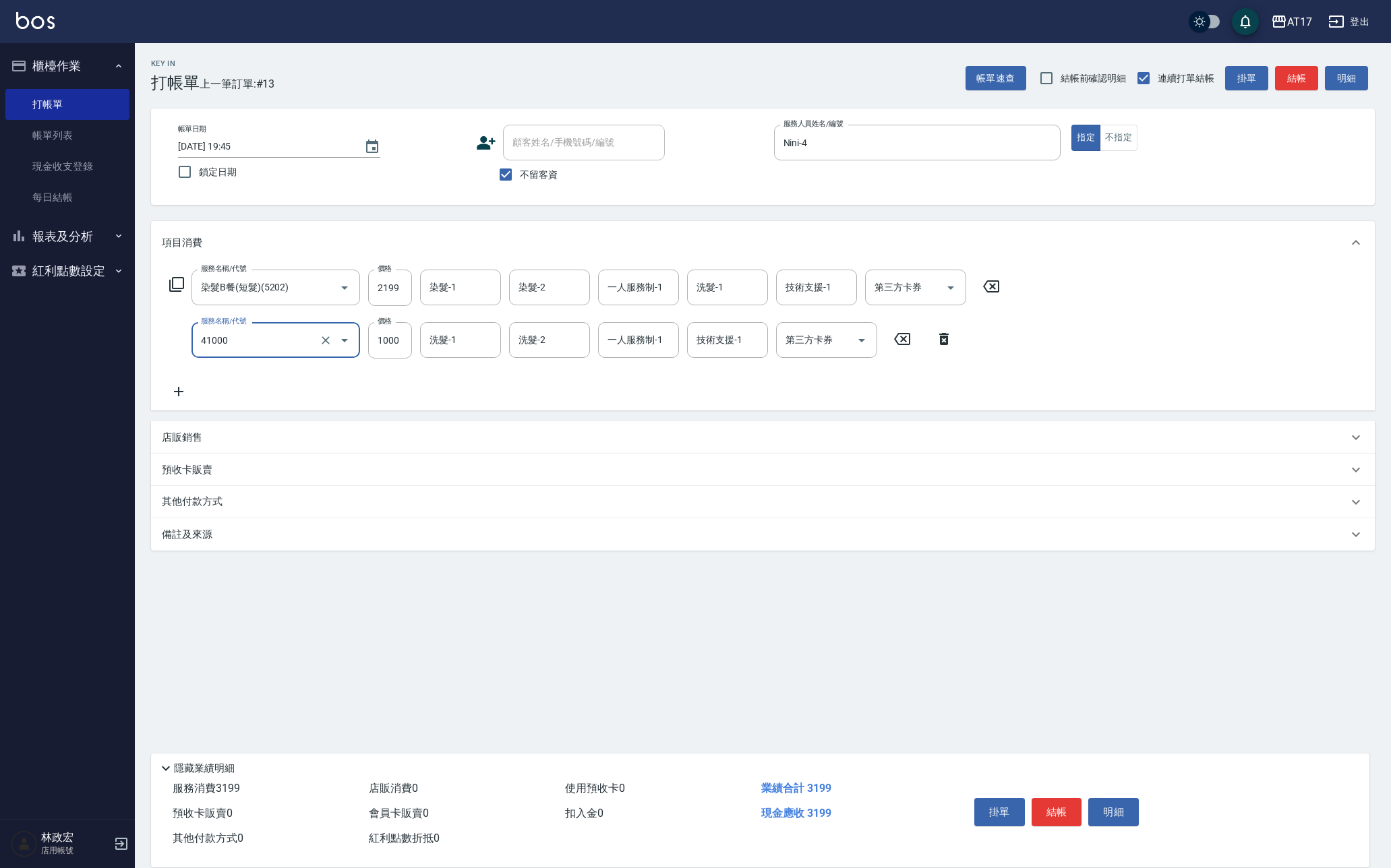
type input "酵素 & 鏡面(41000)"
type input "1500"
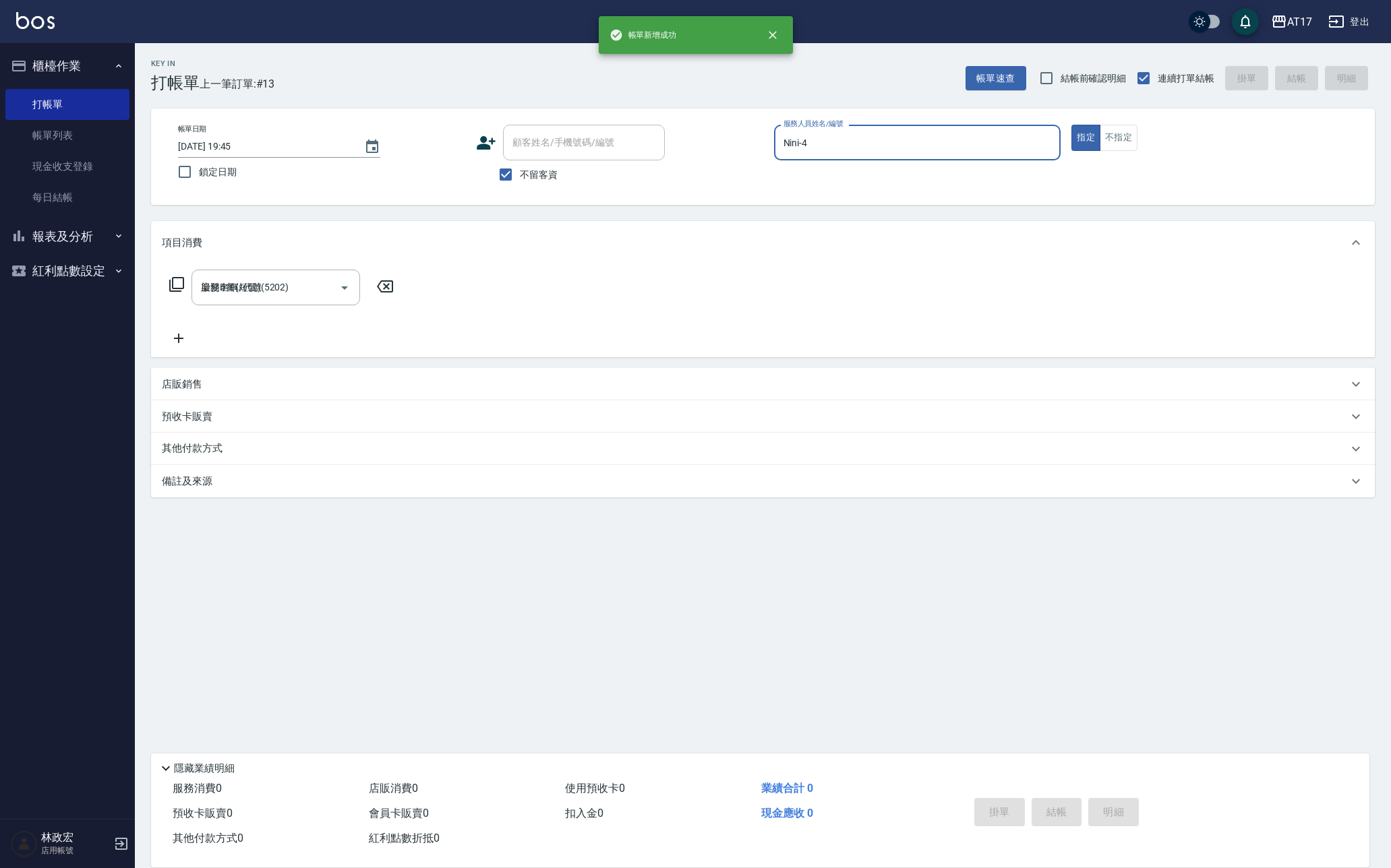
type input "2025/10/10 19:46"
type input "Benny-D"
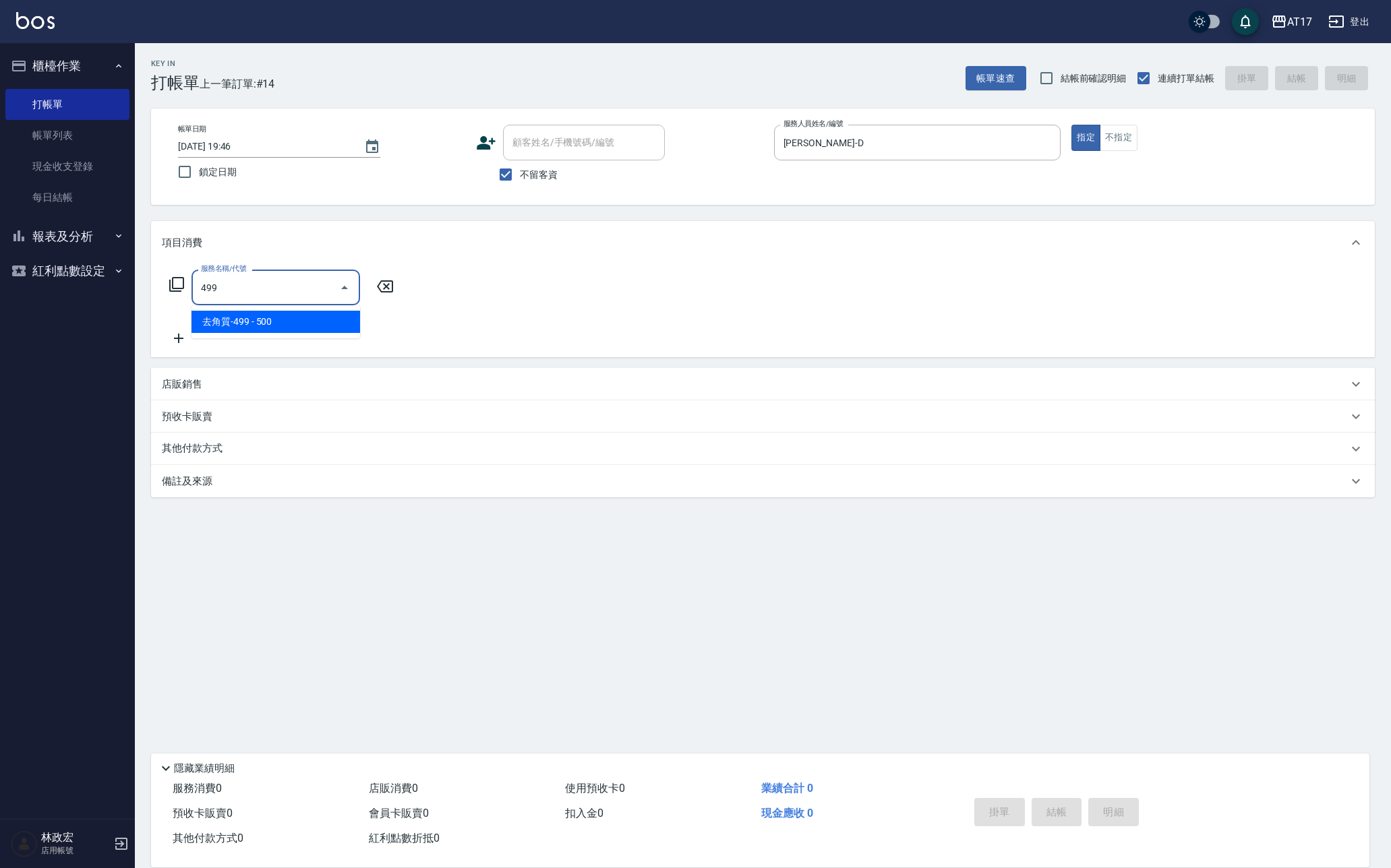
type input "去角質-499(0499)"
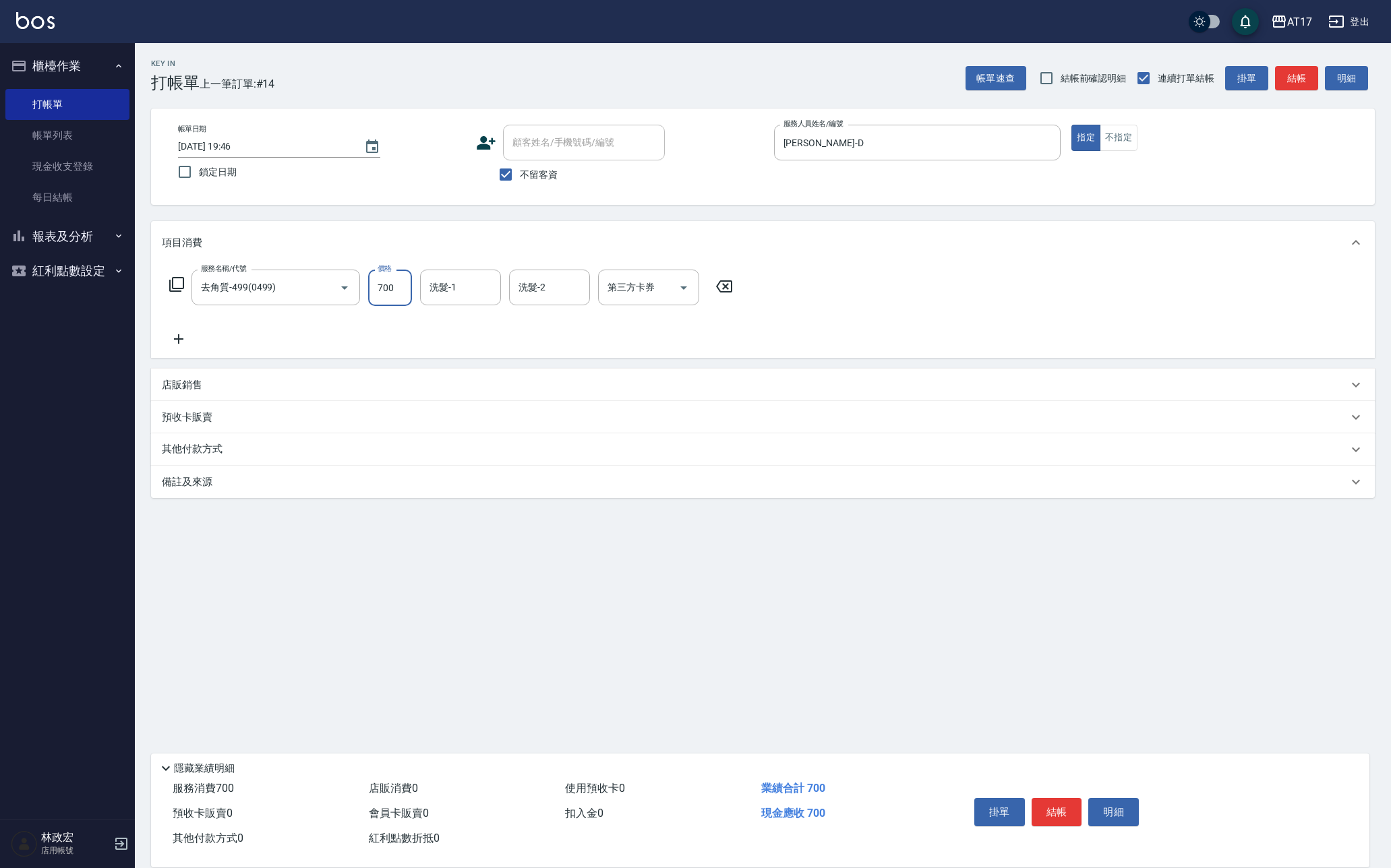
type input "700"
type input "淳-25"
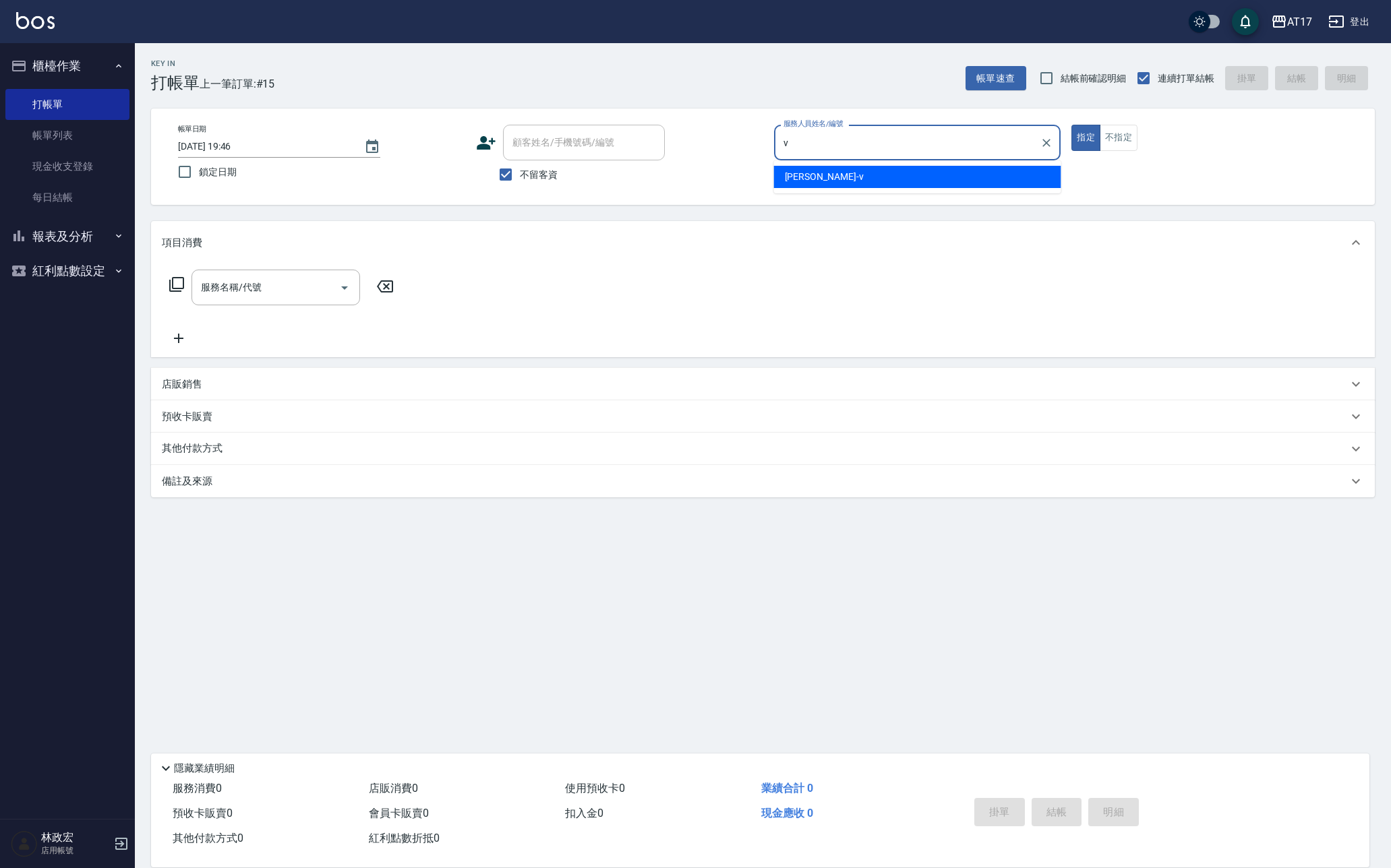
type input "Kai Kai-v"
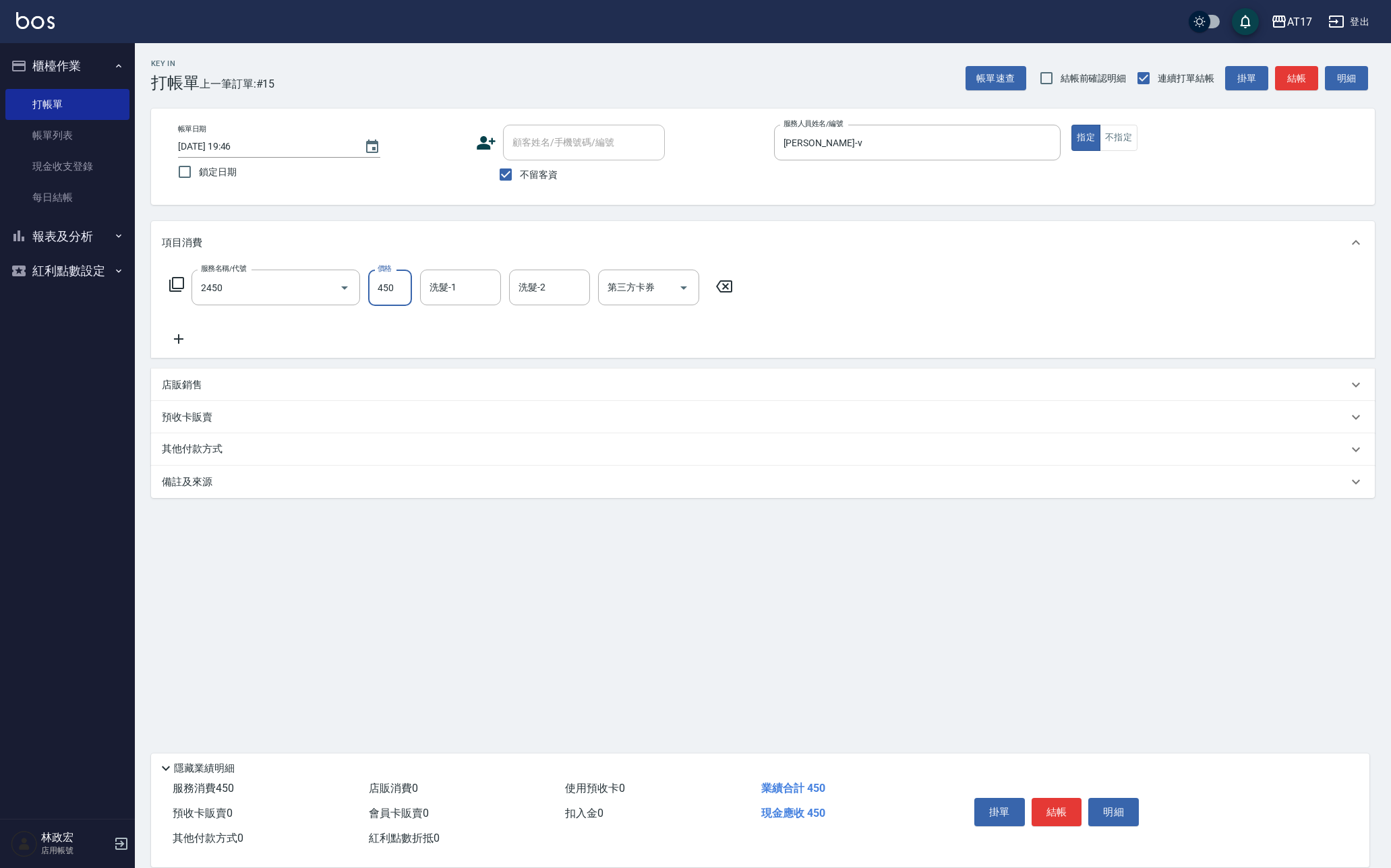
type input "C剪髮套餐(2450)"
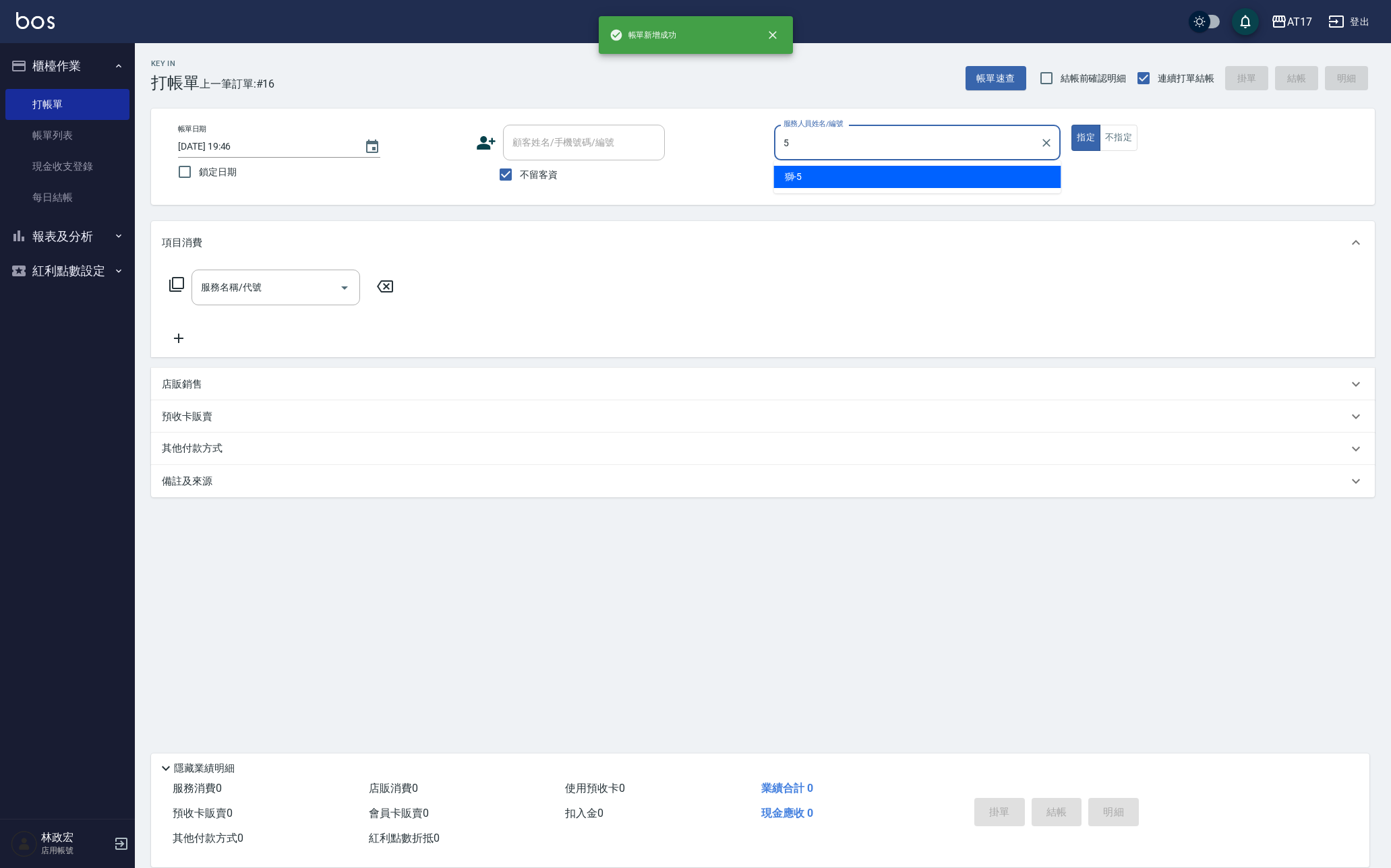
type input "獅-5"
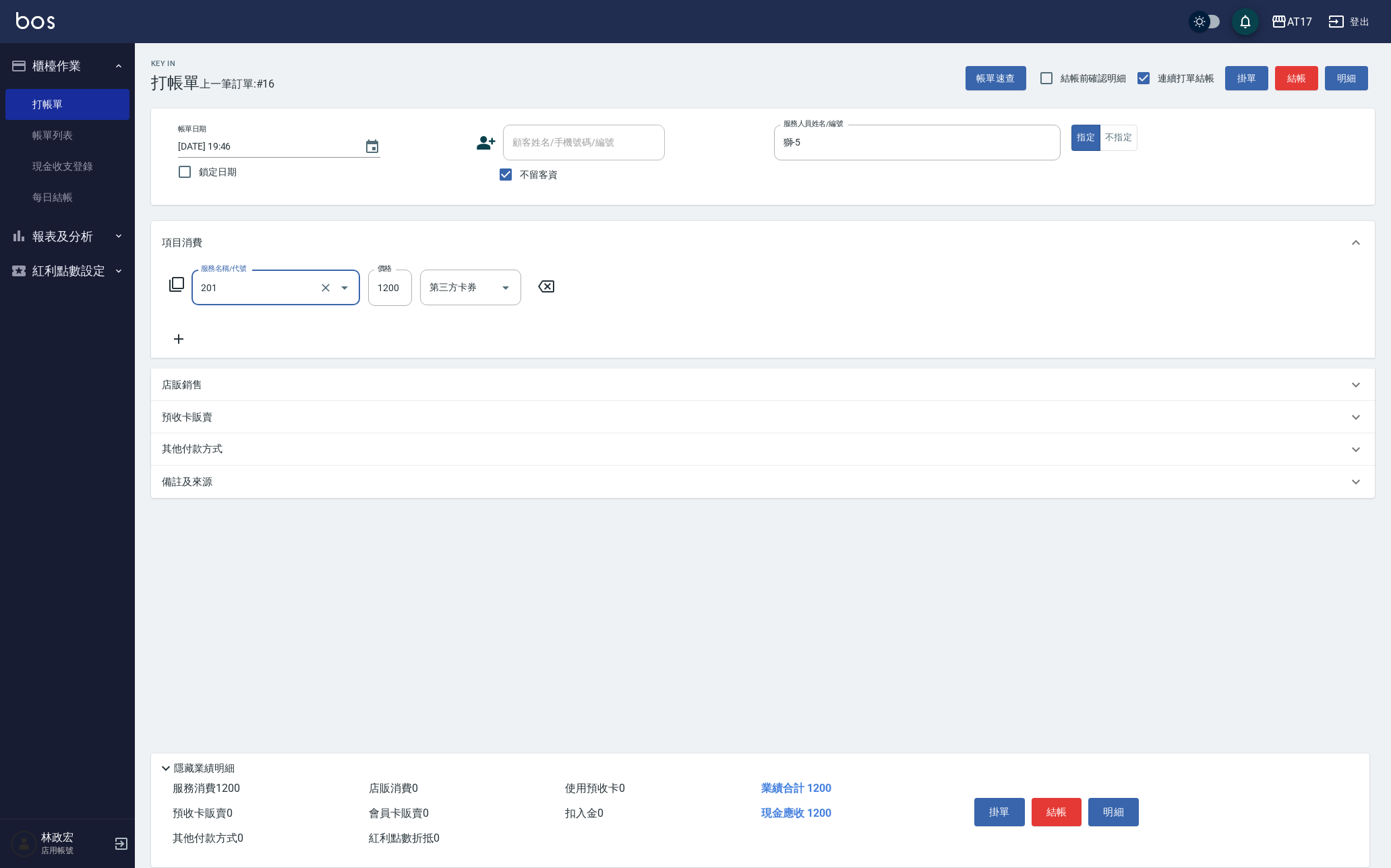
type input "一般燙(改金額)(201)"
type input "1299"
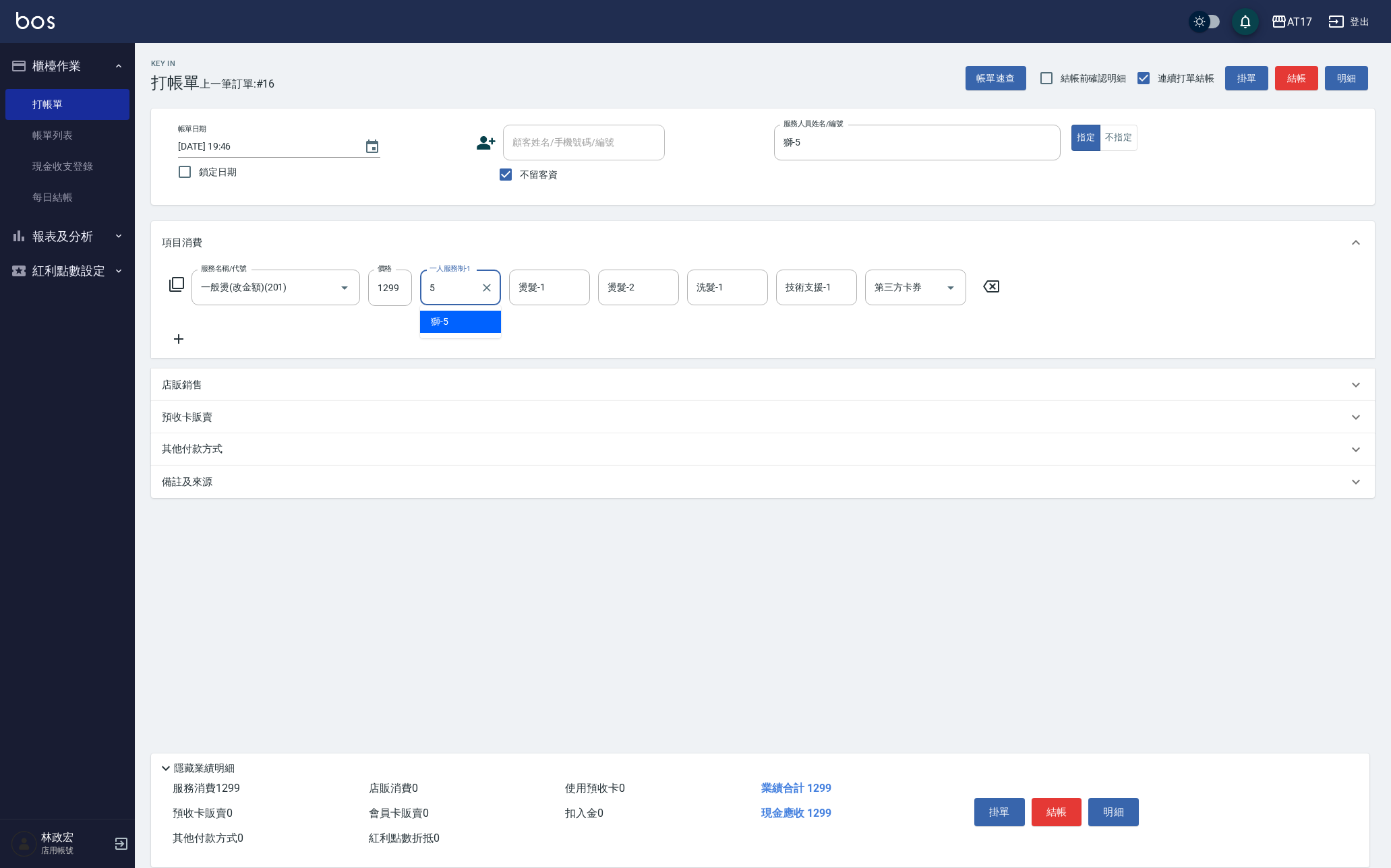
type input "獅-5"
type input "陳思妤-22"
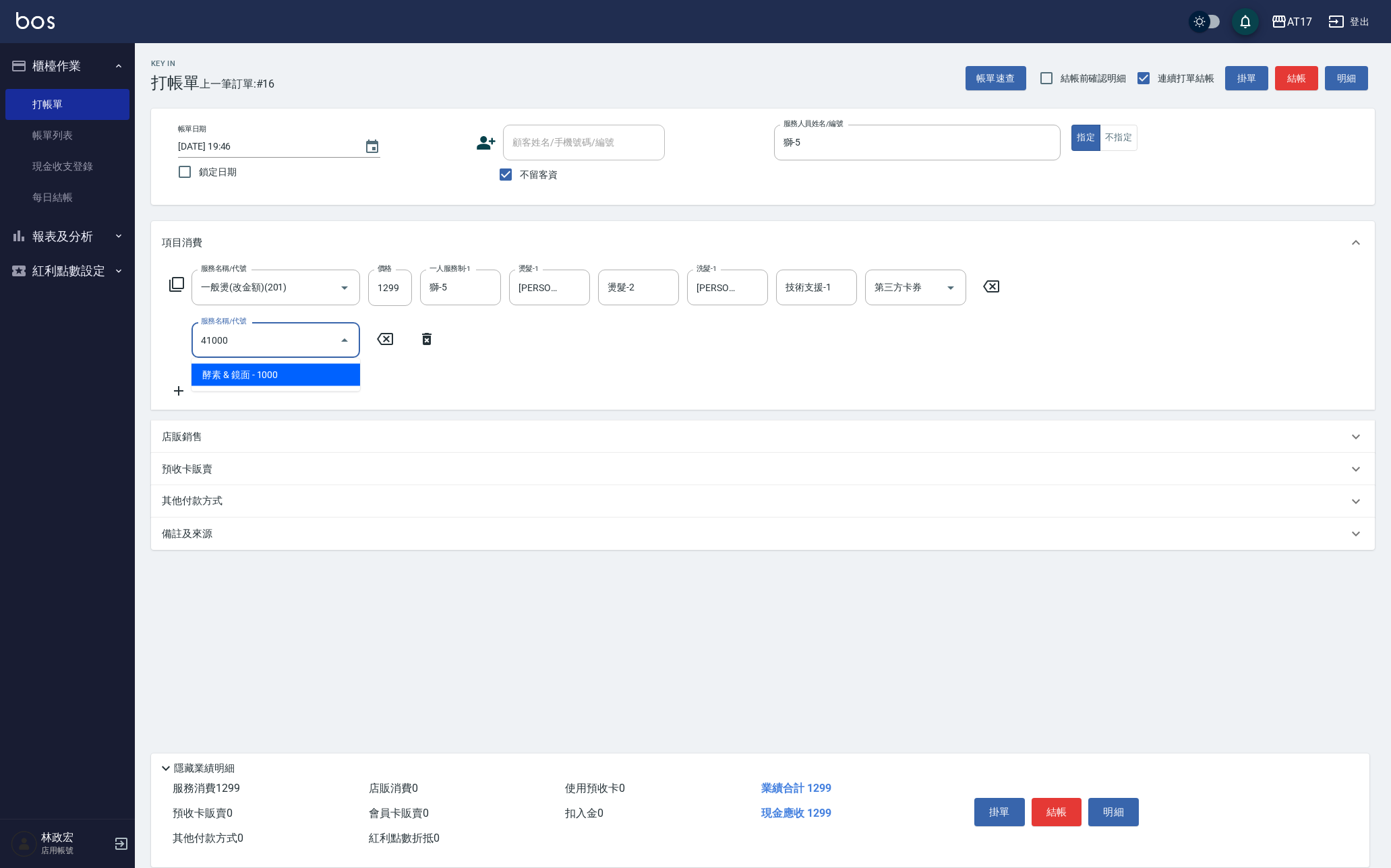
type input "41000"
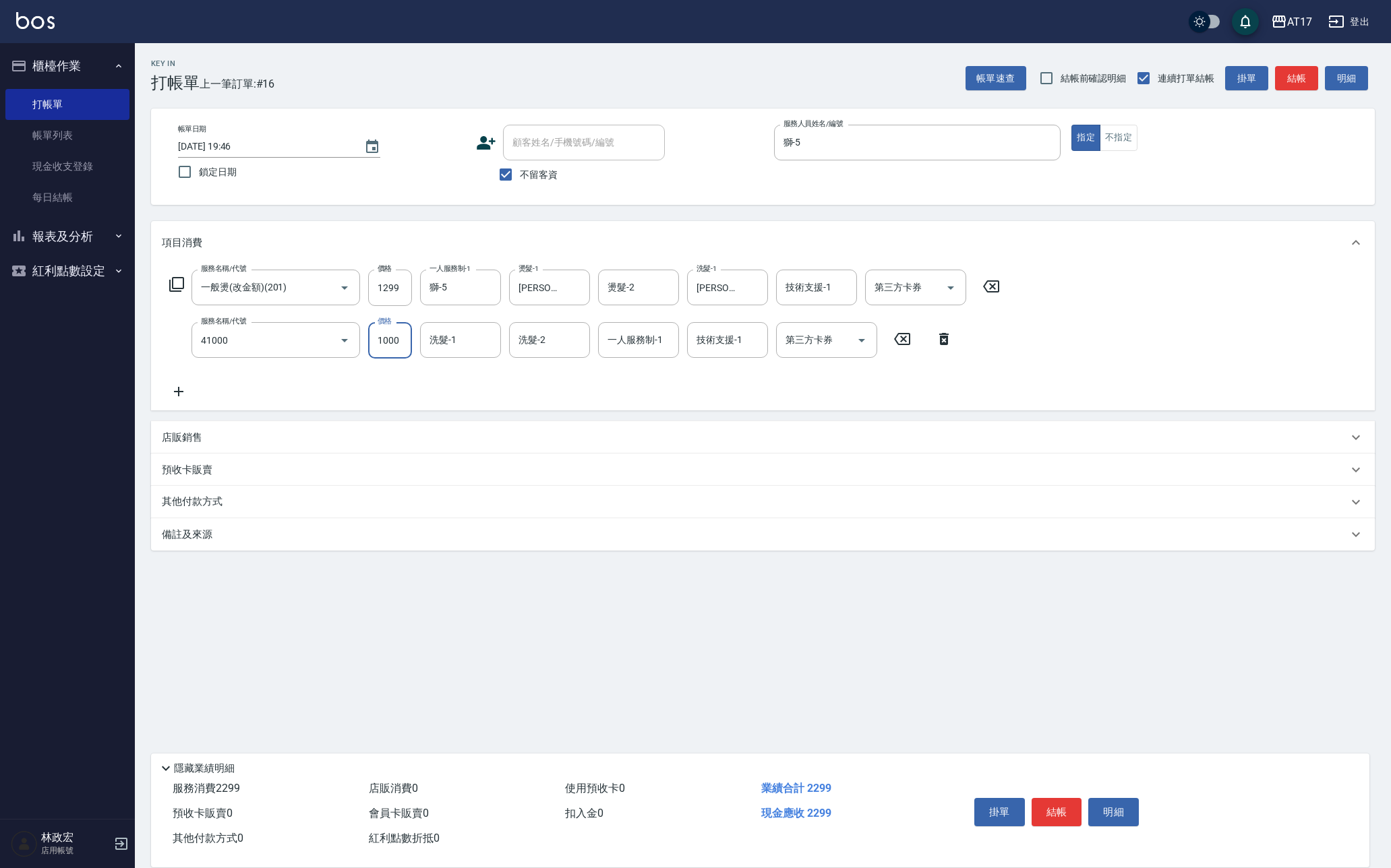
type input "1"
type input "酵素 & 鏡面(41000)"
type input "1500"
type input "陳思妤-22"
type input "獅-5"
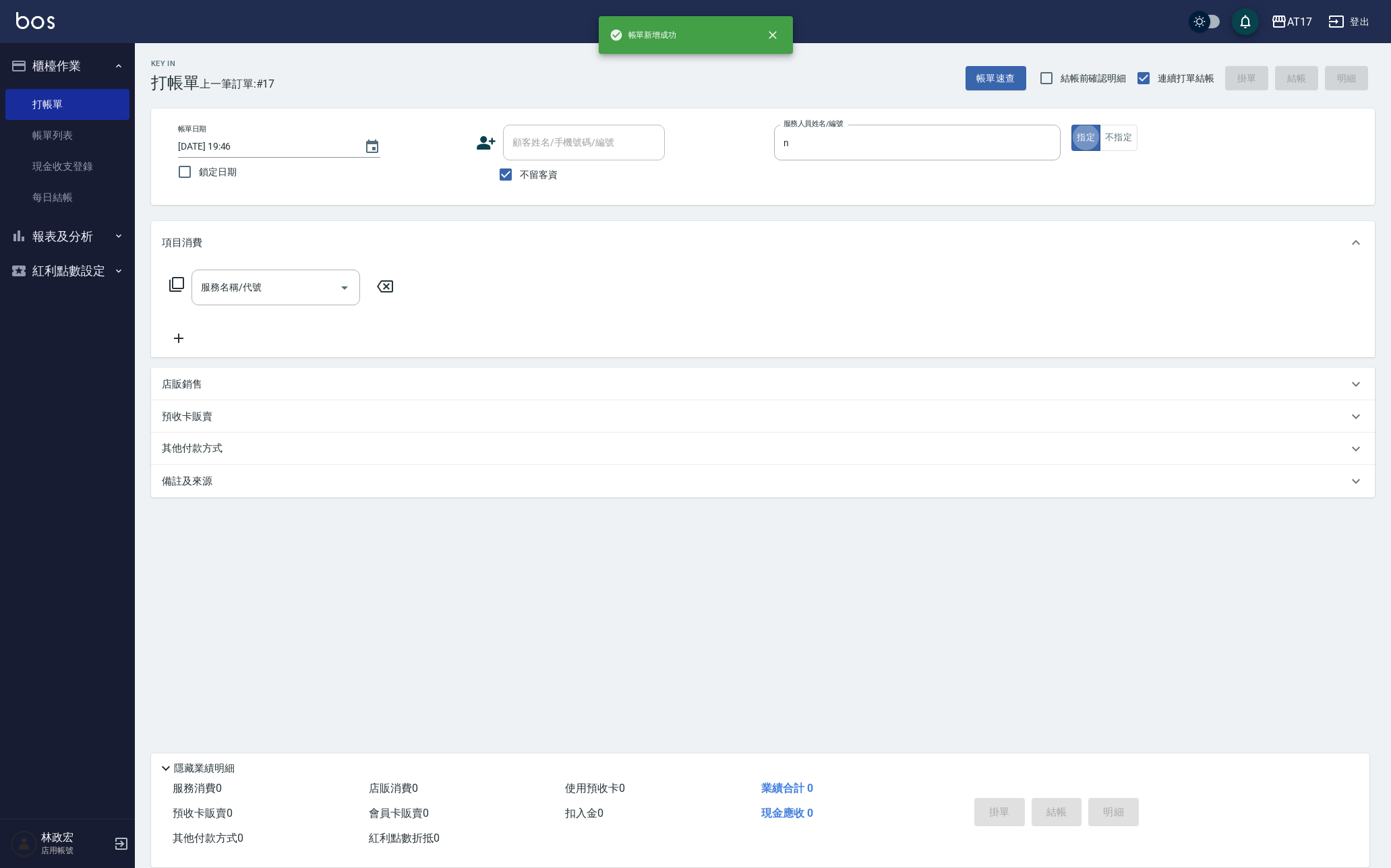
type input "Nina-N"
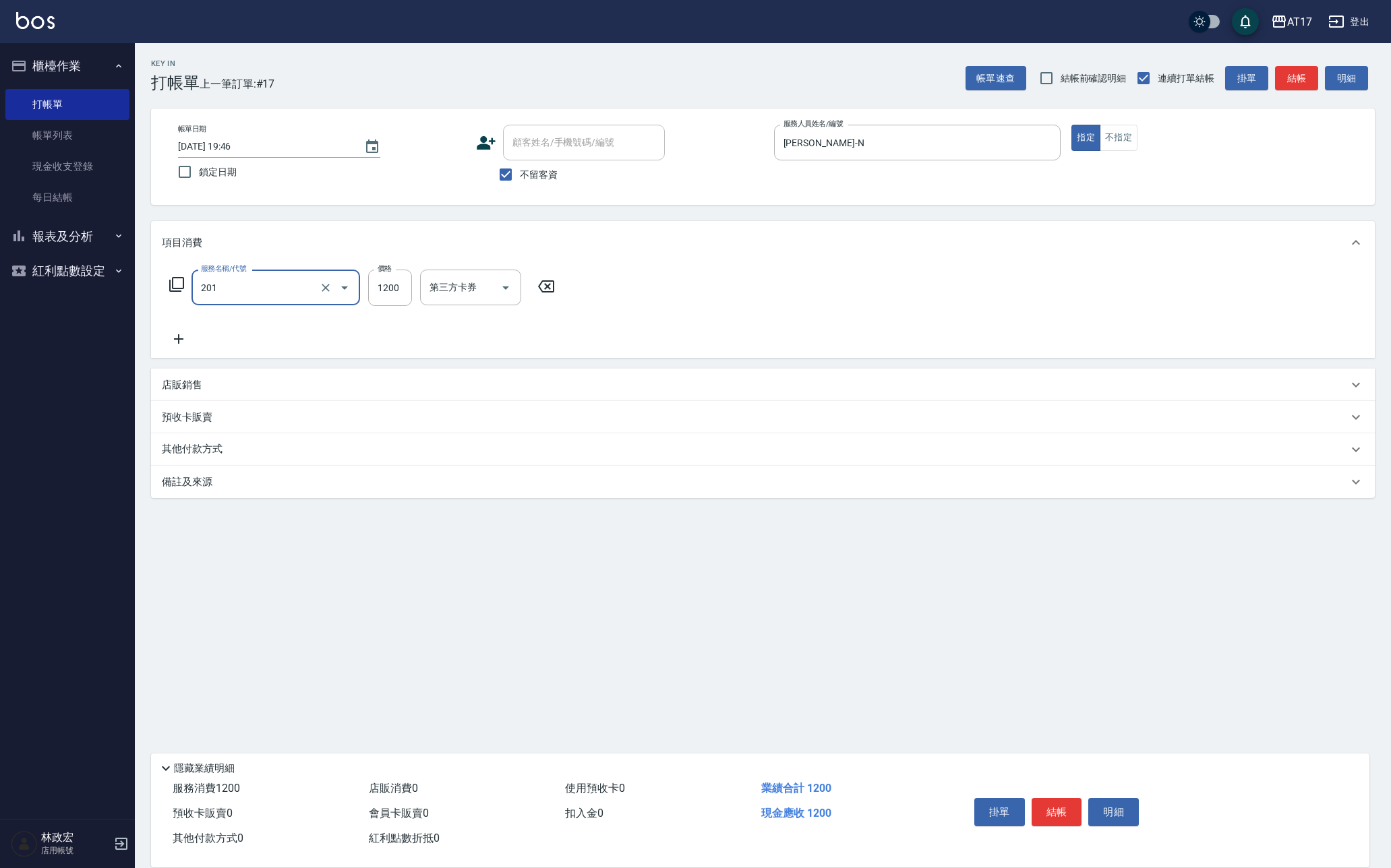
type input "一般燙(改金額)(201)"
type input "1299"
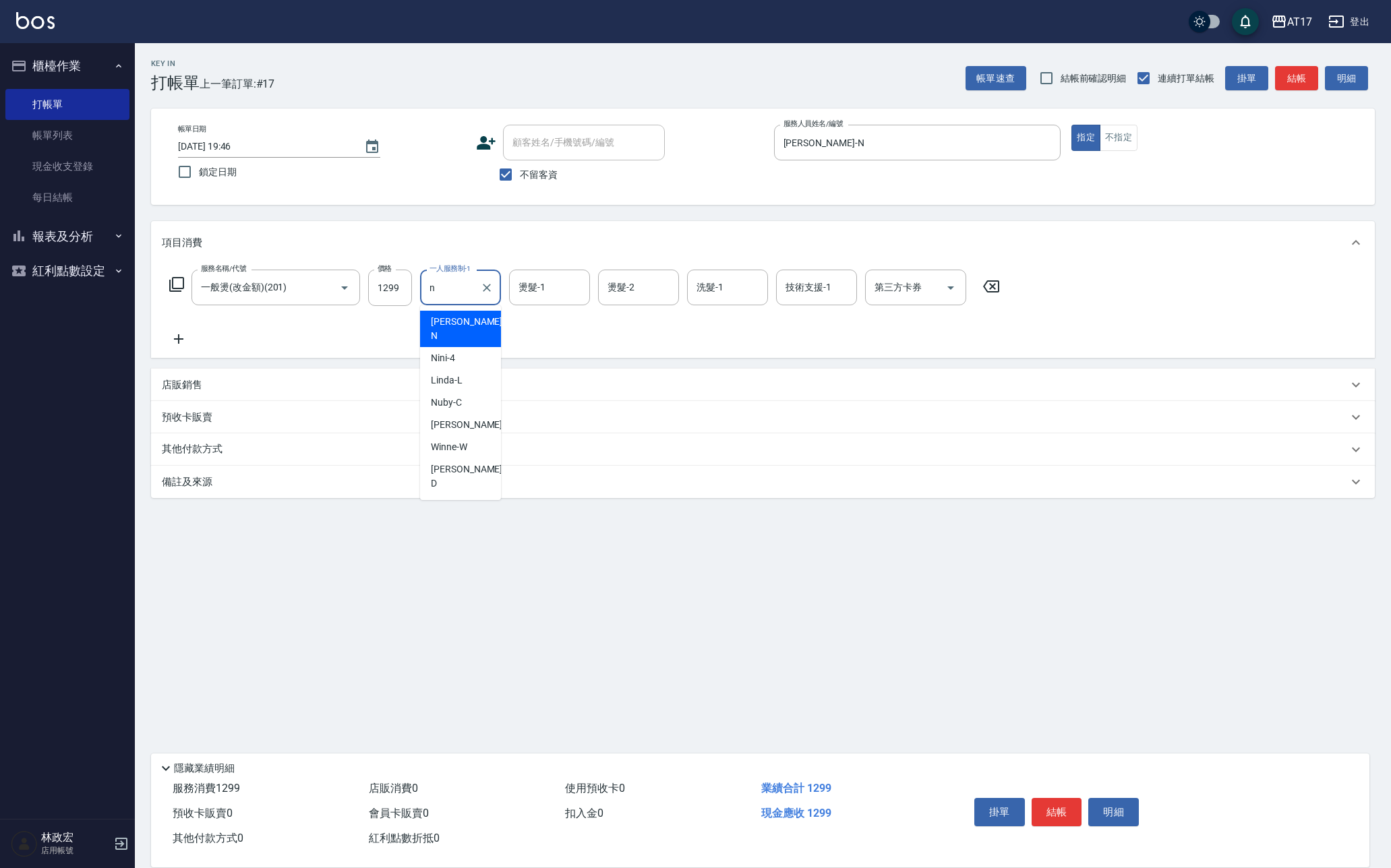
type input "Nina-N"
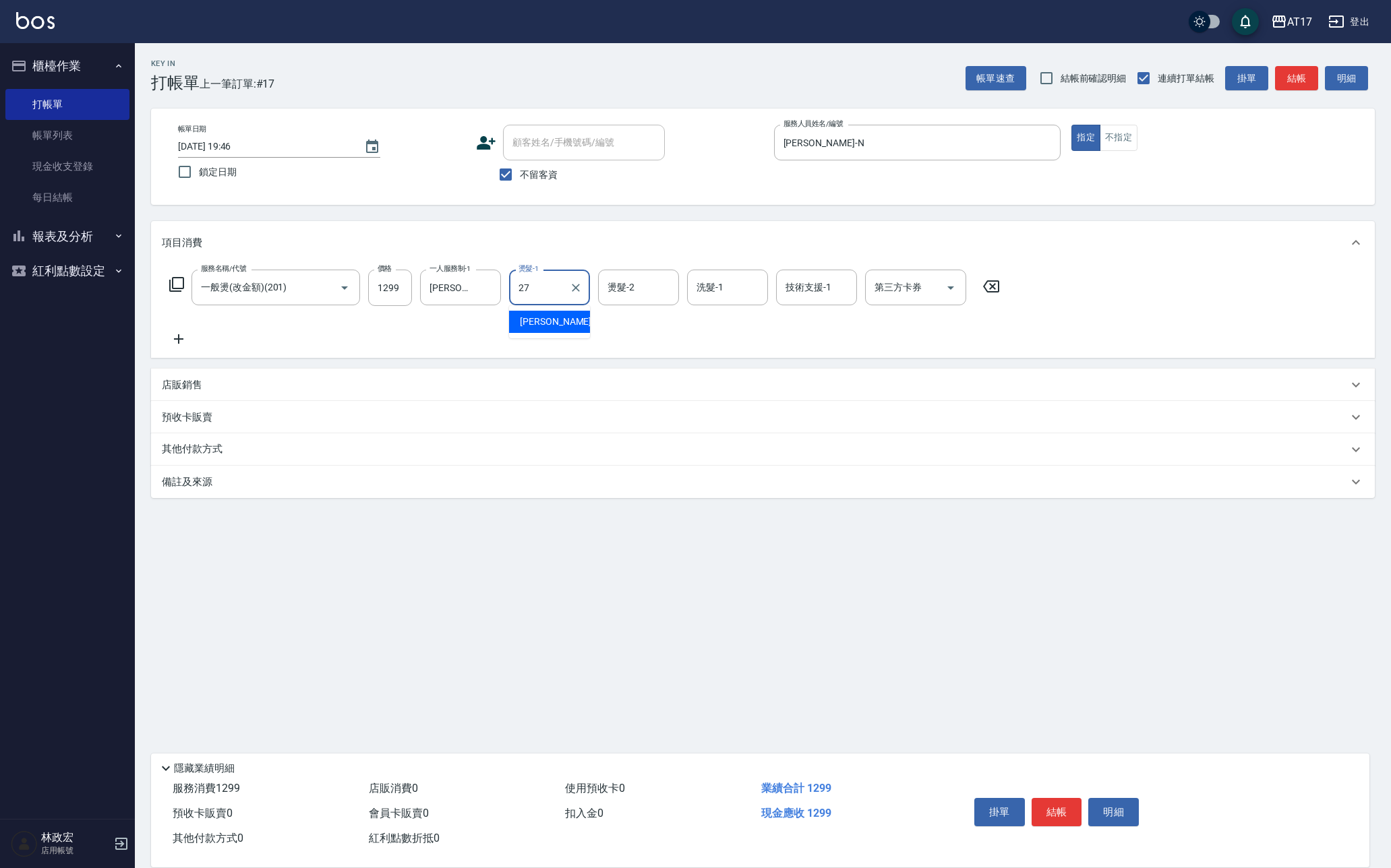
type input "瑄-27"
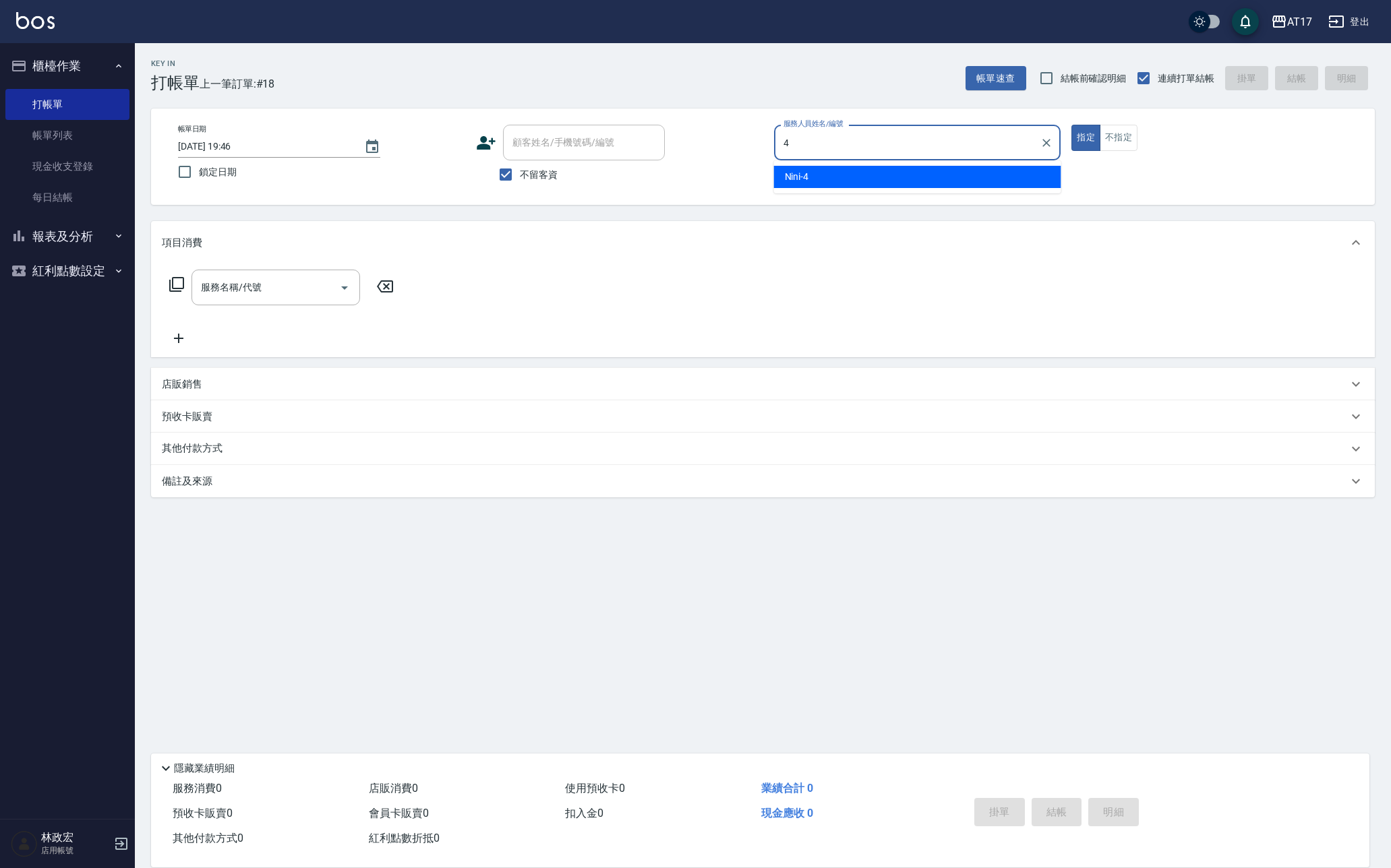
type input "Nini-4"
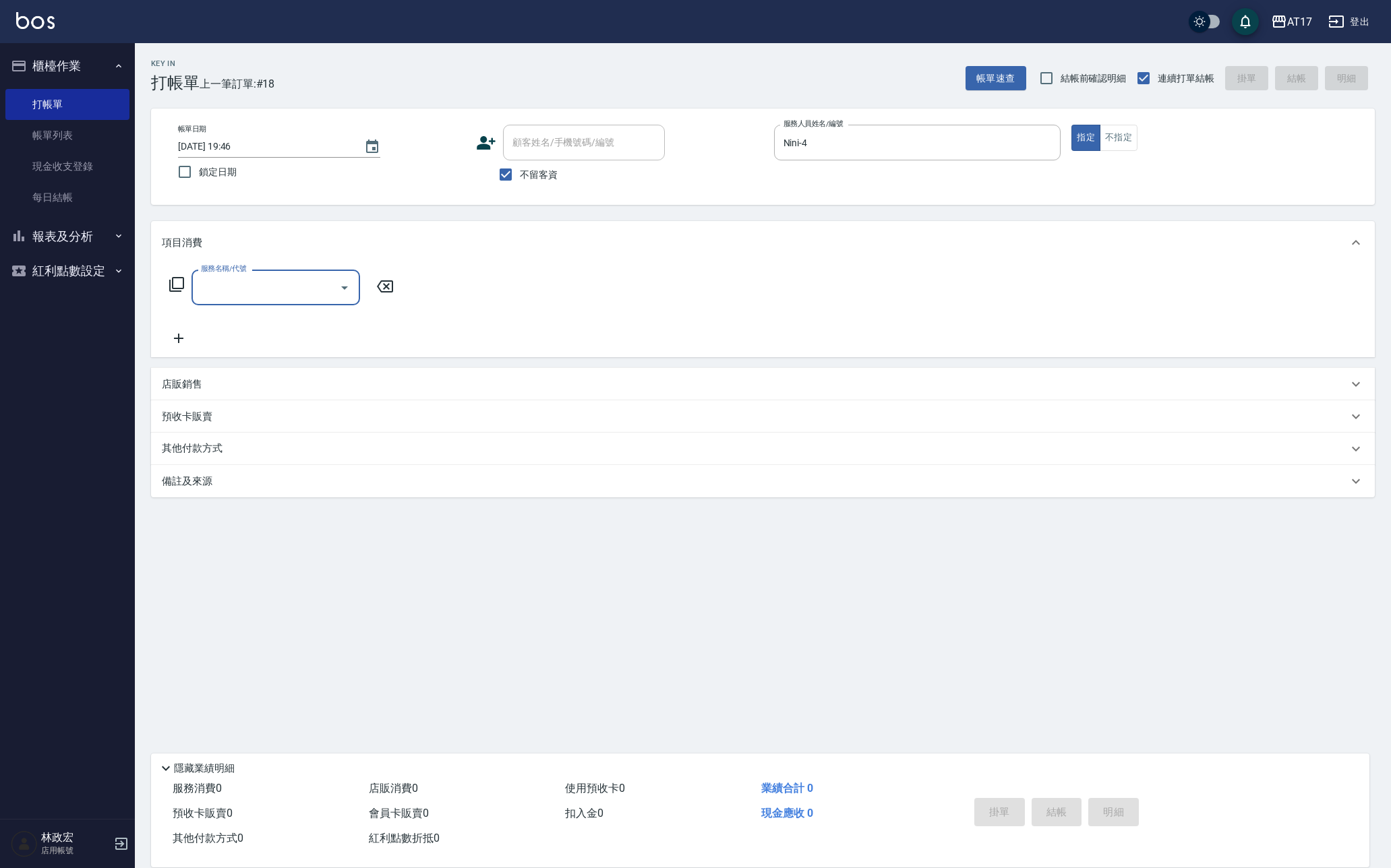
type input "2"
type input "2450"
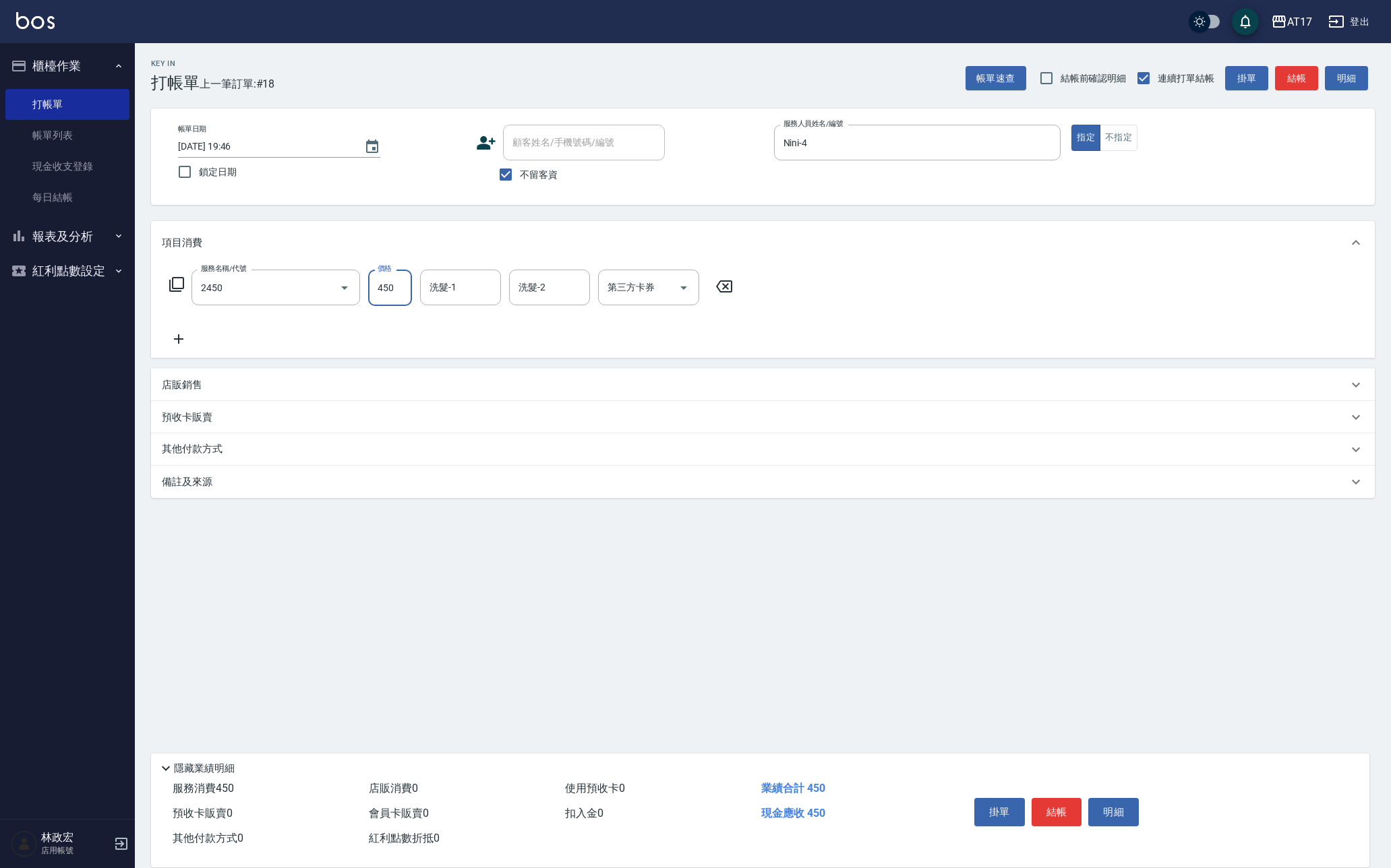
type input "5"
type input "C剪髮套餐(2450)"
type input "500"
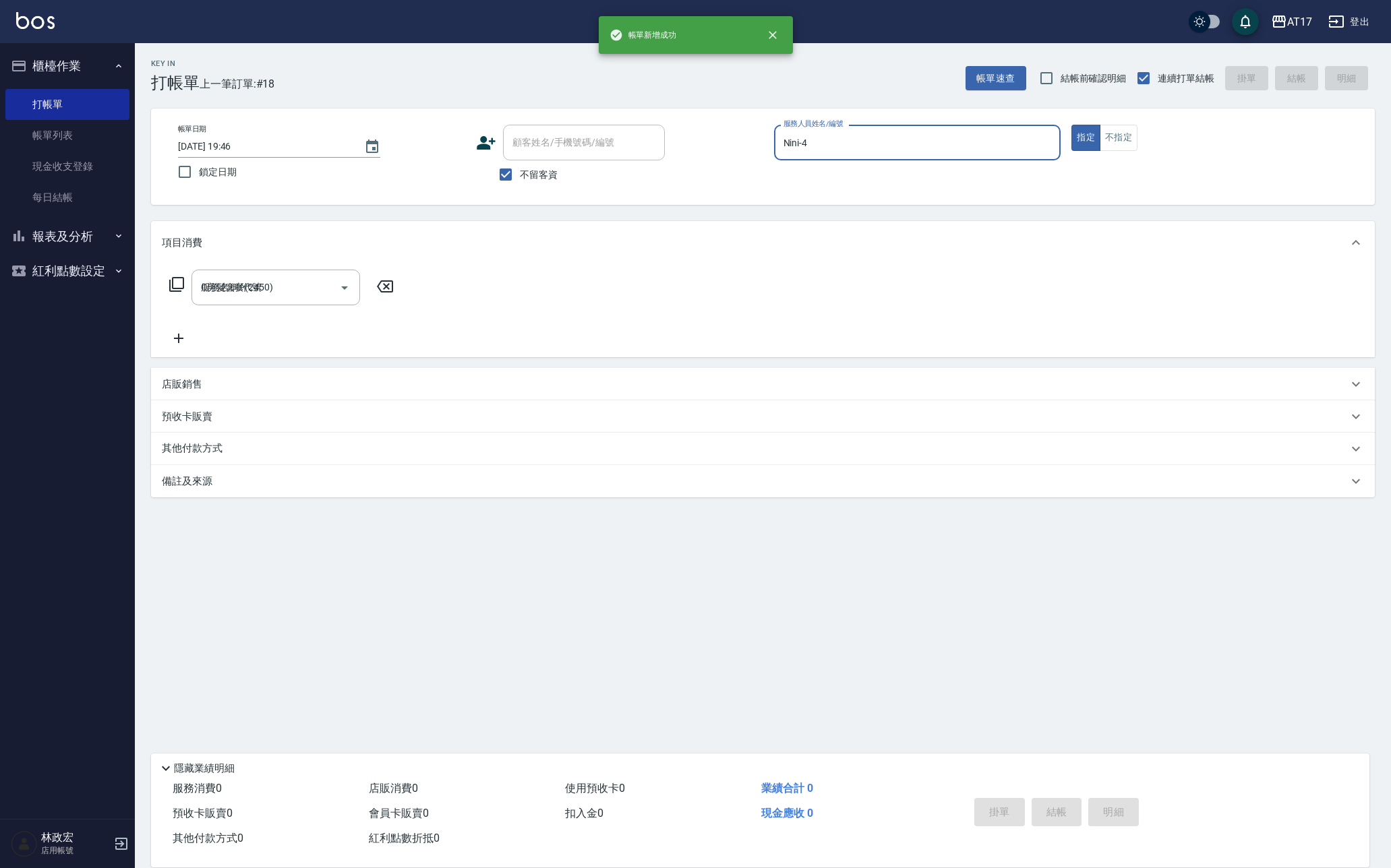
type input "2025/10/10 19:47"
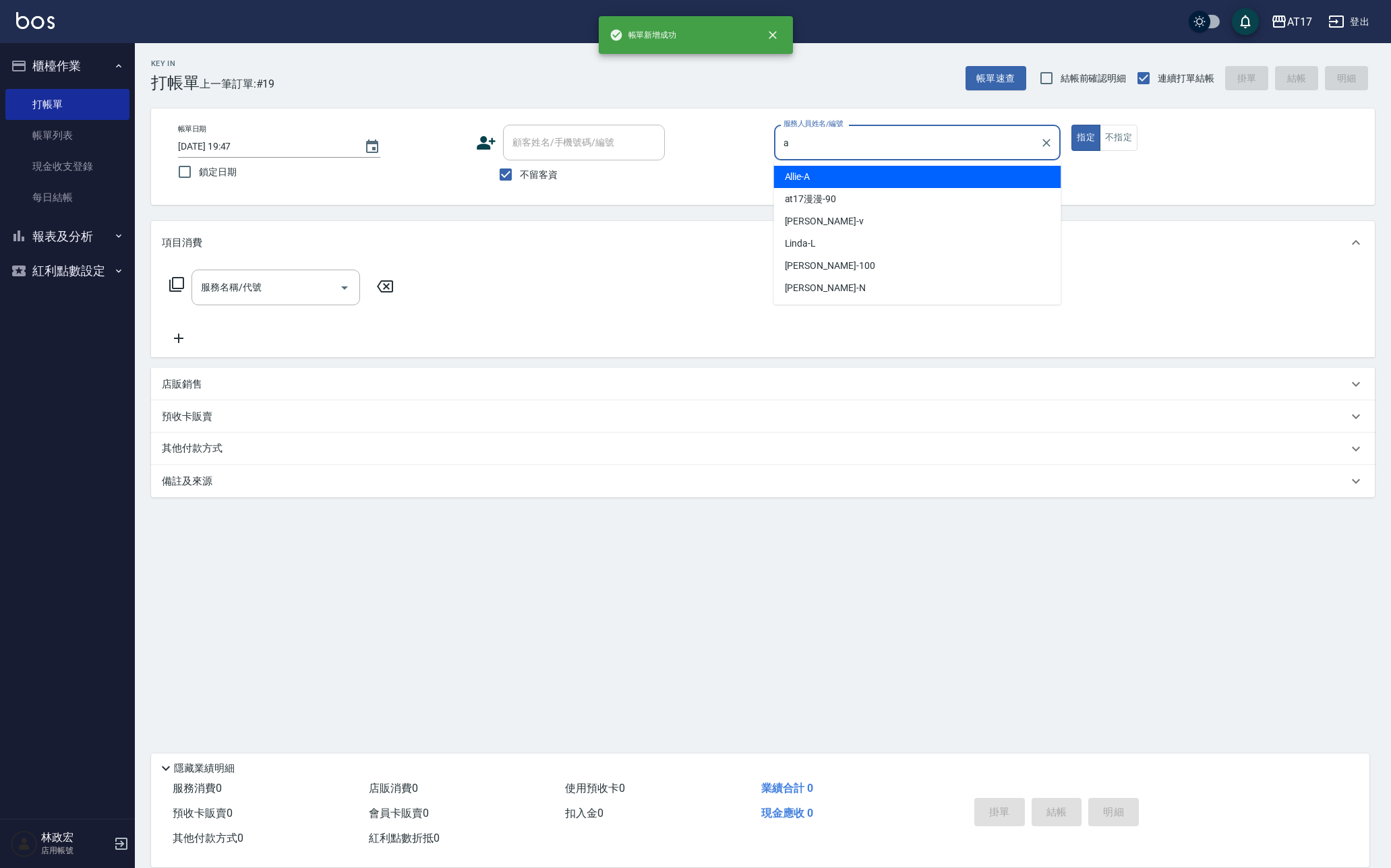
type input "Allie-A"
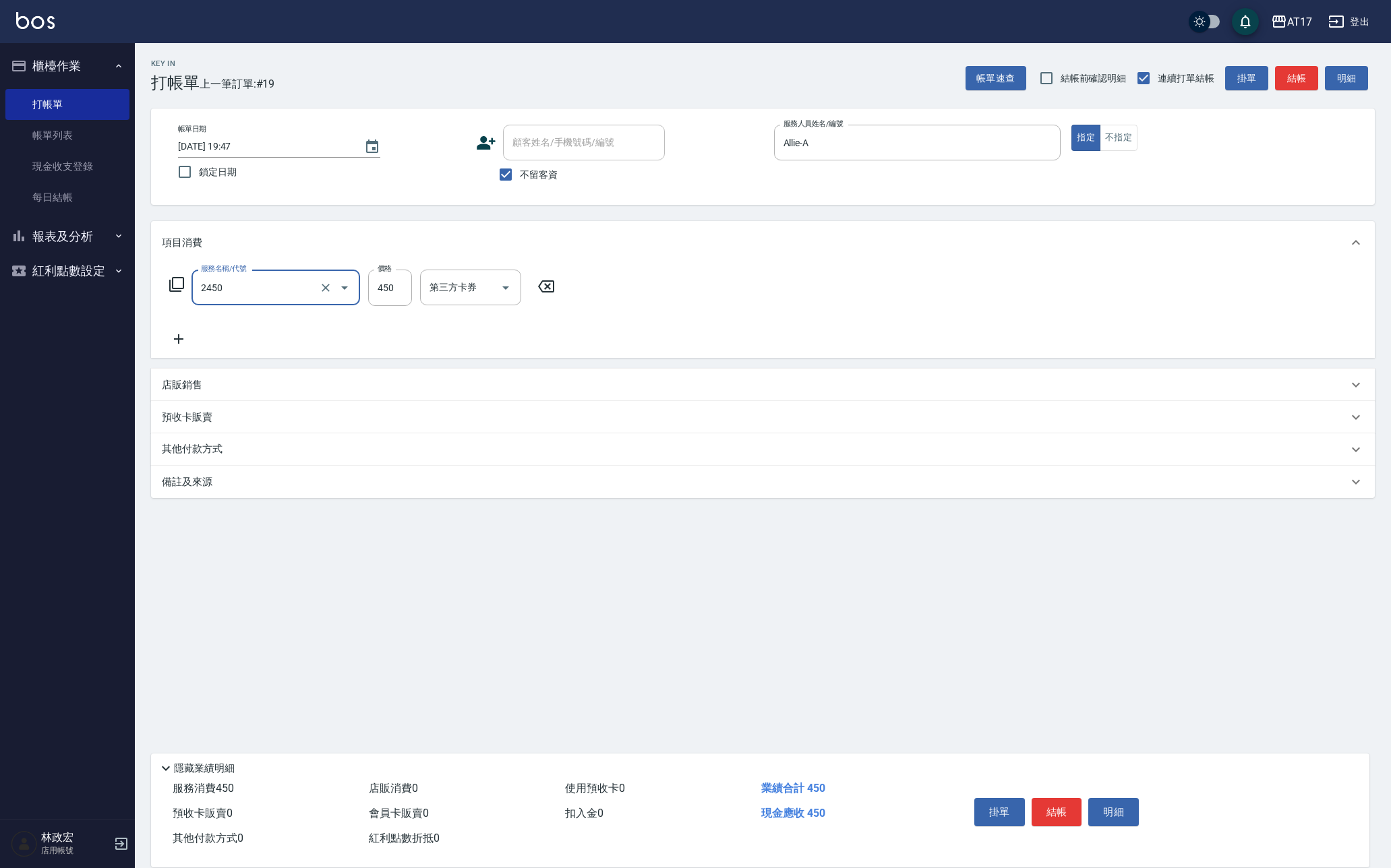
type input "C剪髮套餐(2450)"
type input "陳思妤-22"
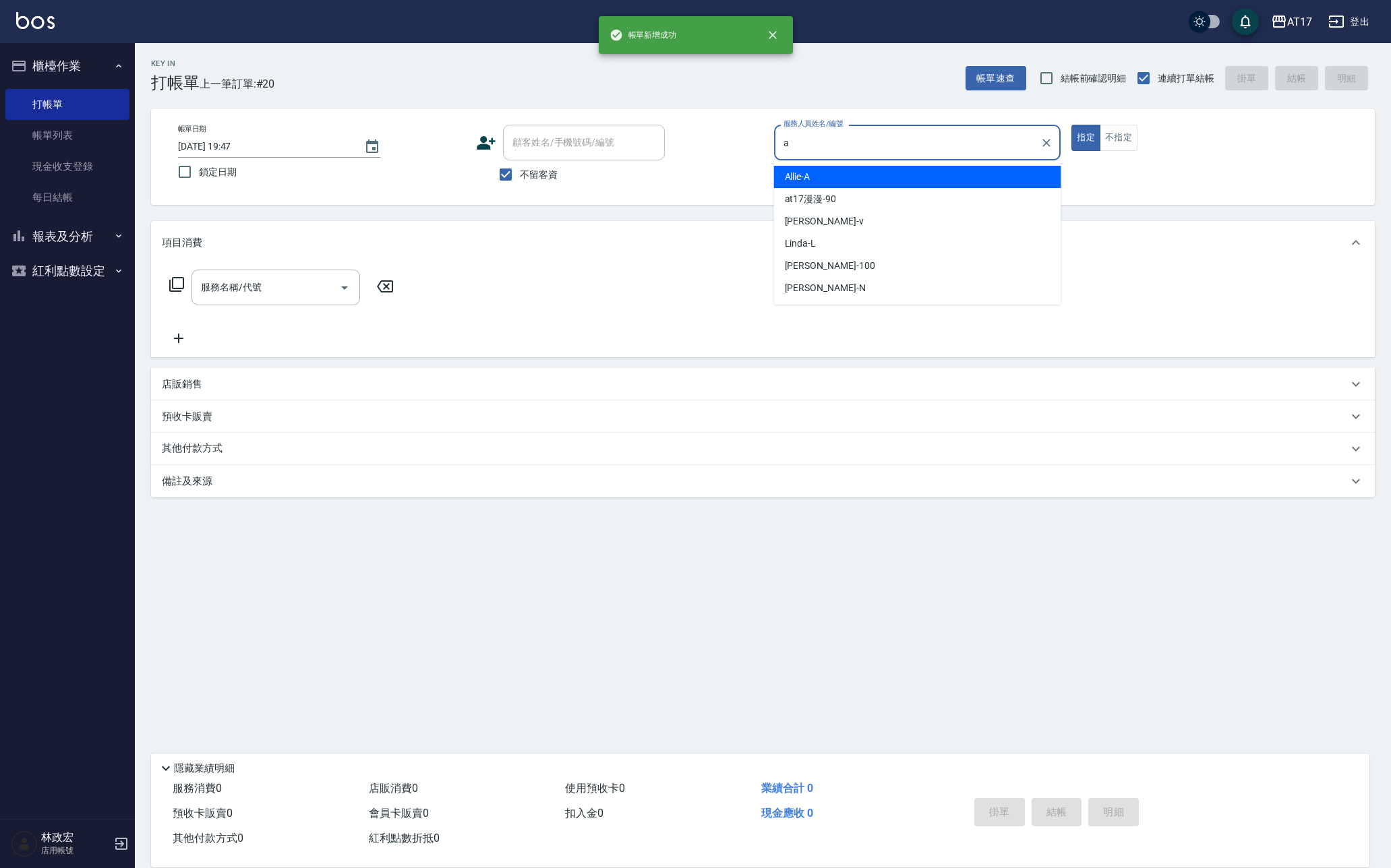
type input "Allie-A"
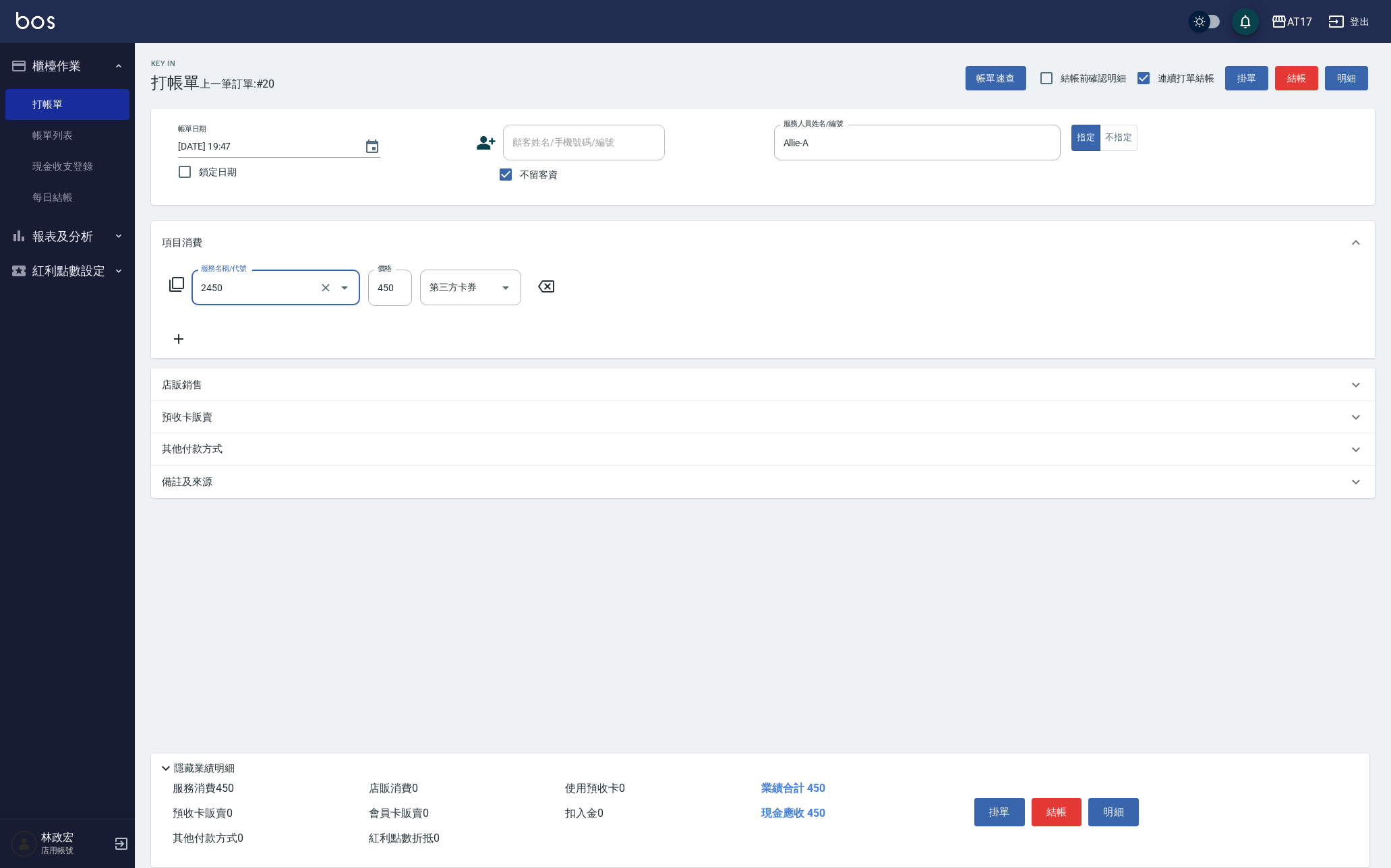
type input "C剪髮套餐(2450)"
type input "陳思妤-22"
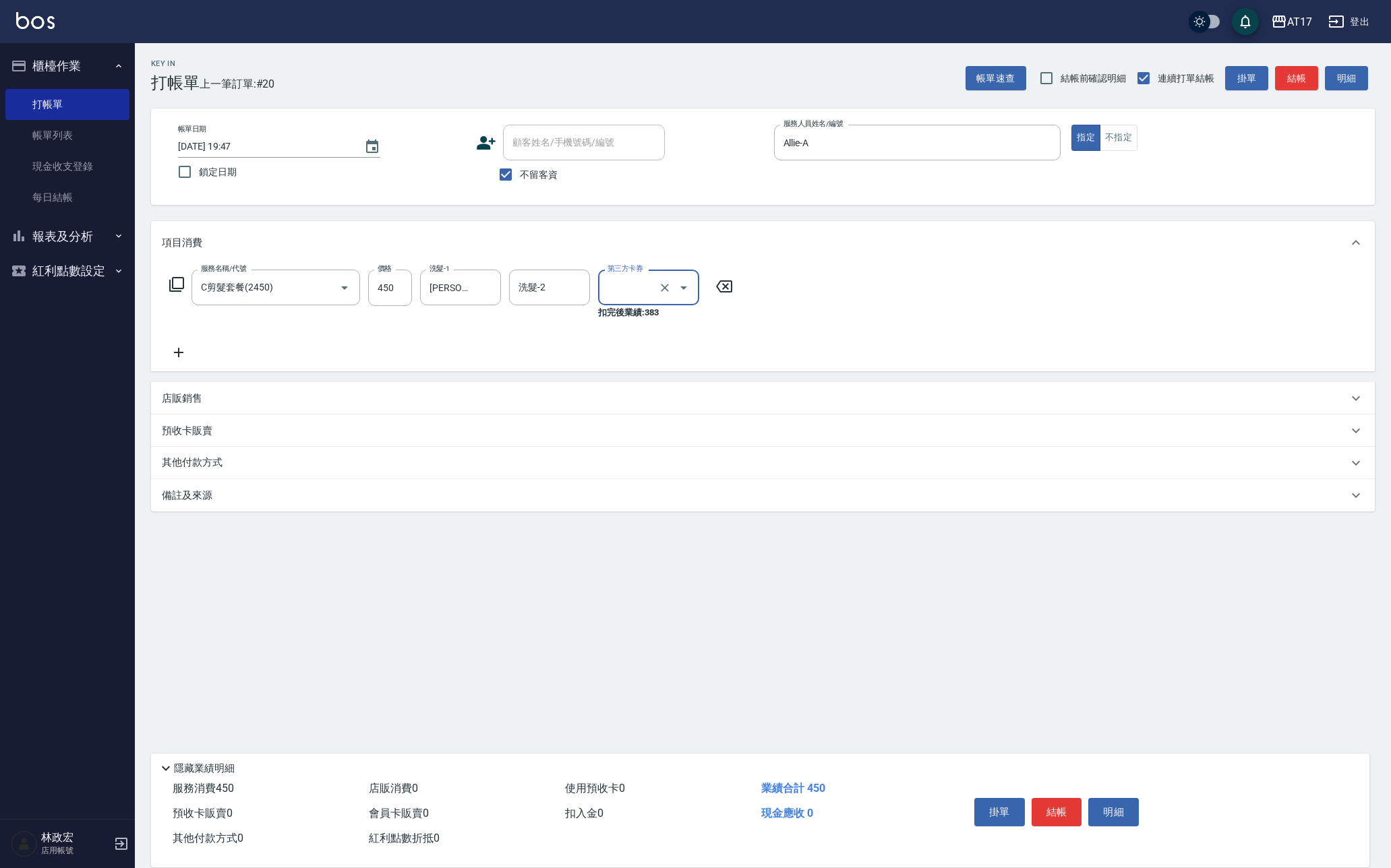
type input "FUNNOW"
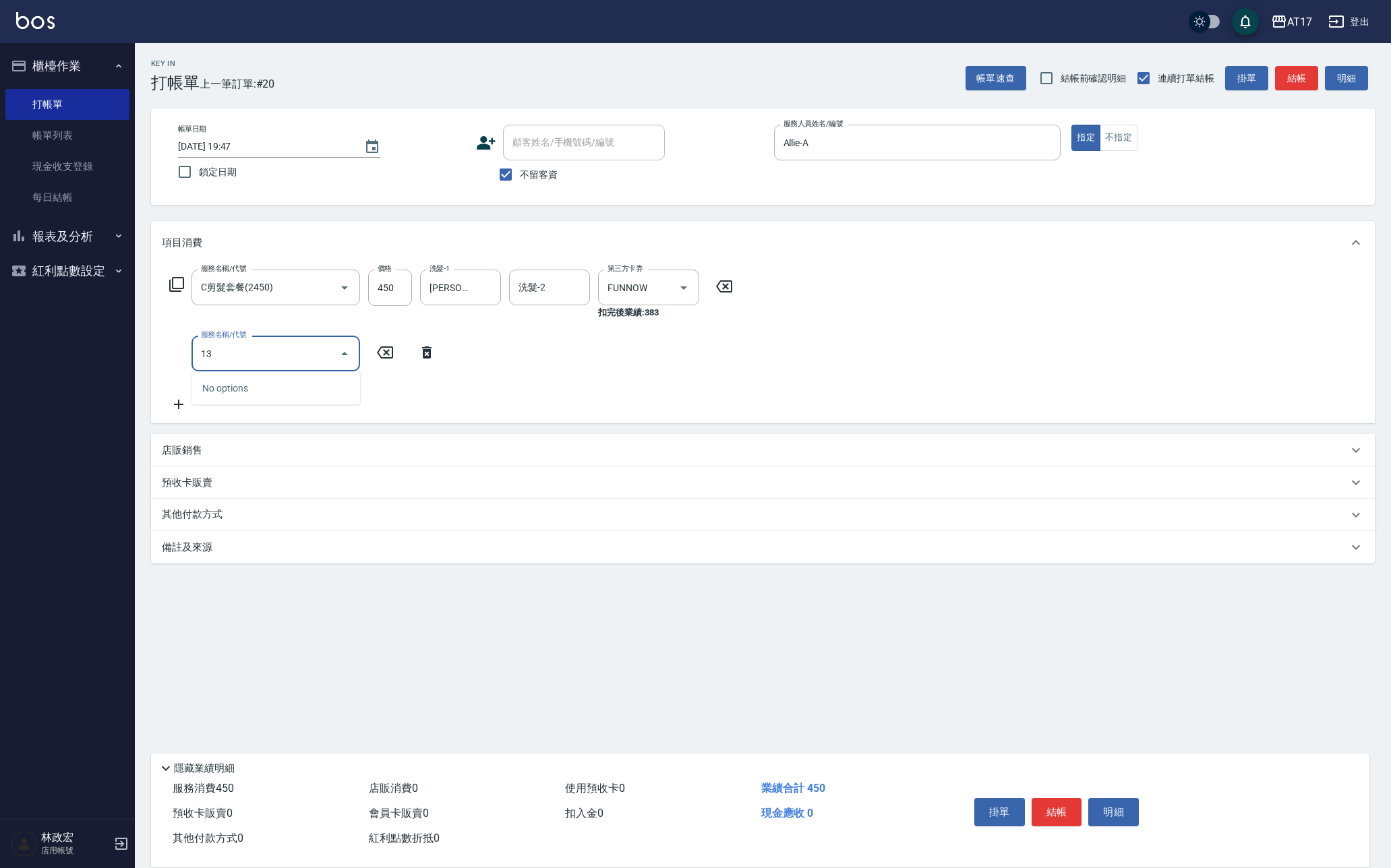
type input "1"
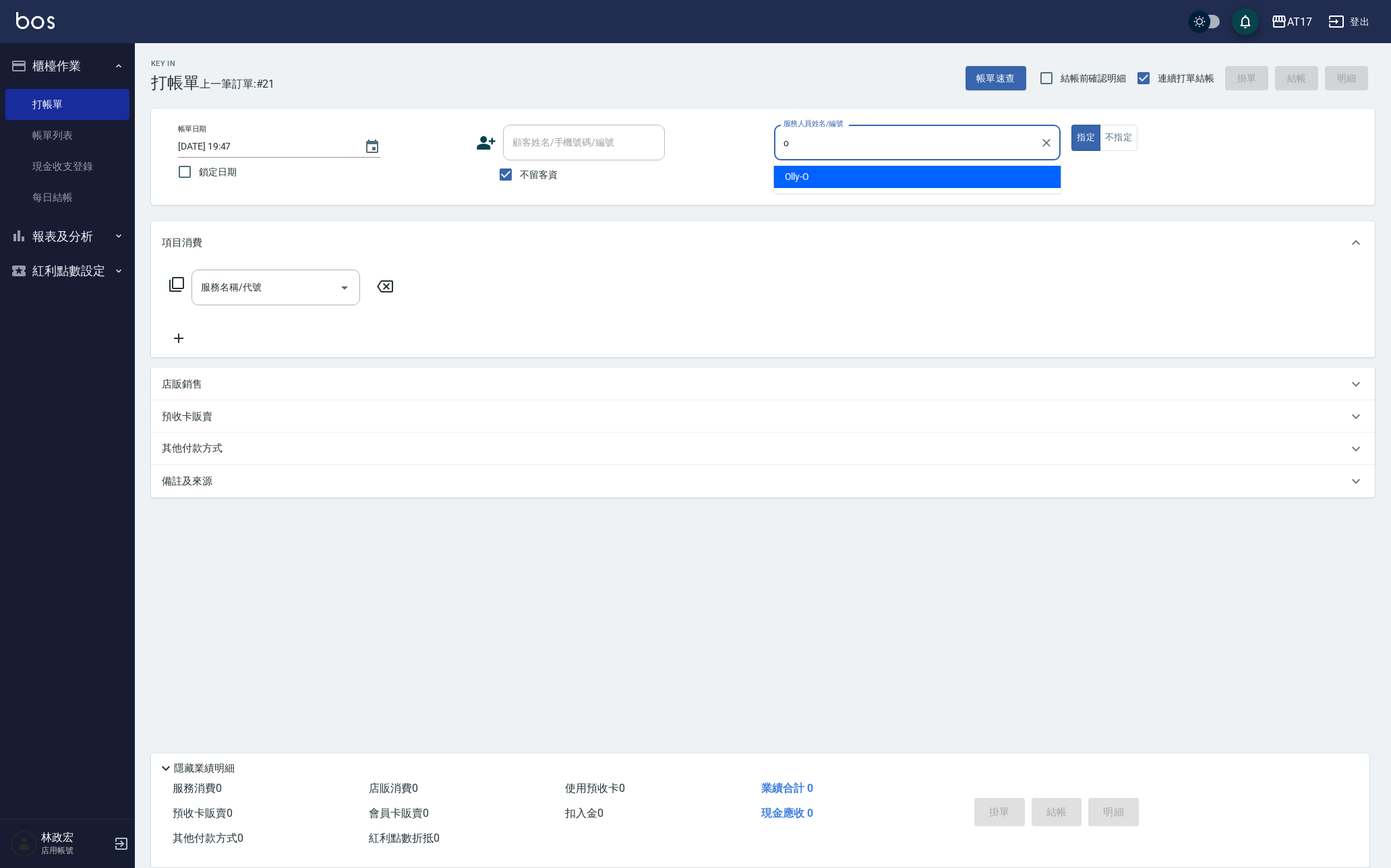
type input "Olly-O"
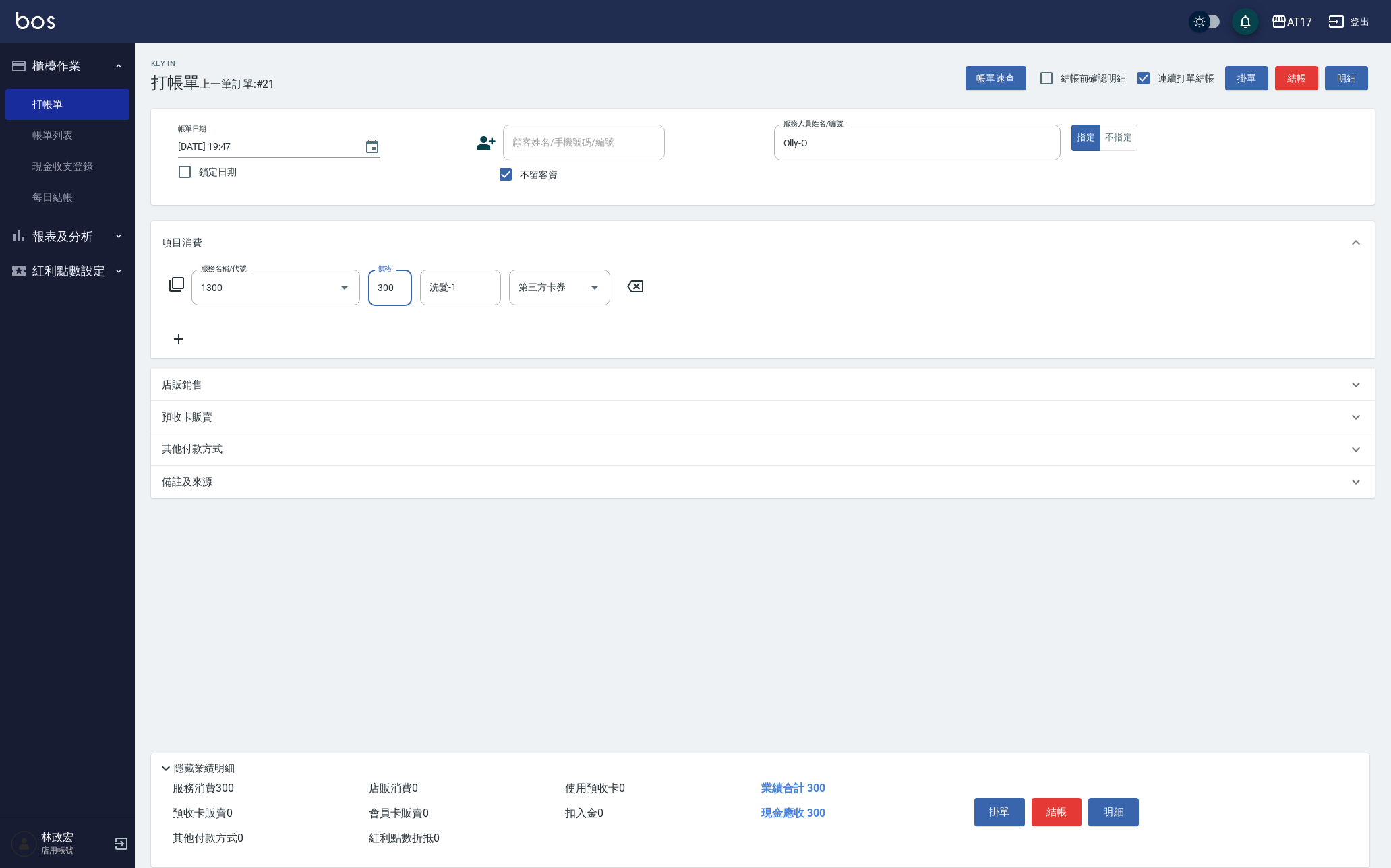
type input "一般洗髮(1300)"
type input "250"
type input "雪莉-55"
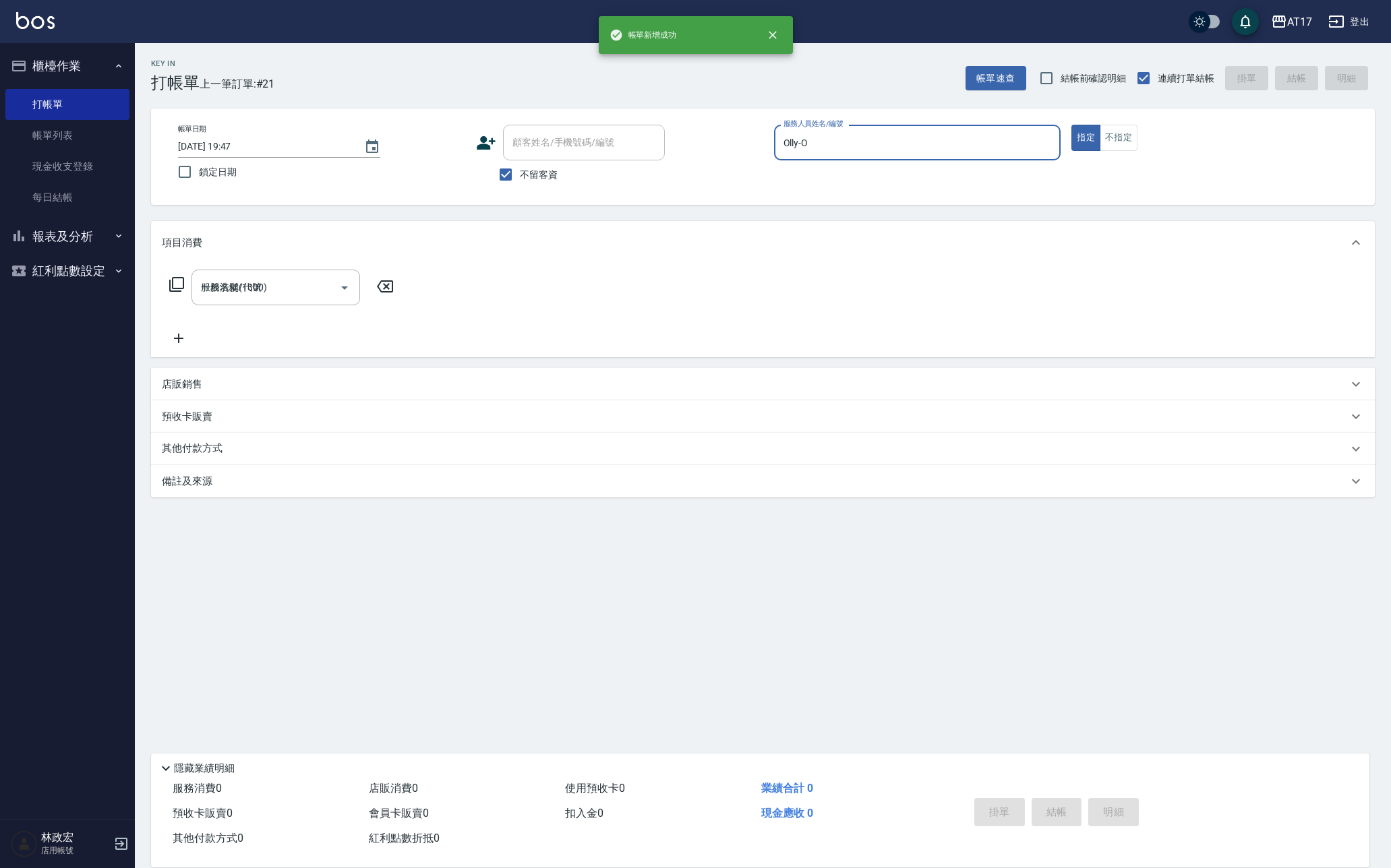
type input "2025/10/10 19:48"
type input "Olly-O"
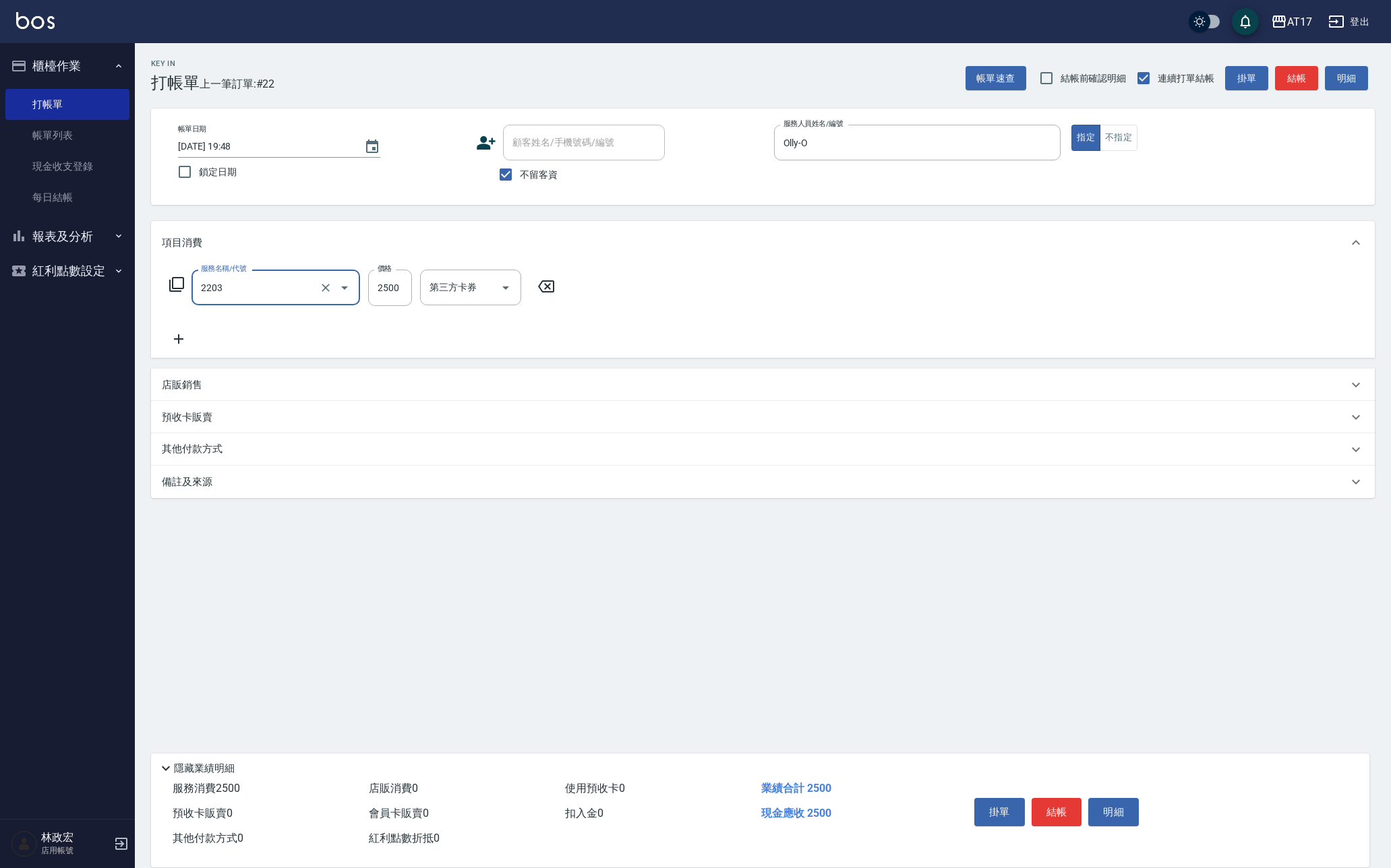
type input "燙髮C餐(短髮)(2203)"
type input "2050"
click at [476, 296] on input "一人服務制-1" at bounding box center [461, 287] width 68 height 24
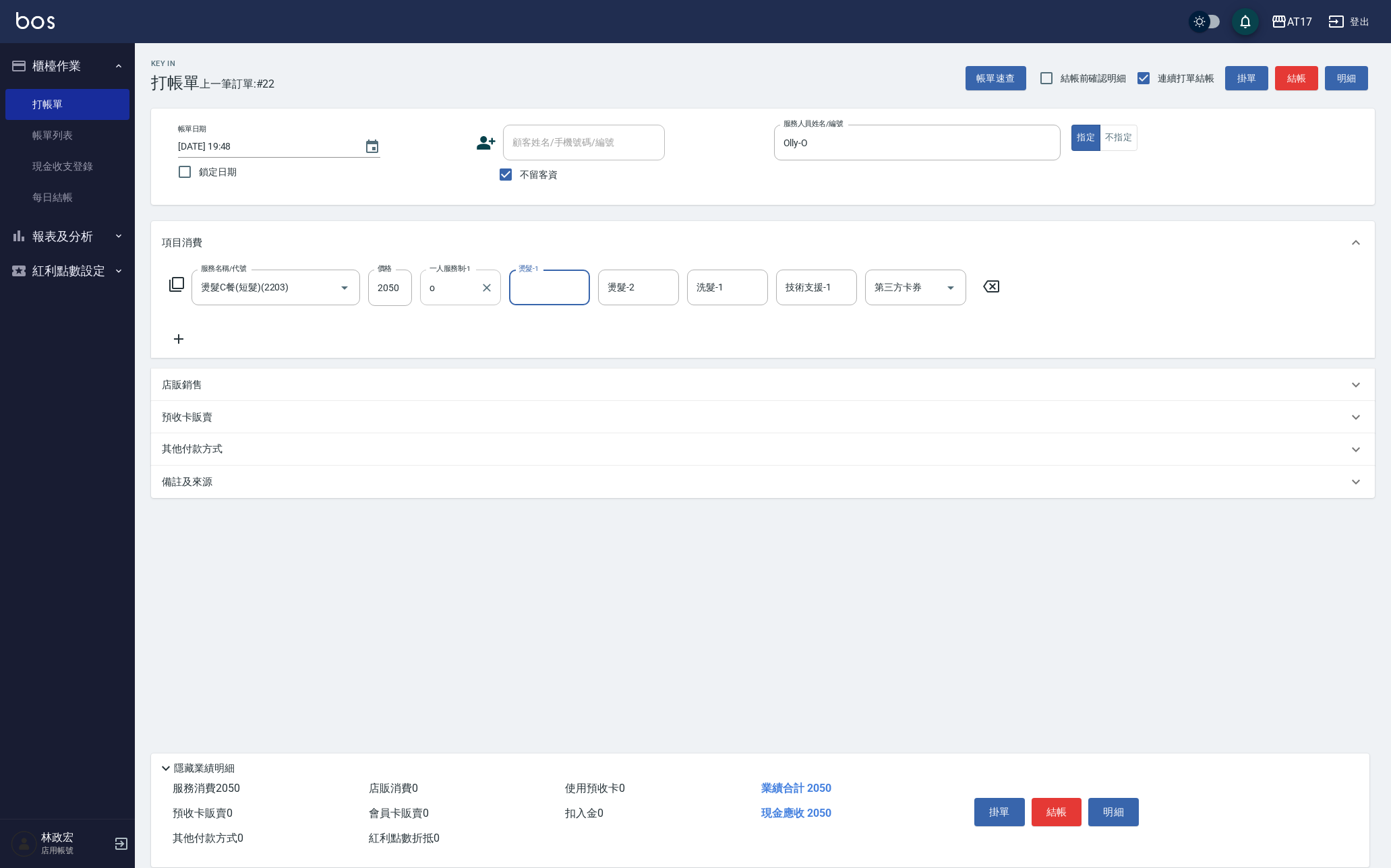
type input "Olly-O"
type input "雪莉-55"
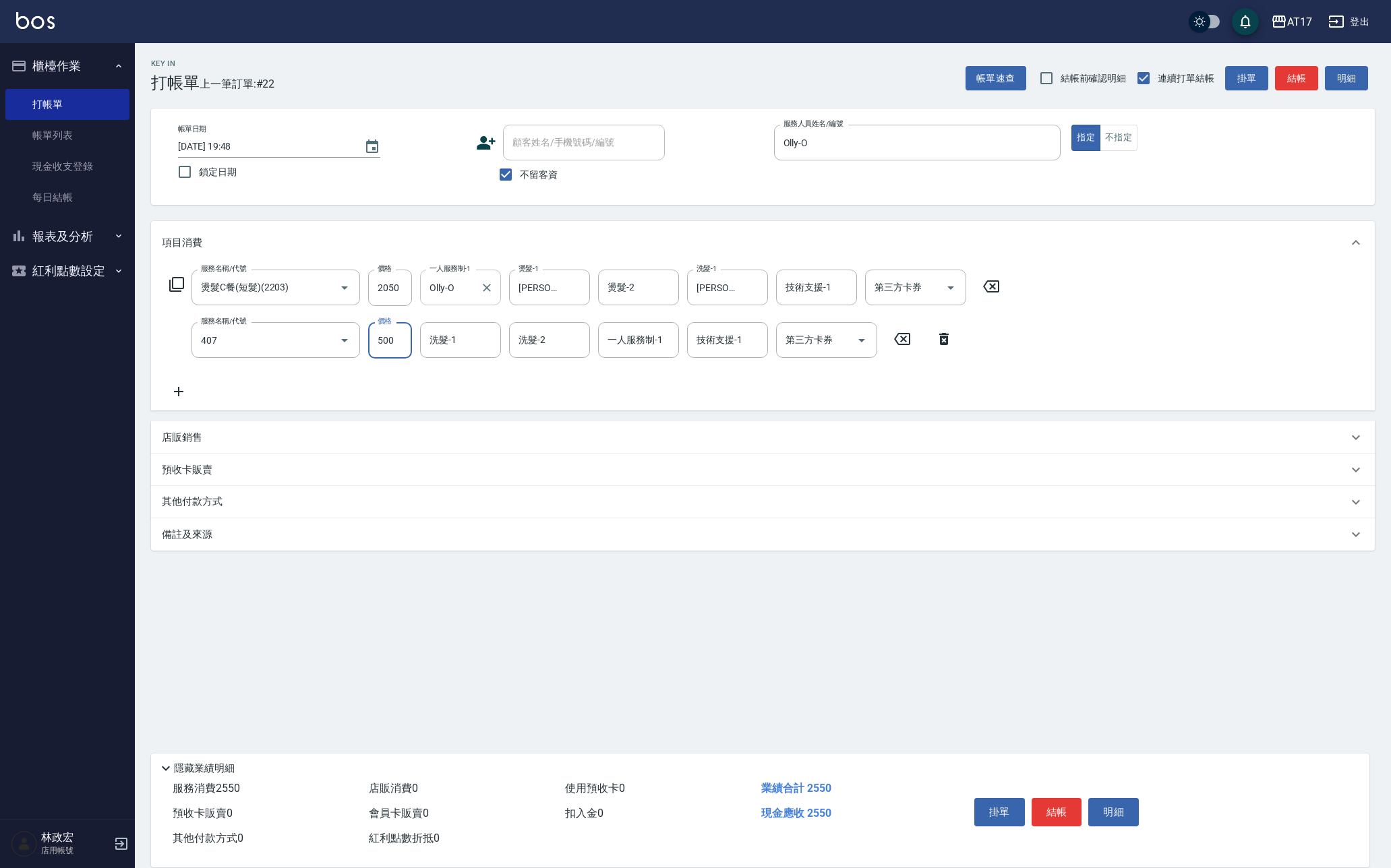
type input "500護(407)"
type input "600"
type input "雪莉-55"
type input "Olly-O"
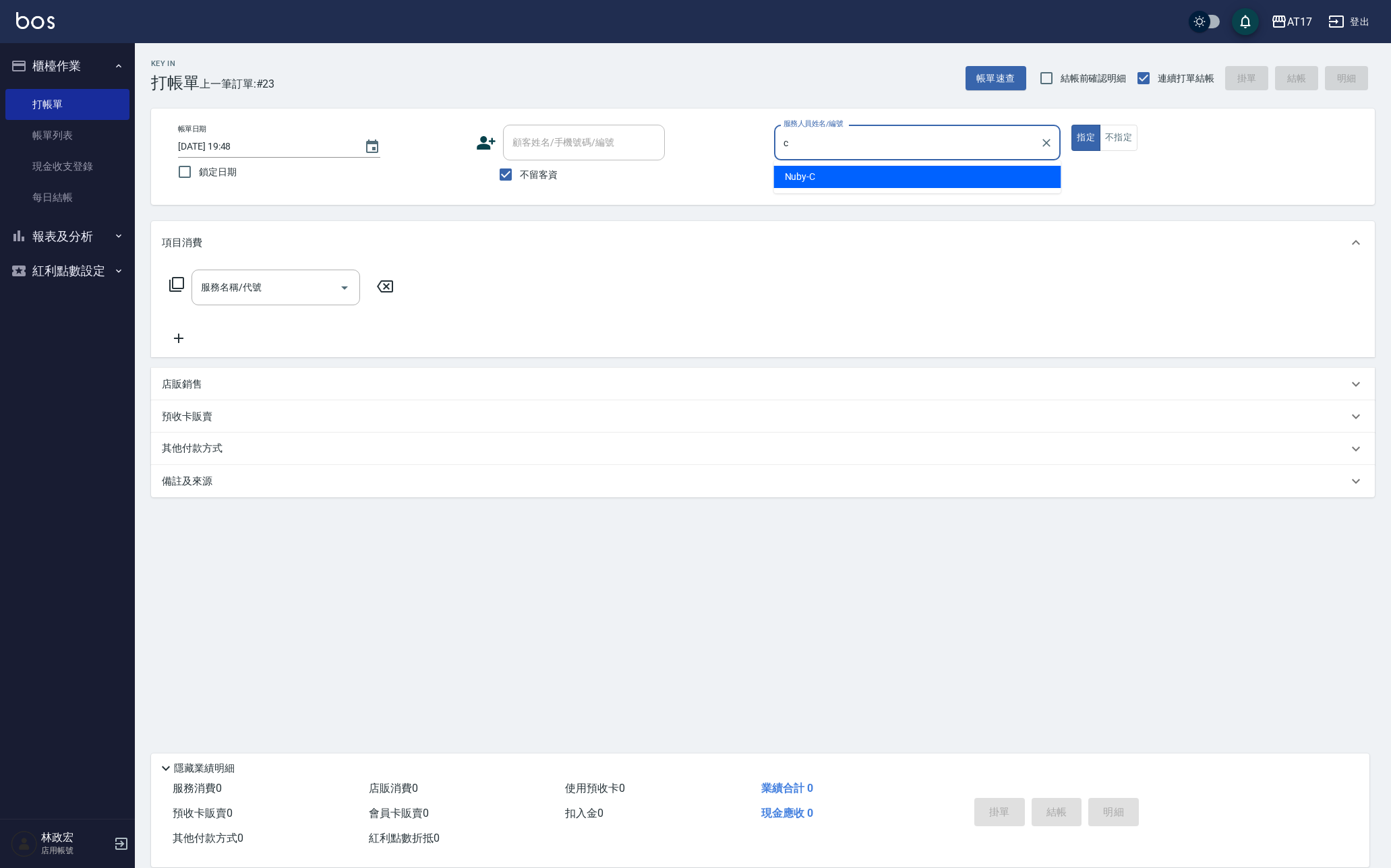
type input "Nuby-C"
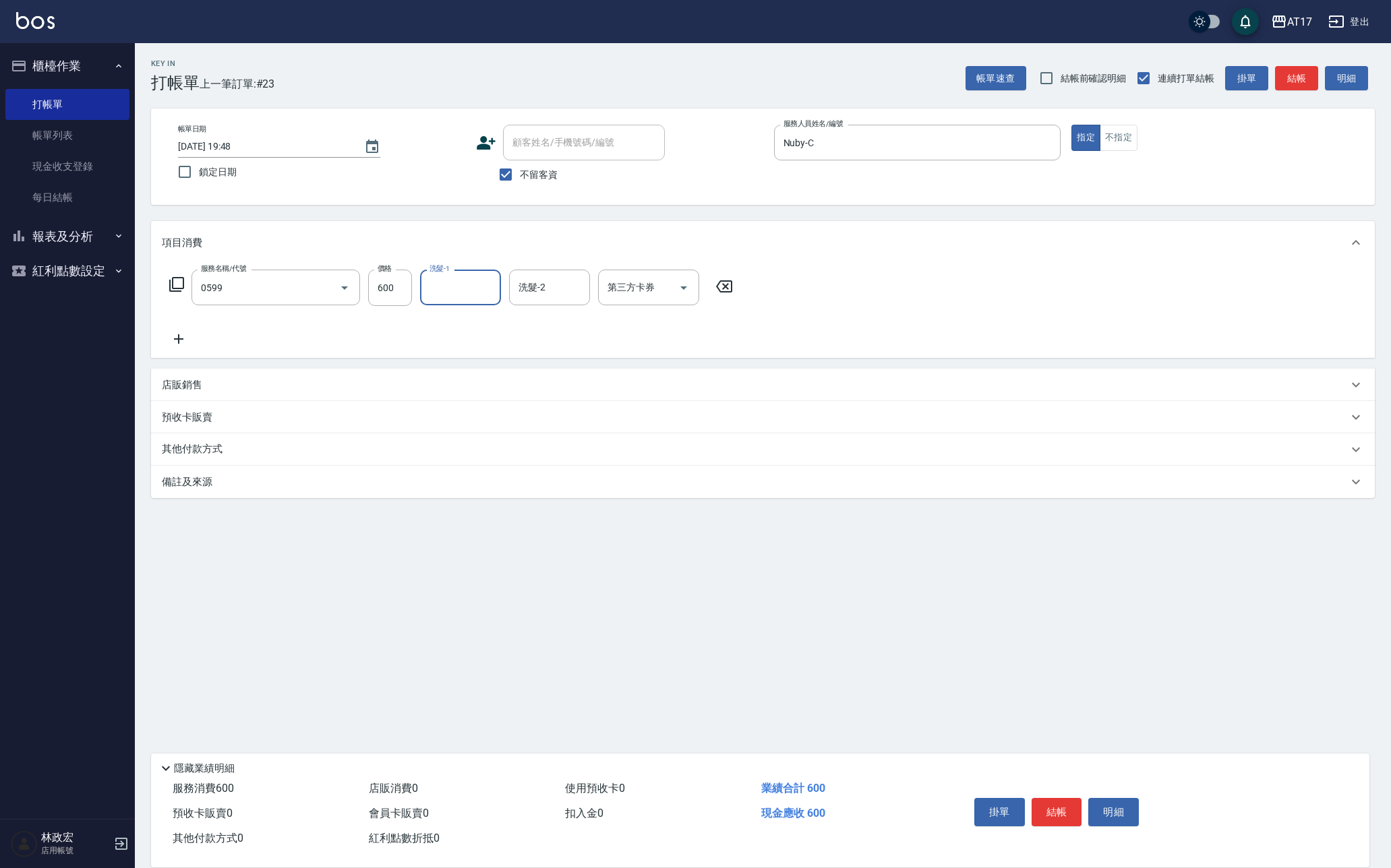
type input "精油-599(0599)"
type input "9"
type input "Winne-W"
click at [392, 300] on input "600" at bounding box center [389, 287] width 43 height 36
type input "900"
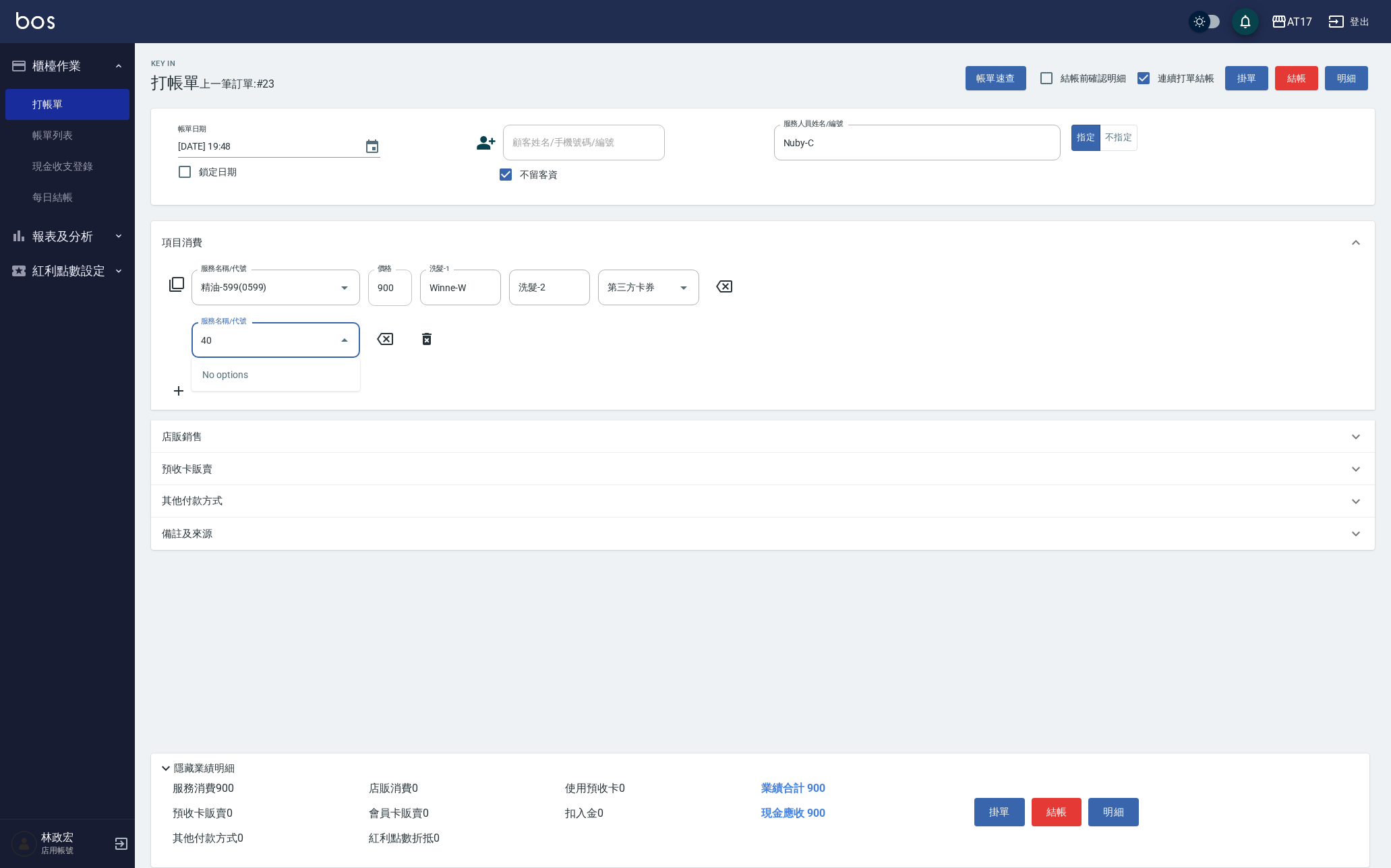
type input "4"
type input "酵素 & 鏡面(41000)"
type input "2600"
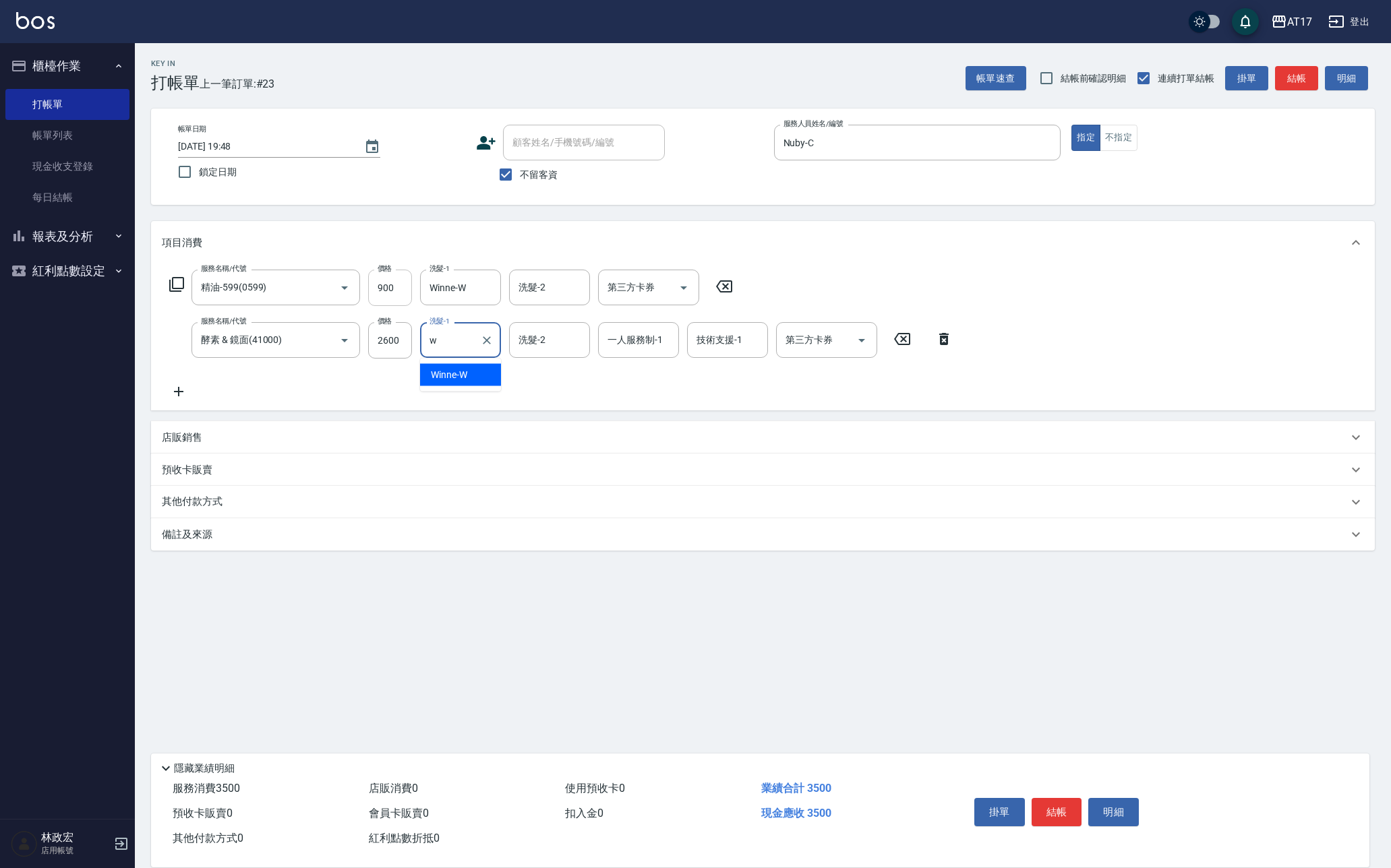
type input "Winne-W"
type input "Nuby-C"
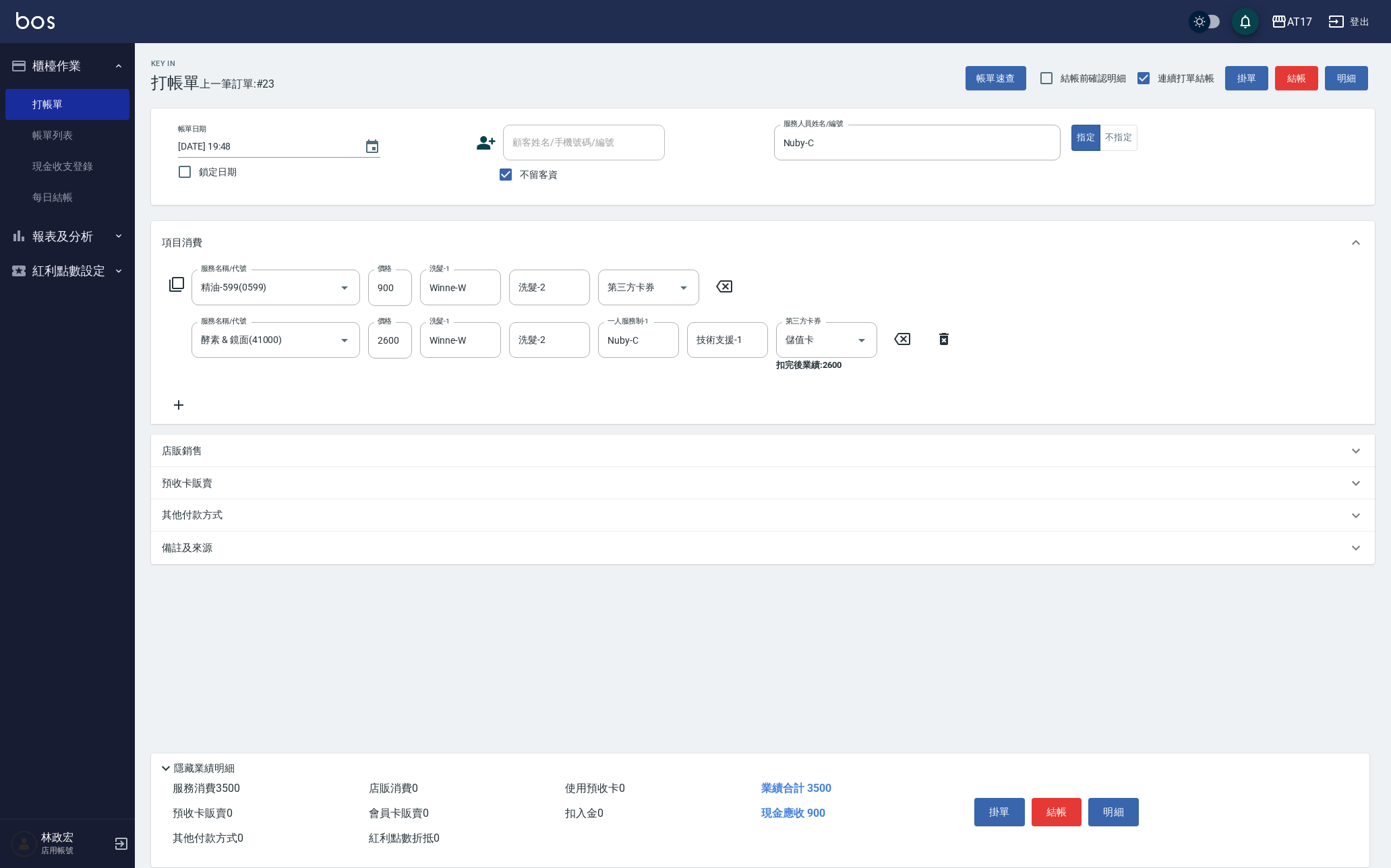
click at [173, 448] on p "店販銷售" at bounding box center [182, 451] width 41 height 14
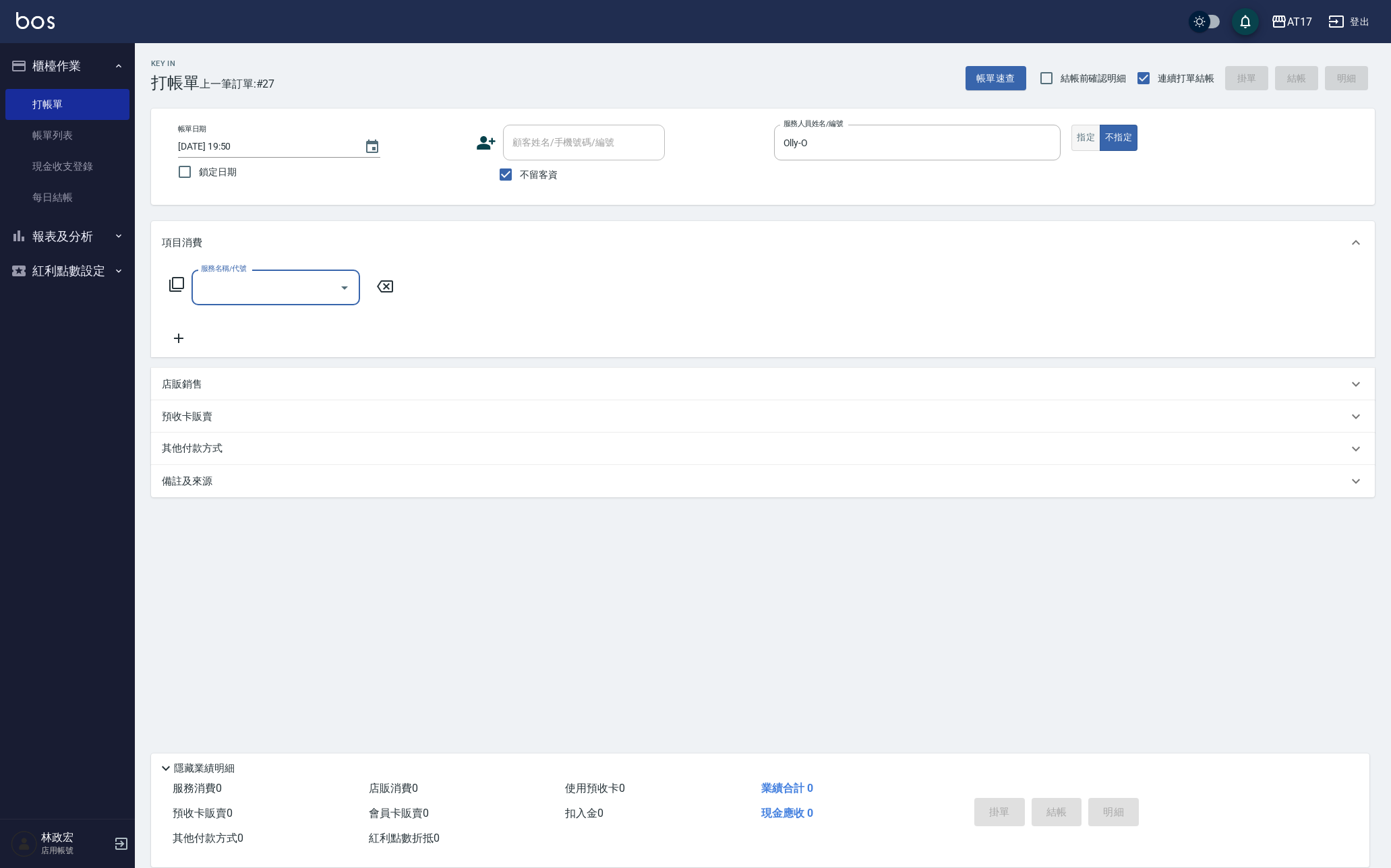
click at [1085, 131] on button "指定" at bounding box center [1085, 138] width 29 height 26
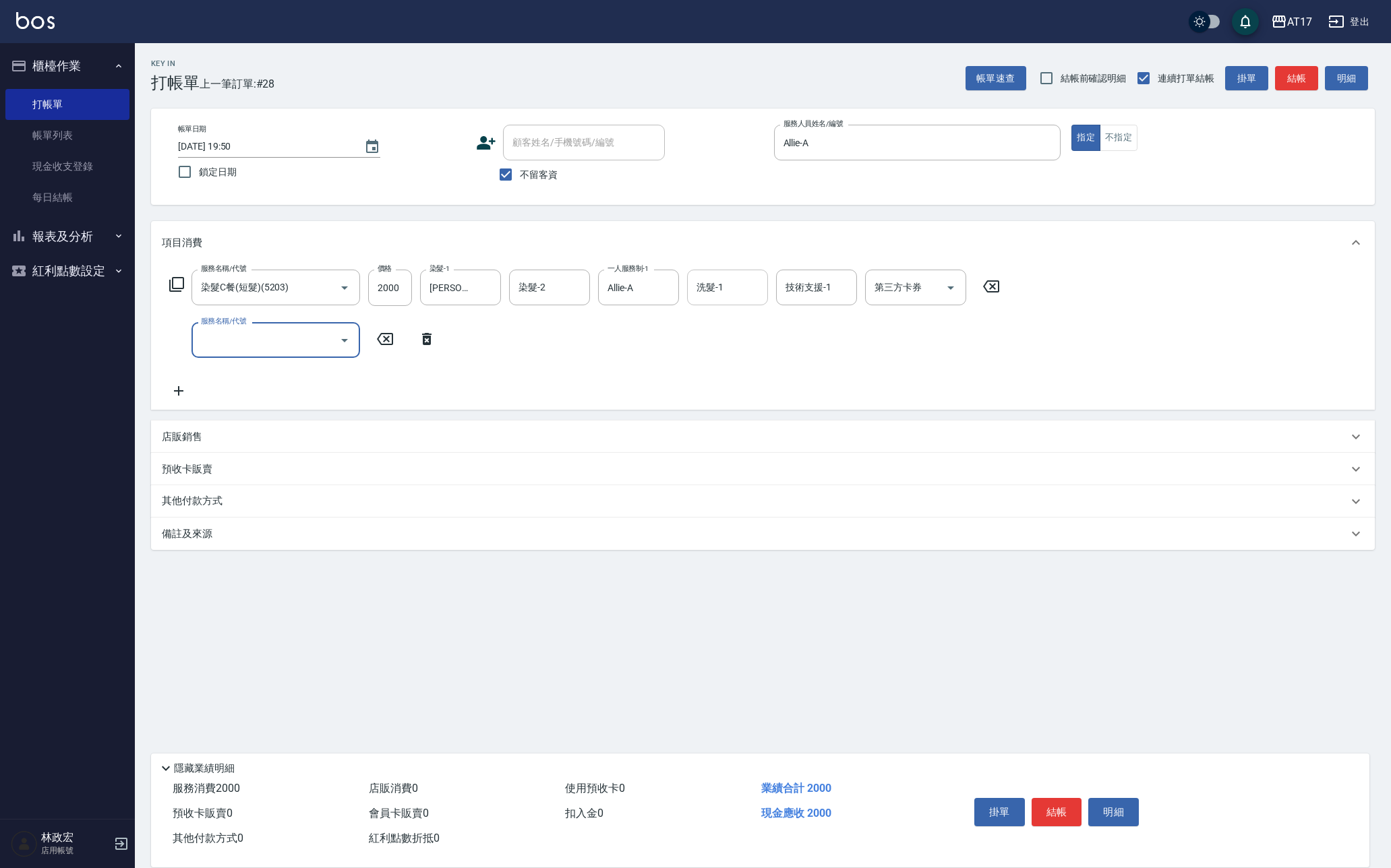
click at [704, 294] on input "洗髮-1" at bounding box center [727, 287] width 68 height 24
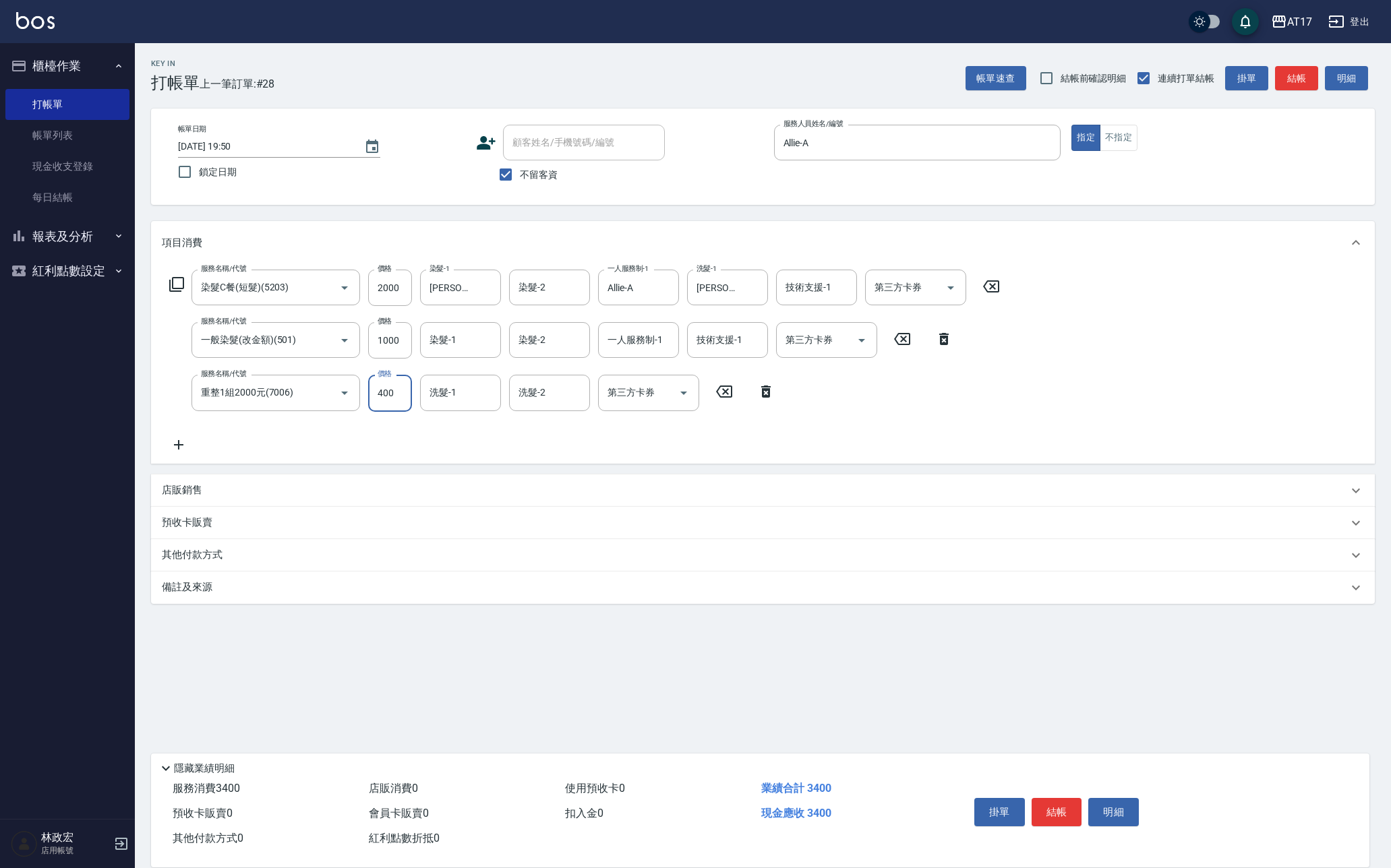
click at [403, 388] on input "400" at bounding box center [389, 393] width 43 height 36
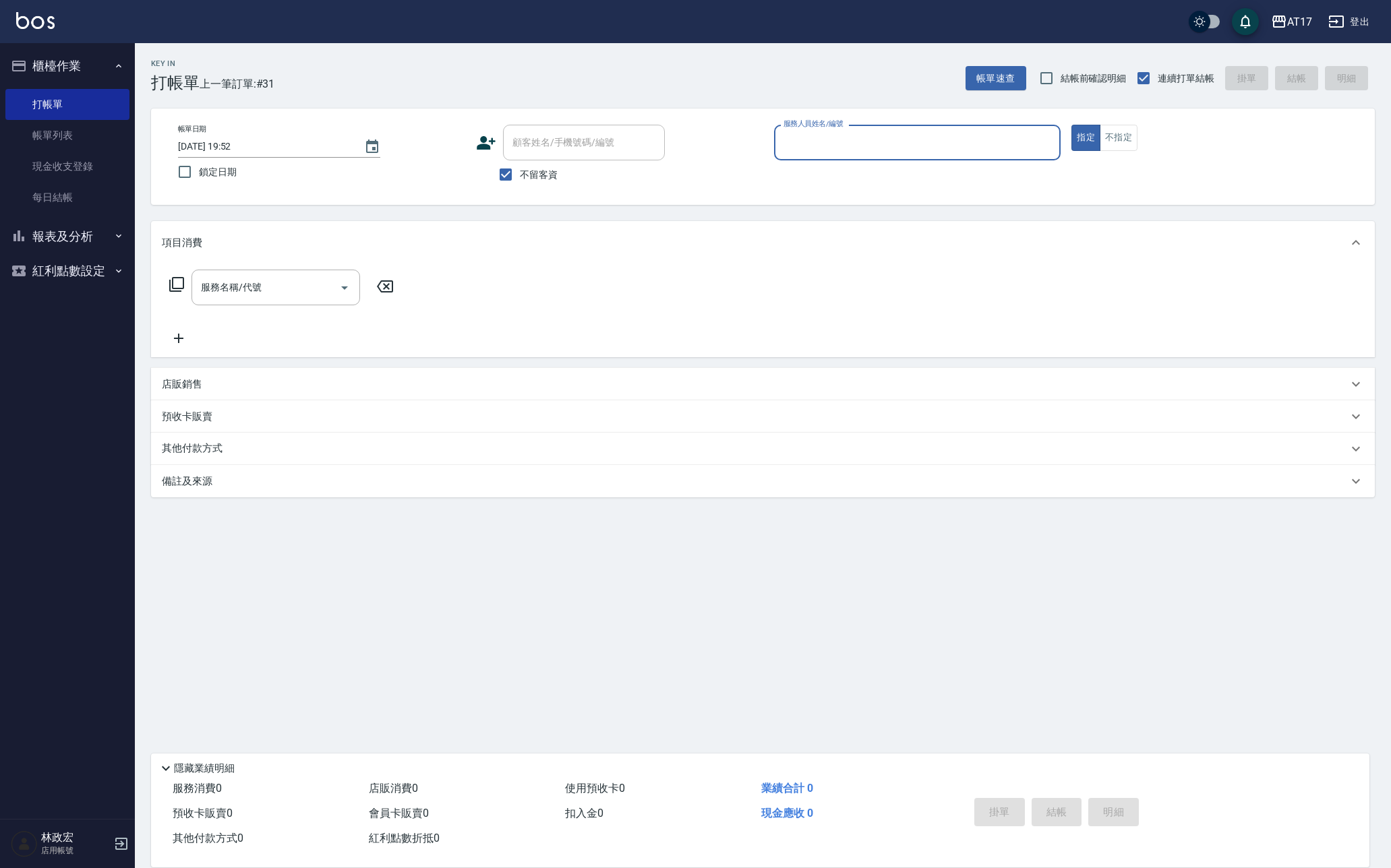
click at [1085, 138] on button "指定" at bounding box center [1085, 138] width 29 height 26
